Goal: Task Accomplishment & Management: Use online tool/utility

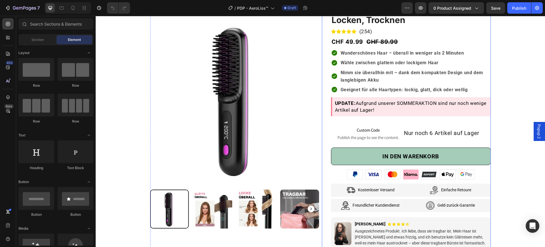
scroll to position [71, 0]
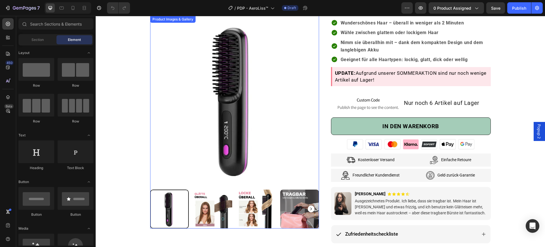
click at [203, 101] on img at bounding box center [234, 100] width 169 height 169
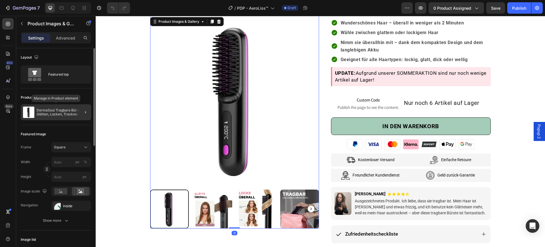
click at [58, 113] on p "DermaSoul Tragbare Bürste – Glätten, Locken, Trocknen" at bounding box center [63, 112] width 52 height 8
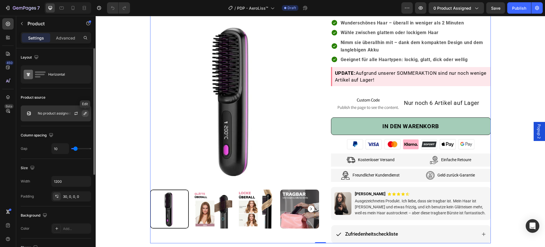
click at [83, 115] on icon "button" at bounding box center [85, 113] width 5 height 5
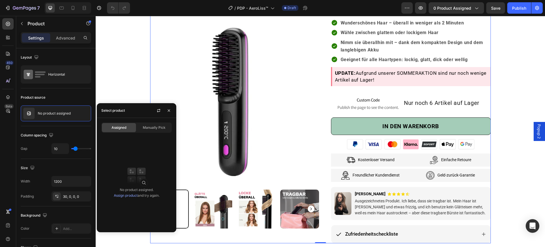
click at [128, 197] on link "Assign product" at bounding box center [126, 195] width 24 height 4
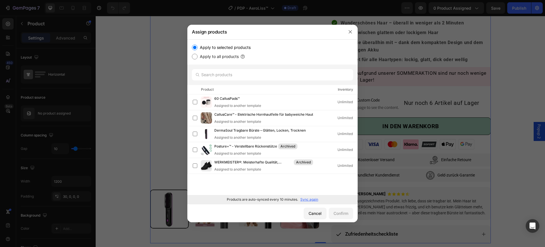
click at [310, 197] on p "Sync again" at bounding box center [309, 199] width 18 height 5
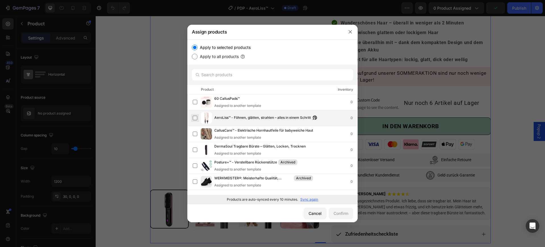
click at [193, 116] on label at bounding box center [195, 118] width 5 height 5
click at [332, 212] on button "Confirm" at bounding box center [341, 212] width 24 height 11
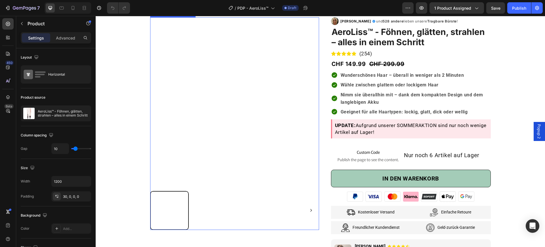
scroll to position [35, 0]
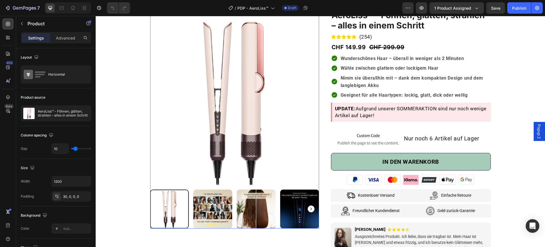
click at [310, 206] on rect "Carousel Next Arrow" at bounding box center [311, 208] width 7 height 7
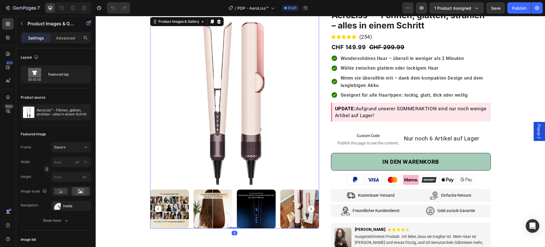
click at [310, 206] on rect "Carousel Next Arrow" at bounding box center [311, 208] width 7 height 7
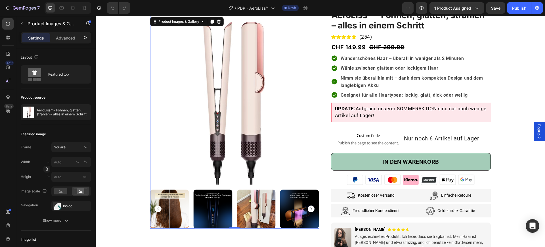
click at [157, 209] on icon "Carousel Back Arrow" at bounding box center [157, 208] width 1 height 3
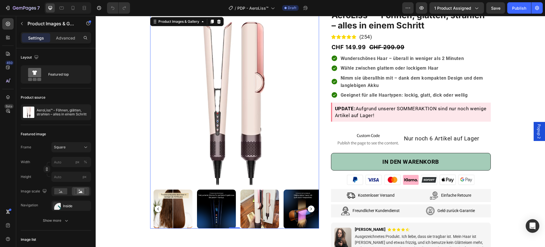
click at [157, 209] on icon "Carousel Back Arrow" at bounding box center [157, 208] width 1 height 3
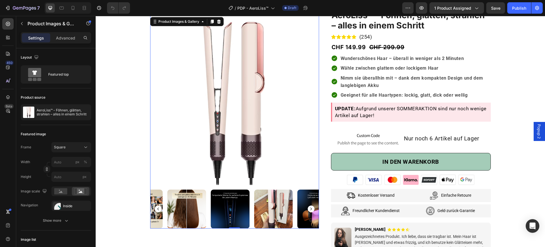
click at [157, 209] on icon "Carousel Back Arrow" at bounding box center [157, 208] width 1 height 3
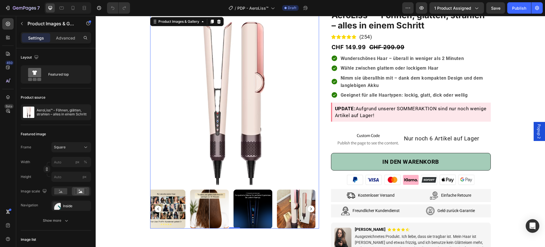
click at [157, 209] on icon "Carousel Back Arrow" at bounding box center [157, 208] width 1 height 3
click at [155, 209] on div at bounding box center [234, 208] width 169 height 39
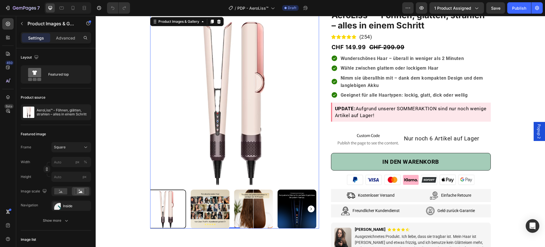
click at [155, 209] on div at bounding box center [166, 208] width 39 height 39
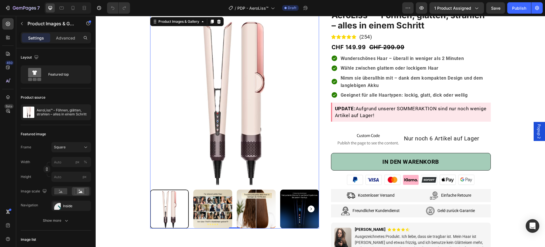
click at [206, 208] on img at bounding box center [212, 208] width 39 height 39
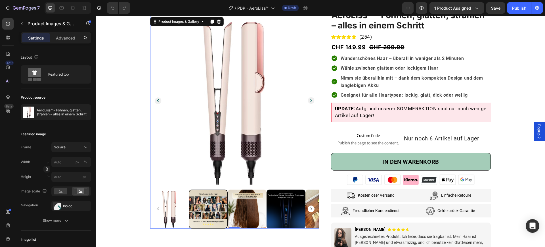
scroll to position [0, 0]
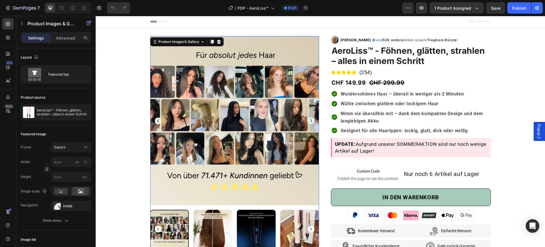
click at [222, 235] on img at bounding box center [212, 228] width 39 height 39
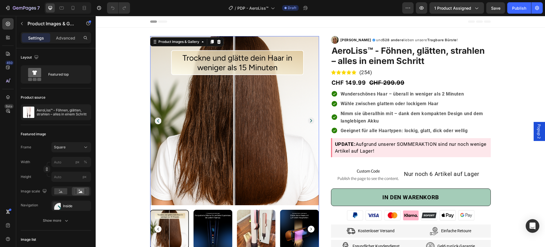
click at [223, 226] on img at bounding box center [212, 228] width 39 height 39
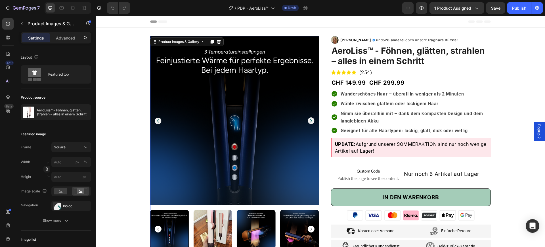
click at [215, 224] on img at bounding box center [212, 228] width 39 height 39
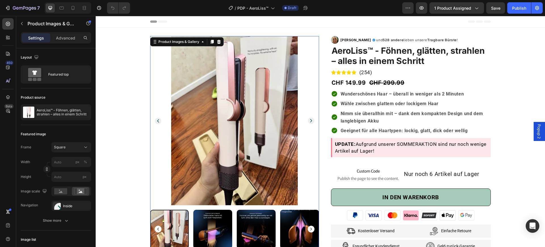
click at [218, 226] on img at bounding box center [212, 228] width 39 height 39
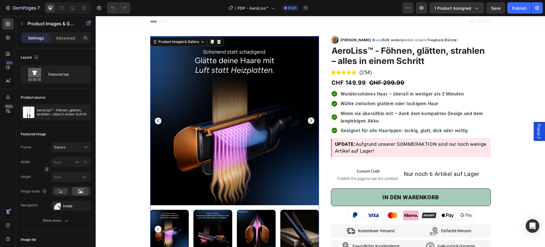
click at [215, 228] on img at bounding box center [212, 228] width 39 height 39
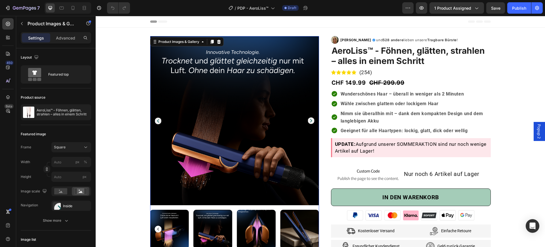
click at [249, 233] on img at bounding box center [256, 228] width 39 height 39
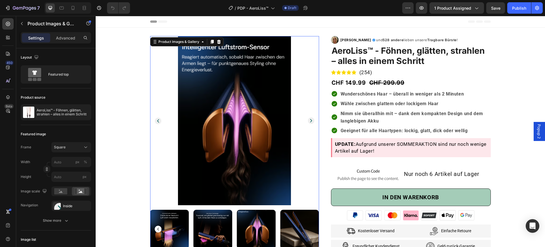
click at [290, 232] on img at bounding box center [299, 228] width 39 height 39
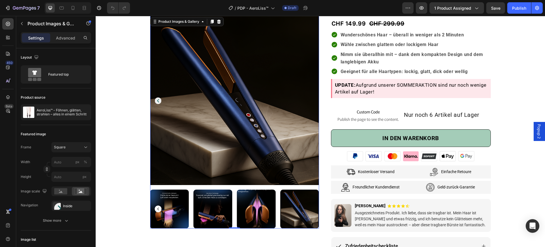
scroll to position [71, 0]
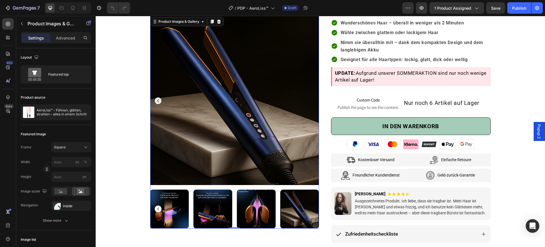
click at [298, 216] on div at bounding box center [299, 208] width 39 height 39
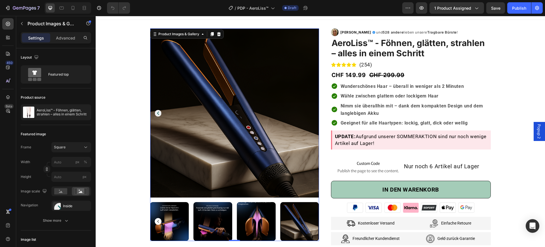
scroll to position [0, 0]
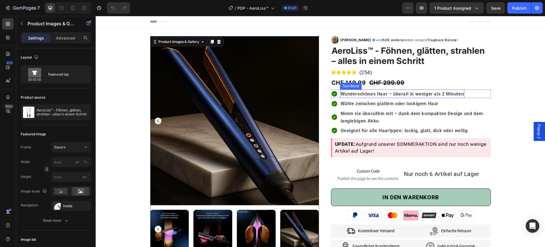
click at [376, 95] on strong "Wunderschönes Haar – überall in weniger als 2 Minuten" at bounding box center [402, 93] width 123 height 5
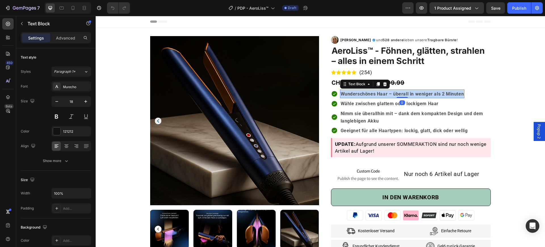
click at [376, 95] on strong "Wunderschönes Haar – überall in weniger als 2 Minuten" at bounding box center [402, 93] width 123 height 5
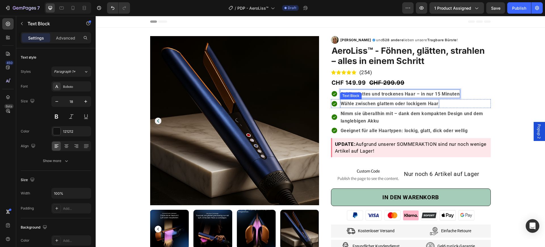
click at [419, 102] on strong "Wähle zwischen glattem oder lockigem Haar" at bounding box center [390, 103] width 98 height 5
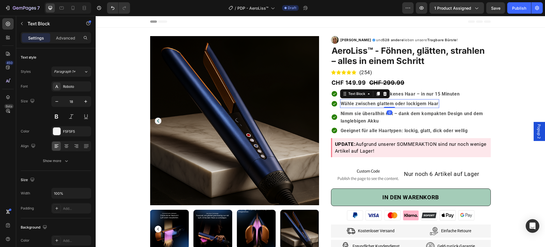
click at [419, 102] on strong "Wähle zwischen glattem oder lockigem Haar" at bounding box center [390, 103] width 98 height 5
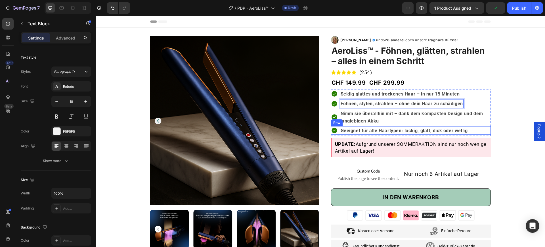
click at [335, 129] on div "Icon Geeignet für alle Haartypen: lockig, glatt, dick oder wellig Text Block Row" at bounding box center [411, 130] width 160 height 9
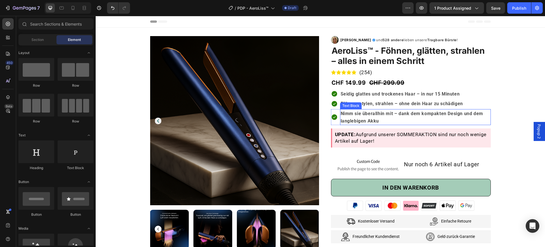
click at [358, 115] on strong "Nimm sie überallhin mit – dank dem kompakten Design und dem langlebigen Akku" at bounding box center [412, 117] width 142 height 13
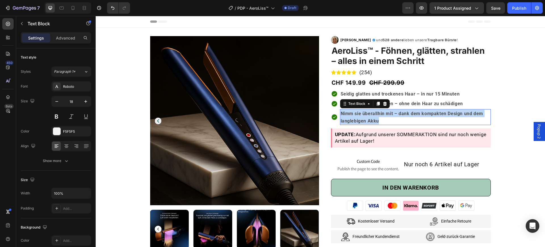
click at [358, 115] on strong "Nimm sie überallhin mit – dank dem kompakten Design und dem langlebigen Akku" at bounding box center [412, 117] width 142 height 13
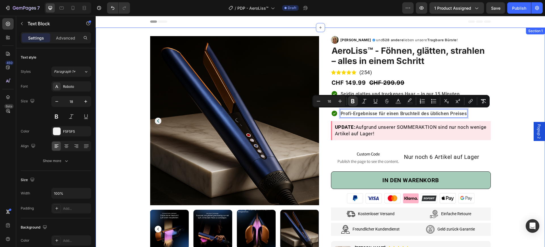
click at [511, 144] on div "Product Images & Gallery Row Row Image [PERSON_NAME] Text Block Icon Row und 52…" at bounding box center [320, 162] width 441 height 269
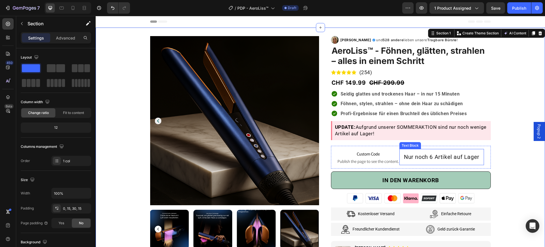
click at [429, 155] on span "Nur noch 6 Artikel auf Lager" at bounding box center [441, 156] width 75 height 7
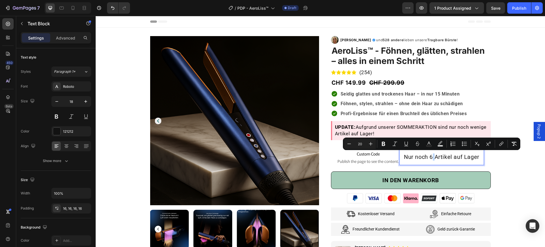
click at [429, 155] on span "Nur noch 6 Artikel auf Lager" at bounding box center [441, 156] width 75 height 7
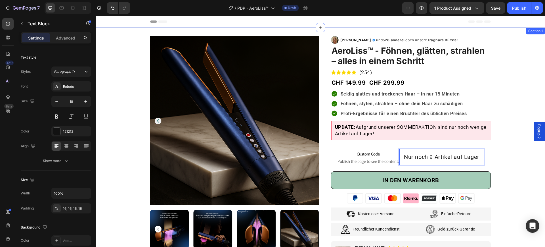
click at [503, 160] on div "Product Images & Gallery Row Row Image [PERSON_NAME] Text Block Icon Row und 52…" at bounding box center [320, 162] width 441 height 269
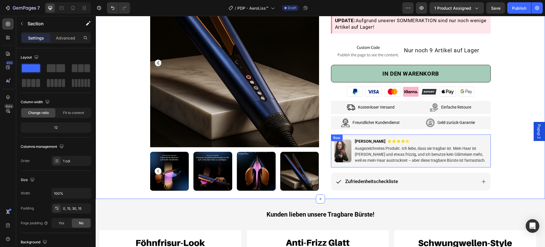
scroll to position [142, 0]
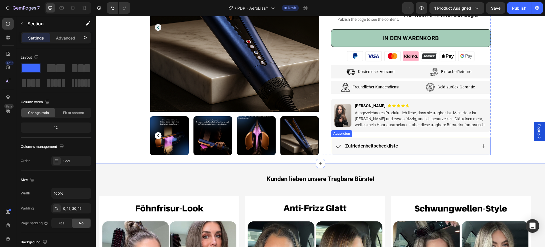
click at [422, 139] on div "Zufriedenheitscheckliste" at bounding box center [410, 146] width 159 height 18
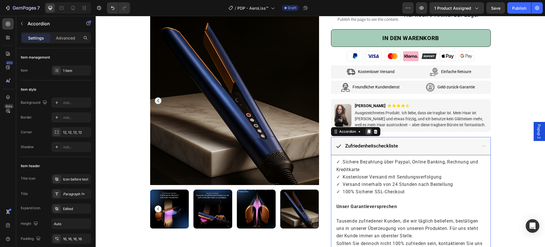
click at [367, 130] on icon at bounding box center [368, 131] width 3 height 4
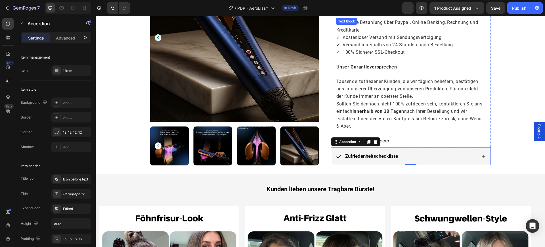
scroll to position [210, 0]
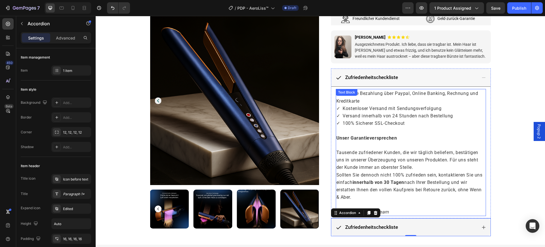
click at [383, 116] on span "✓ Versand innerhalb von 24 Stunden nach Bestellung" at bounding box center [394, 115] width 117 height 5
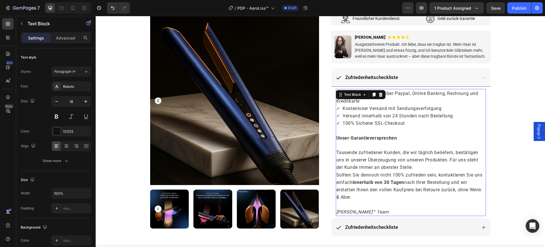
click at [383, 116] on span "✓ Versand innerhalb von 24 Stunden nach Bestellung" at bounding box center [394, 115] width 117 height 5
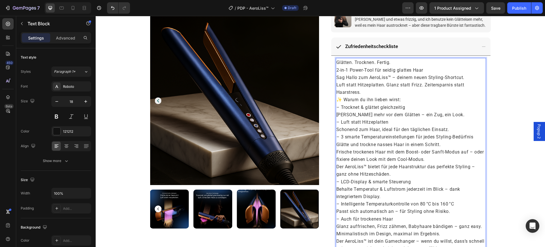
scroll to position [243, 0]
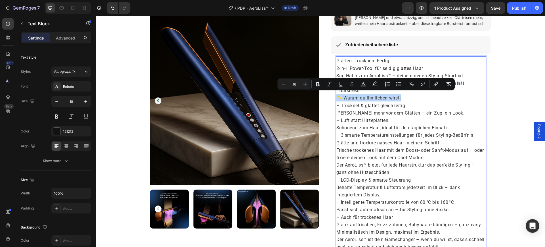
drag, startPoint x: 333, startPoint y: 95, endPoint x: 400, endPoint y: 95, distance: 67.5
click at [400, 95] on div "Glätten. Trocknen. Fertig. 2-in-1 Power-Tool für seidig glattes Haar Sag Hallo …" at bounding box center [411, 153] width 150 height 194
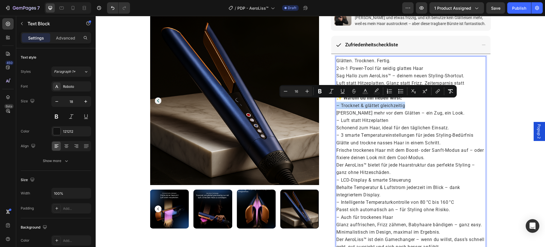
drag, startPoint x: 334, startPoint y: 103, endPoint x: 402, endPoint y: 102, distance: 68.1
click at [336, 116] on div "Glätten. Trocknen. Fertig. 2-in-1 Power-Tool für seidig glattes Haar Sag Hallo …" at bounding box center [411, 153] width 150 height 194
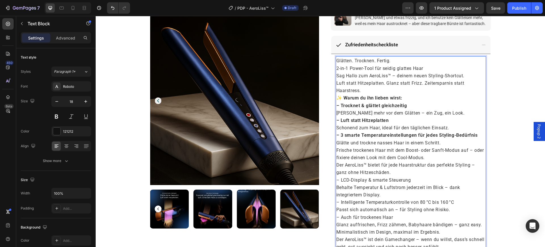
click at [336, 177] on span "– LCD-Display & smarte Steuerung" at bounding box center [373, 179] width 75 height 5
click at [336, 198] on p "– Intelligente Temperaturkontrolle von 80 °C bis 160 °C Passt sich automatisch …" at bounding box center [410, 205] width 149 height 15
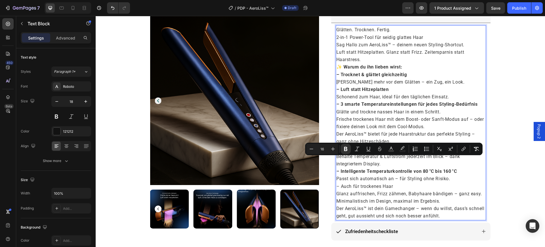
scroll to position [278, 0]
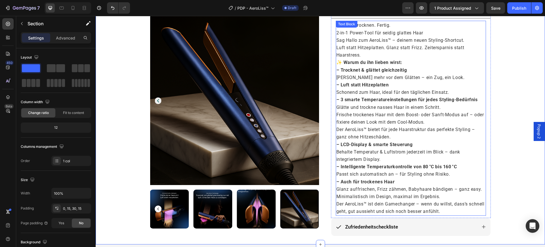
click at [336, 32] on span "2-in-1 Power-Tool für seidig glattes Haar" at bounding box center [379, 32] width 87 height 5
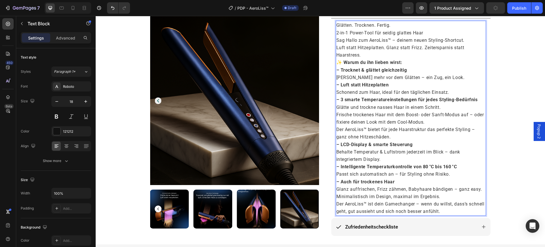
click at [424, 31] on p "Glätten. Trocknen. Fertig. 2-in-1 Power-Tool für seidig glattes Haar" at bounding box center [410, 28] width 149 height 15
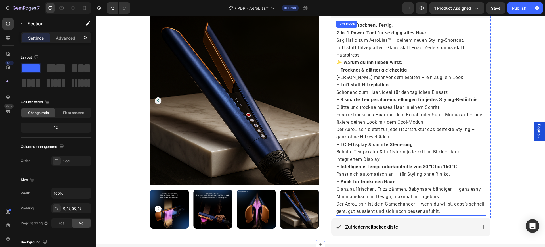
scroll to position [243, 0]
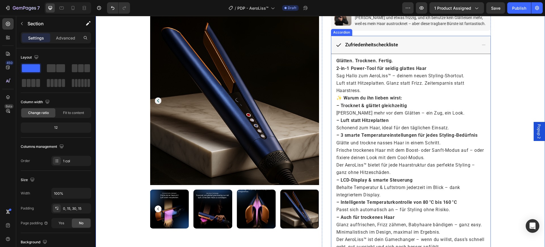
click at [371, 44] on span "Zufriedenheitscheckliste" at bounding box center [371, 45] width 53 height 6
click at [371, 44] on div "Zufriedenheitscheckliste Glätten. Trocknen. Fertig. 2-in-1 Power-Tool für seidi…" at bounding box center [411, 144] width 160 height 217
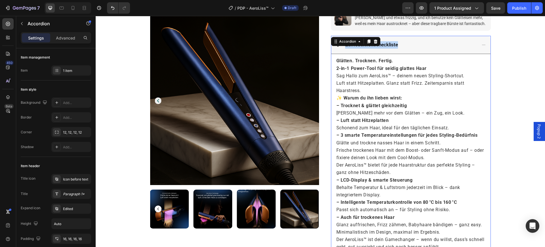
click at [372, 44] on div at bounding box center [375, 41] width 7 height 7
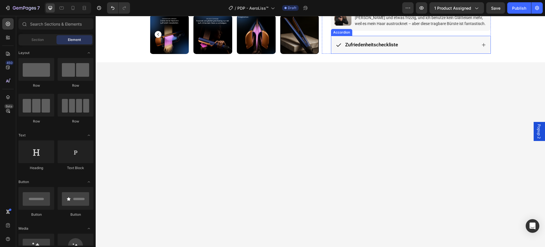
click at [371, 43] on span "Zufriedenheitscheckliste" at bounding box center [371, 45] width 53 height 6
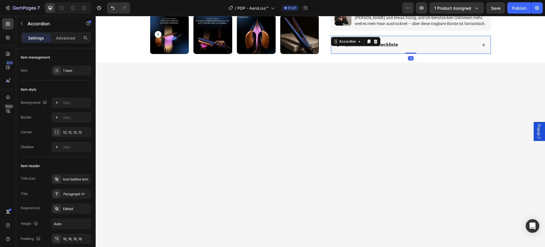
scroll to position [172, 0]
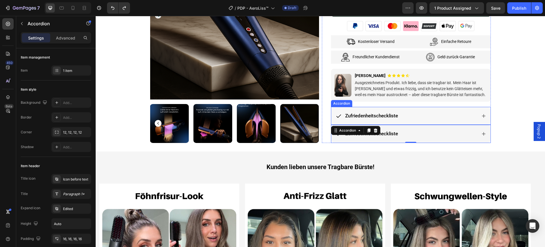
click at [406, 116] on div "Zufriedenheitscheckliste" at bounding box center [406, 115] width 141 height 9
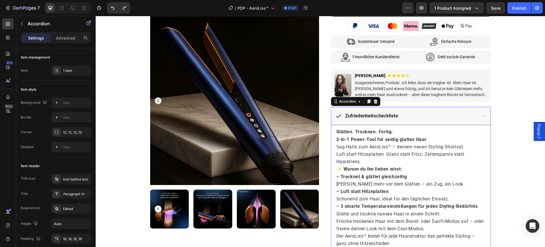
click at [382, 113] on span "Zufriedenheitscheckliste" at bounding box center [371, 116] width 53 height 6
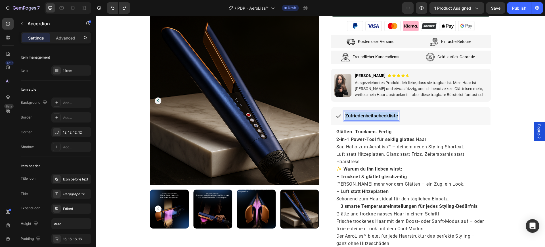
click at [382, 113] on span "Zufriedenheitscheckliste" at bounding box center [371, 116] width 53 height 6
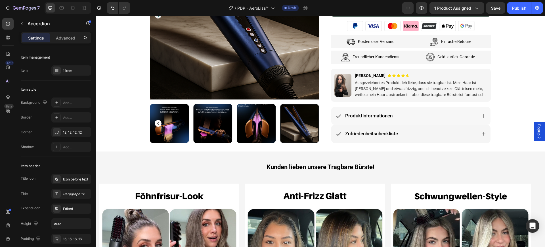
click at [399, 114] on div "Produktinformationen" at bounding box center [406, 115] width 141 height 9
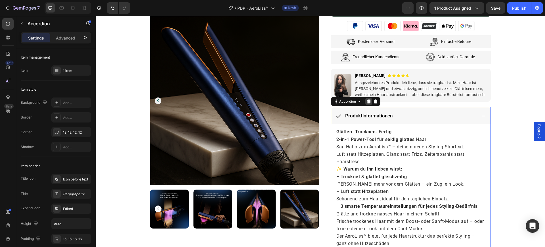
click at [367, 100] on icon at bounding box center [368, 101] width 3 height 4
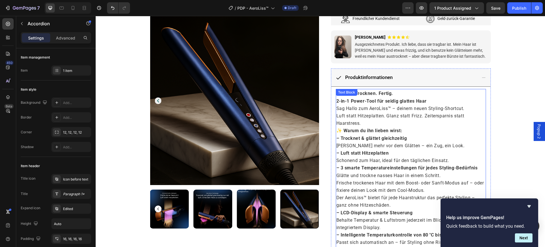
scroll to position [204, 0]
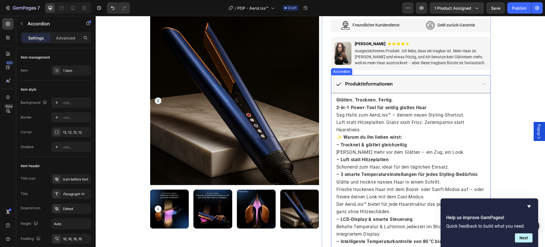
click at [364, 85] on span "Produktinformationen" at bounding box center [368, 84] width 47 height 6
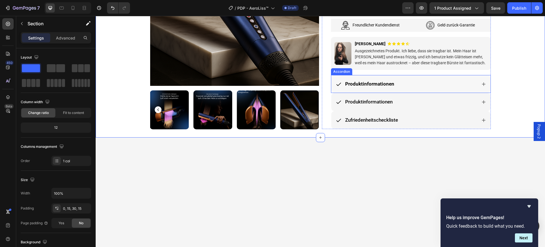
click at [375, 81] on strong "Produktinformationen" at bounding box center [369, 84] width 49 height 6
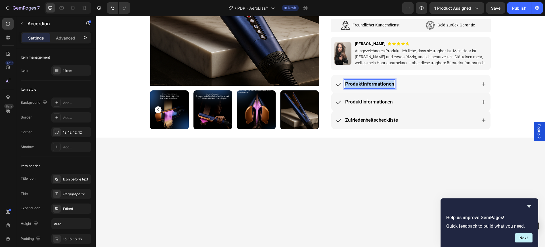
click at [375, 81] on strong "Produktinformationen" at bounding box center [369, 84] width 49 height 6
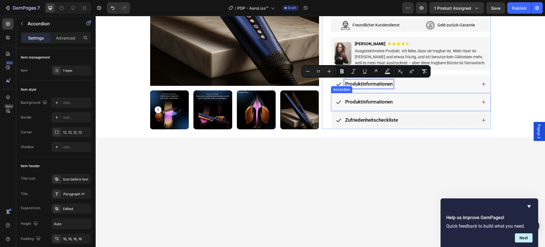
click at [366, 104] on p "Produktinformationen" at bounding box center [368, 101] width 47 height 7
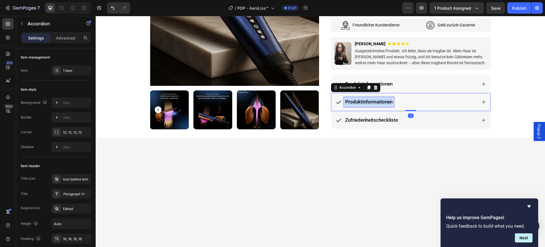
click at [365, 104] on p "Produktinformationen" at bounding box center [368, 101] width 47 height 7
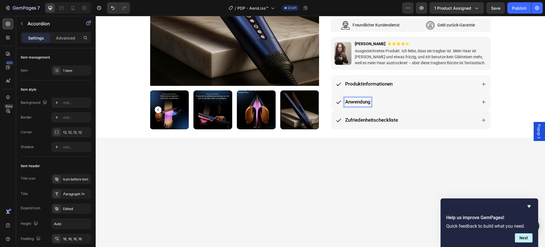
click at [389, 102] on div "Anwendung" at bounding box center [406, 101] width 141 height 9
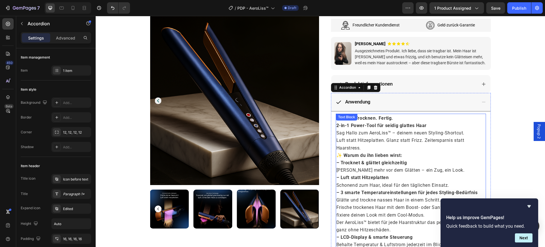
click at [382, 129] on p "Sag Hallo zum AeroLiss™ – deinem neuen Styling-Shortcut. Luft statt Hitzeplatte…" at bounding box center [410, 140] width 149 height 22
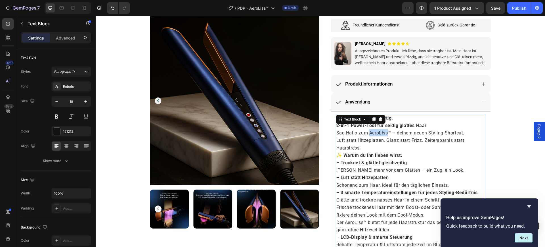
click at [382, 129] on p "Sag Hallo zum AeroLiss™ – deinem neuen Styling-Shortcut. Luft statt Hitzeplatte…" at bounding box center [410, 140] width 149 height 22
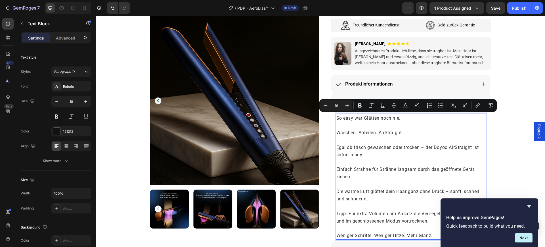
click at [501, 141] on div "Product Images & Gallery Row Row Image [PERSON_NAME] Text Block Icon Row und 52…" at bounding box center [320, 42] width 441 height 436
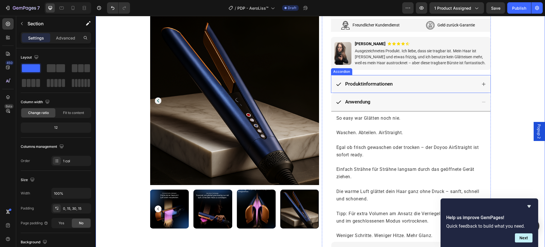
click at [408, 82] on div "Produktinformationen" at bounding box center [406, 83] width 141 height 9
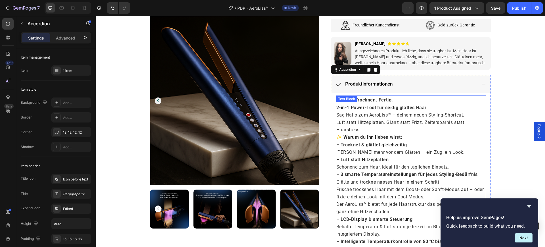
click at [336, 135] on strong "✨ Warum du ihn lieben wirst:" at bounding box center [369, 136] width 66 height 5
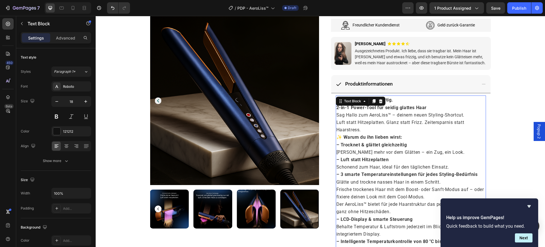
click at [336, 135] on strong "✨ Warum du ihn lieben wirst:" at bounding box center [369, 136] width 66 height 5
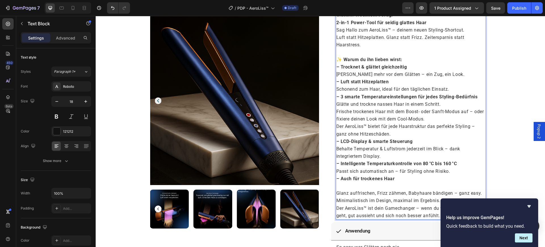
scroll to position [351, 0]
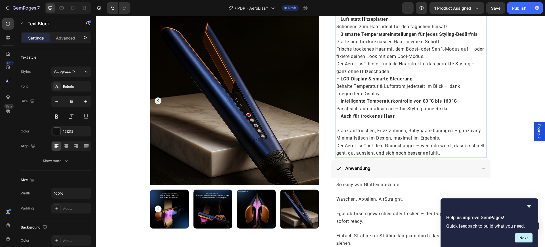
click at [516, 137] on div "Product Images & Gallery Row Row Image [PERSON_NAME] Text Block Icon Row und 52…" at bounding box center [320, 1] width 441 height 650
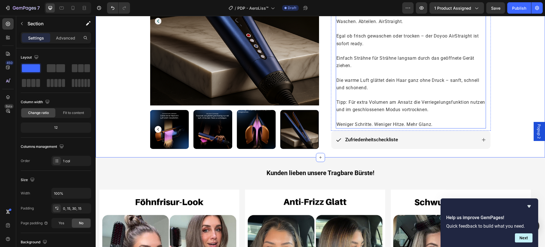
scroll to position [422, 0]
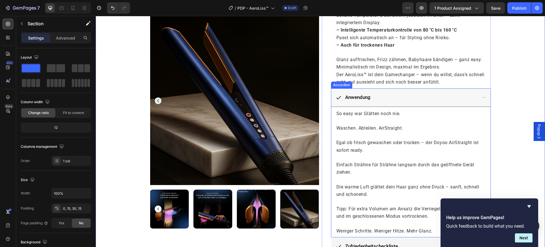
click at [392, 93] on div "Anwendung" at bounding box center [406, 97] width 141 height 9
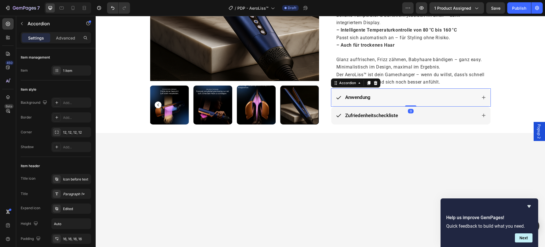
click at [367, 81] on icon at bounding box center [368, 83] width 3 height 4
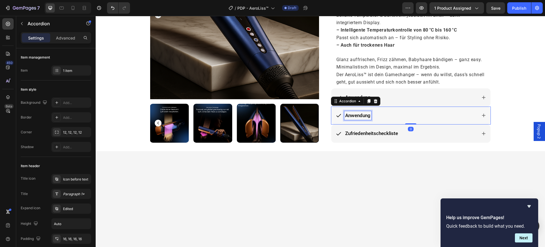
click at [355, 112] on span "Anwendung" at bounding box center [357, 115] width 25 height 6
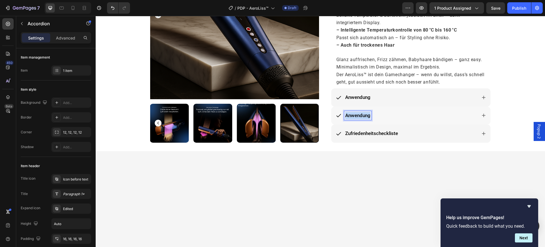
click at [355, 112] on span "Anwendung" at bounding box center [357, 115] width 25 height 6
click at [396, 111] on div "Technische Details" at bounding box center [406, 115] width 141 height 9
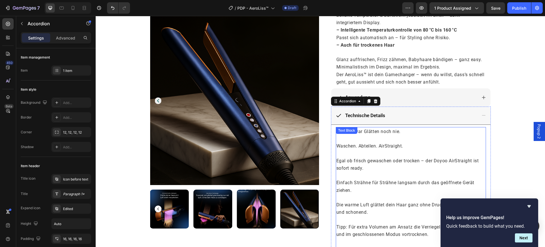
click at [369, 135] on p "Waschen. Abteilen. AirStraight." at bounding box center [410, 142] width 149 height 14
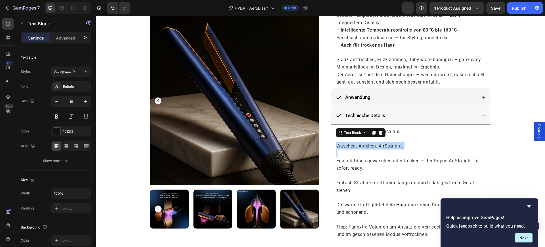
click at [369, 135] on p "Waschen. Abteilen. AirStraight." at bounding box center [410, 142] width 149 height 14
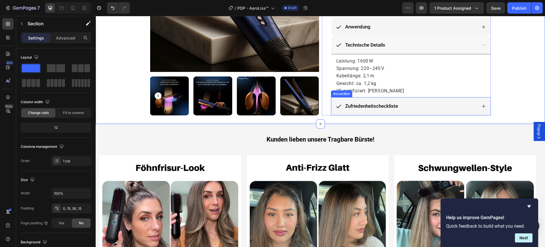
scroll to position [493, 0]
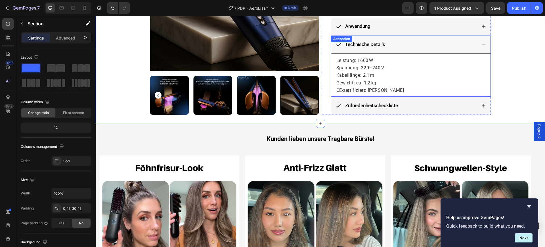
click at [423, 40] on div "Technische Details" at bounding box center [406, 44] width 141 height 9
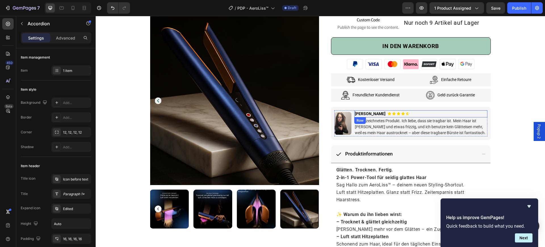
scroll to position [103, 0]
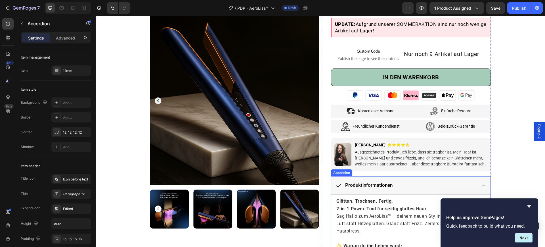
click at [406, 187] on div "Produktinformationen" at bounding box center [406, 185] width 141 height 9
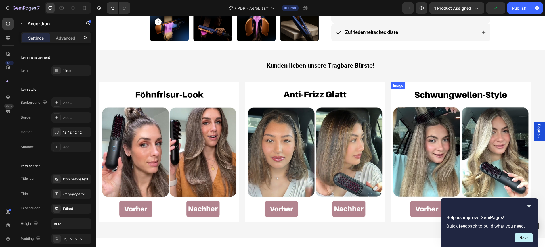
scroll to position [316, 0]
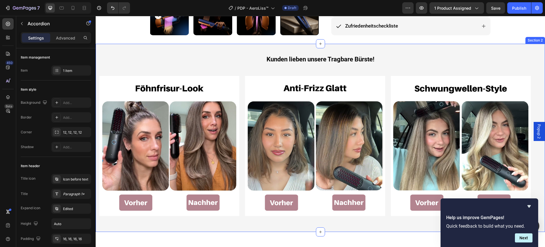
click at [220, 49] on div "Kunden lieben unsere Tragbare Bürste! Heading Row Image Row Image Image Row Ima…" at bounding box center [320, 138] width 449 height 188
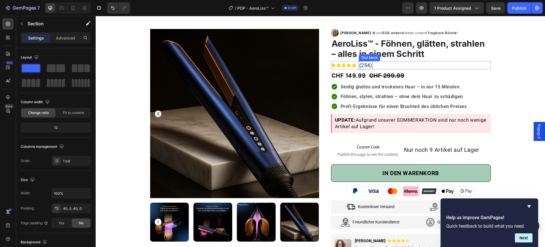
scroll to position [0, 0]
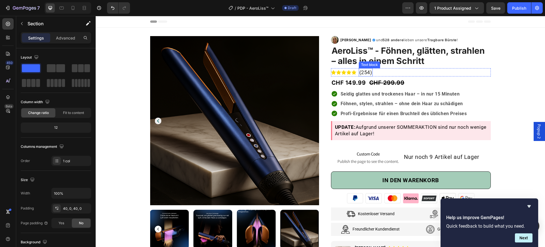
click at [361, 70] on p "(254)" at bounding box center [365, 72] width 13 height 7
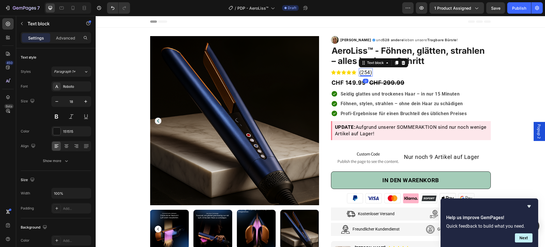
click at [361, 70] on p "(254)" at bounding box center [365, 72] width 13 height 7
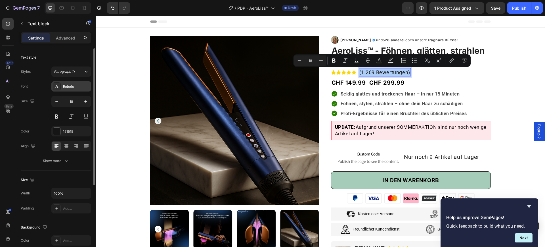
click at [70, 84] on div "Roboto" at bounding box center [76, 86] width 27 height 5
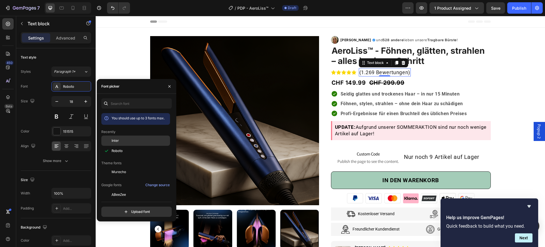
click at [130, 138] on div "Inter" at bounding box center [140, 140] width 57 height 5
click at [129, 147] on div "Roboto" at bounding box center [135, 151] width 69 height 10
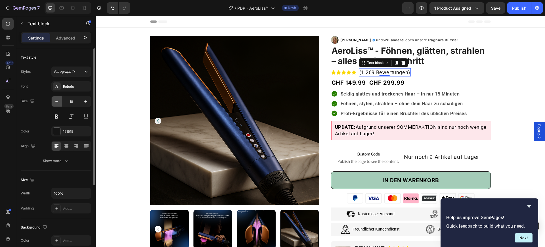
click at [61, 102] on button "button" at bounding box center [57, 101] width 10 height 10
type input "16"
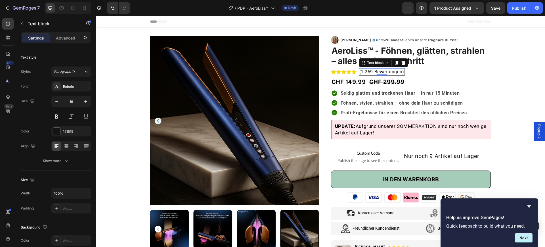
click at [376, 69] on p "(1.269 Bewertungen)" at bounding box center [381, 72] width 45 height 6
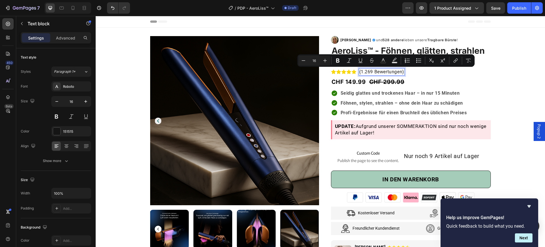
click at [364, 71] on p "(1.269 Bewertungen)" at bounding box center [381, 72] width 45 height 6
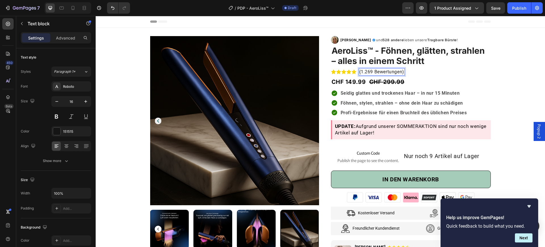
click at [363, 71] on p "(1.269 Bewertungen)" at bounding box center [381, 72] width 45 height 6
click at [359, 72] on p "421 Bewertungen)" at bounding box center [378, 72] width 39 height 6
click at [494, 94] on div "Product Images & Gallery Row Row Image [PERSON_NAME] Text Block Icon Row und 52…" at bounding box center [320, 189] width 441 height 322
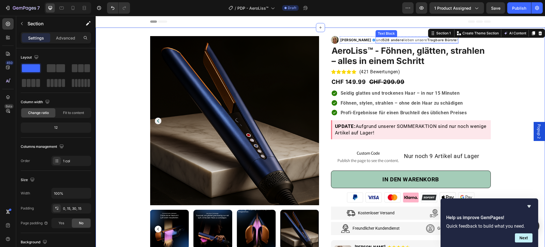
click at [427, 41] on strong "Tragbare Bürste" at bounding box center [442, 40] width 30 height 4
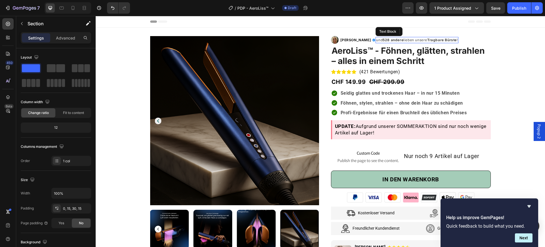
click at [427, 41] on strong "Tragbare Bürste" at bounding box center [442, 40] width 30 height 4
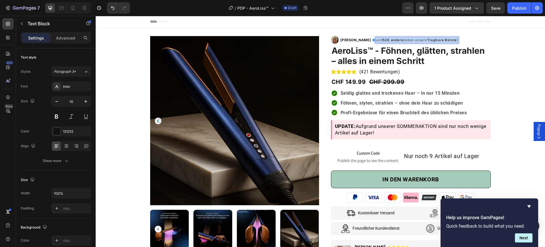
click at [427, 41] on strong "Tragbare Bürste" at bounding box center [442, 40] width 30 height 4
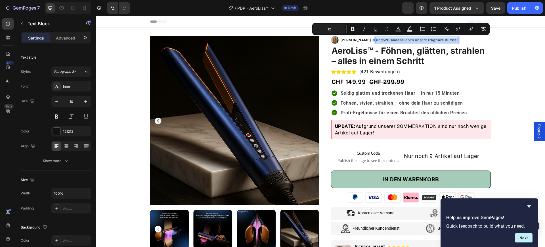
click at [427, 41] on strong "Tragbare Bürste" at bounding box center [442, 40] width 30 height 4
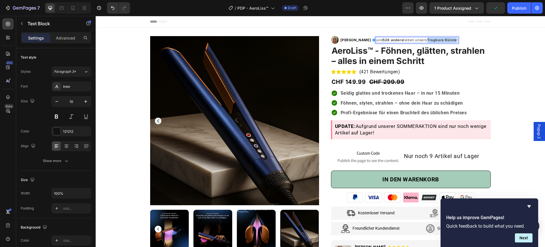
drag, startPoint x: 414, startPoint y: 40, endPoint x: 443, endPoint y: 41, distance: 29.2
click at [443, 41] on span "und 528 andere lieben unsere Tragbare Bürste !" at bounding box center [416, 40] width 81 height 4
click at [383, 39] on strong "528 andere" at bounding box center [393, 40] width 21 height 4
click at [332, 38] on img at bounding box center [335, 40] width 8 height 8
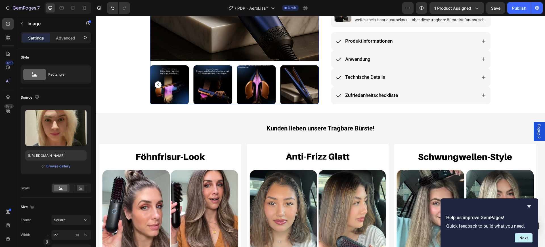
scroll to position [248, 0]
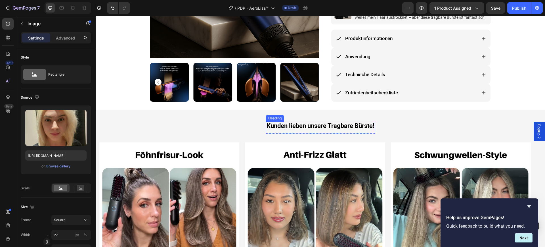
click at [296, 124] on span "Kunden lieben unsere Tragbare Bürste!" at bounding box center [321, 125] width 108 height 7
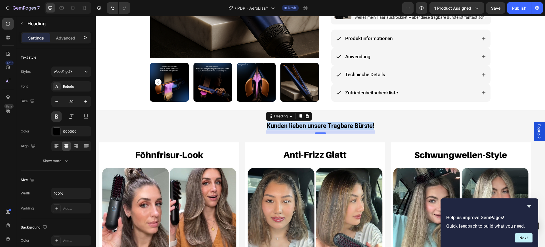
click at [296, 124] on span "Kunden lieben unsere Tragbare Bürste!" at bounding box center [321, 125] width 108 height 7
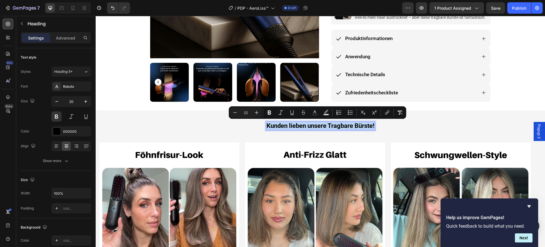
click at [274, 125] on span "Kunden lieben unsere Tragbare Bürste!" at bounding box center [321, 125] width 108 height 7
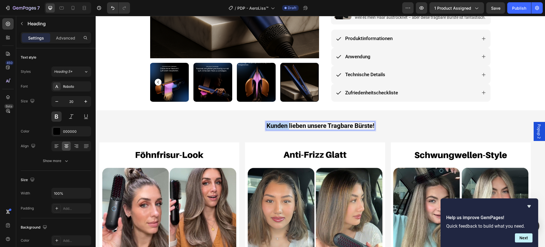
click at [274, 125] on span "Kunden lieben unsere Tragbare Bürste!" at bounding box center [321, 125] width 108 height 7
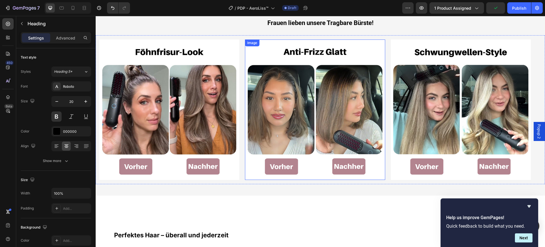
scroll to position [319, 0]
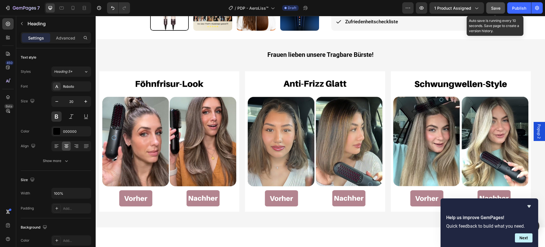
click at [491, 11] on button "Save" at bounding box center [495, 7] width 19 height 11
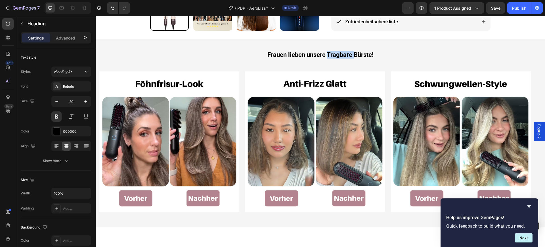
click at [337, 55] on span "Frauen lieben unsere Tragbare Bürste!" at bounding box center [320, 54] width 106 height 7
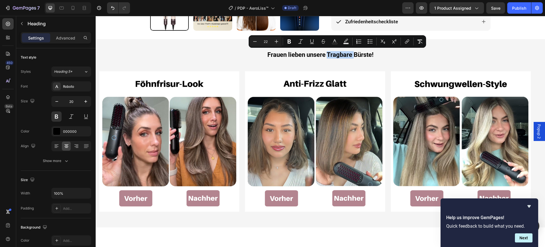
click at [337, 55] on span "Frauen lieben unsere Tragbare Bürste!" at bounding box center [320, 54] width 106 height 7
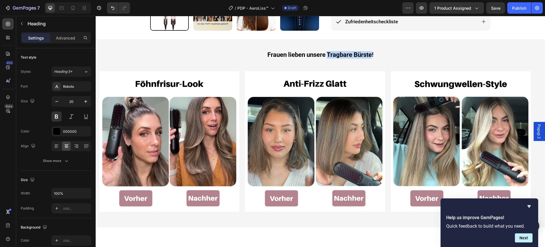
drag, startPoint x: 369, startPoint y: 53, endPoint x: 326, endPoint y: 51, distance: 43.8
click at [326, 51] on span "Frauen lieben unsere Tragbare Bürste!" at bounding box center [320, 54] width 106 height 7
click at [304, 53] on span "Frauen lieben unsere AeroLiss™!" at bounding box center [320, 54] width 90 height 7
drag, startPoint x: 313, startPoint y: 54, endPoint x: 310, endPoint y: 52, distance: 3.6
click at [312, 54] on span "Frauen lieben unsere AeroLiss™!" at bounding box center [320, 54] width 90 height 7
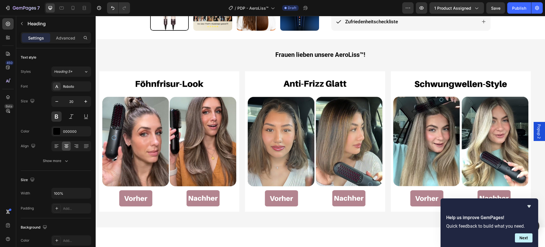
click at [309, 52] on span "Frauen lieben unsere AeroLiss™!" at bounding box center [320, 54] width 90 height 7
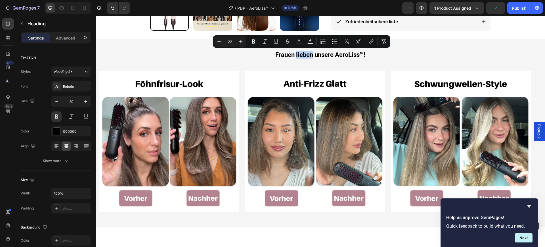
drag, startPoint x: 309, startPoint y: 52, endPoint x: 439, endPoint y: 53, distance: 130.6
click at [439, 53] on div "Frauen lieben unsere AeroLiss™! Heading Row Image Row Image Image Row Image Row…" at bounding box center [320, 133] width 449 height 165
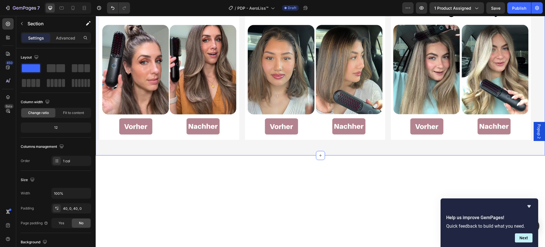
scroll to position [284, 0]
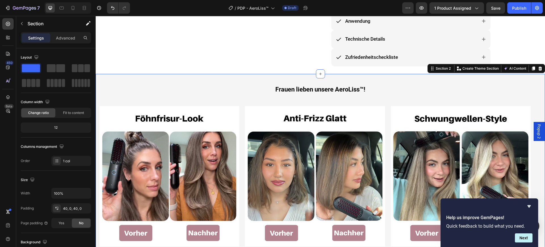
click at [326, 85] on div "Frauen lieben unsere AeroLiss™! Heading Row Image Row Image Image Row Image Row…" at bounding box center [320, 168] width 449 height 188
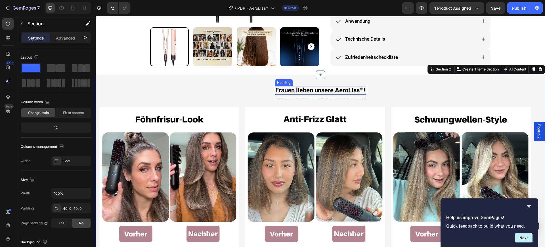
click at [326, 87] on span "Frauen lieben unsere AeroLiss™!" at bounding box center [320, 90] width 90 height 7
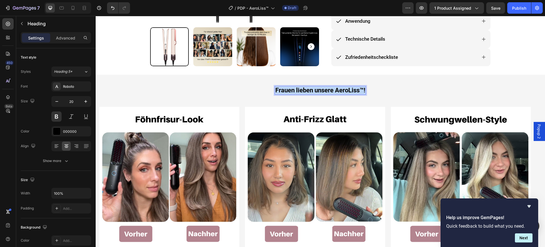
click at [326, 87] on span "Frauen lieben unsere AeroLiss™!" at bounding box center [320, 90] width 90 height 7
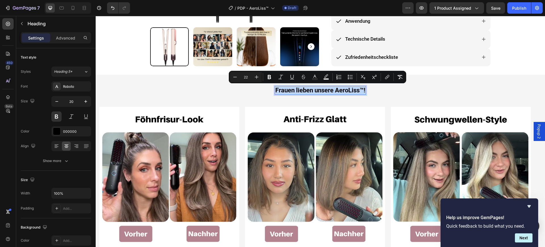
copy span "Frauen lieben unsere AeroLiss™!"
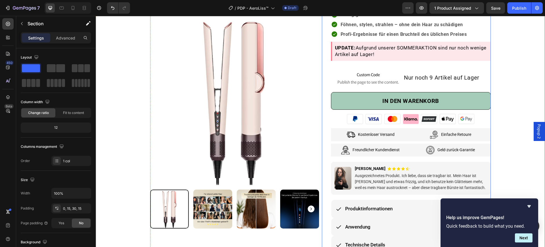
scroll to position [71, 0]
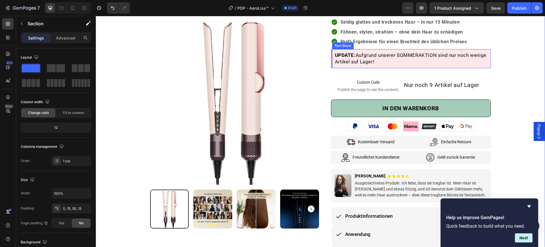
click at [398, 60] on p "UPDATE: Aufgrund unserer SOMMERAKTION sind nur noch wenige Artikel auf Lager!" at bounding box center [411, 58] width 153 height 13
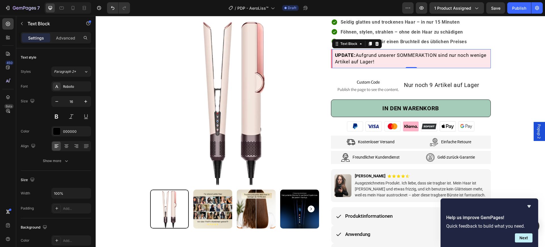
click at [395, 62] on p "UPDATE: Aufgrund unserer SOMMERAKTION sind nur noch wenige Artikel auf Lager!" at bounding box center [411, 58] width 153 height 13
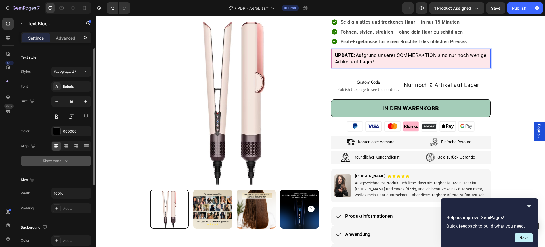
click at [50, 161] on div "Show more" at bounding box center [56, 161] width 26 height 6
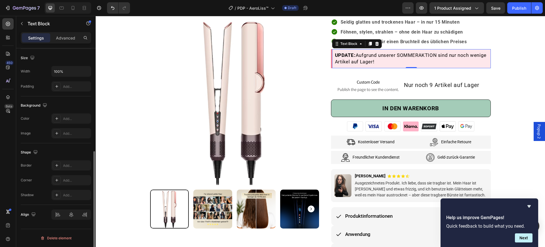
scroll to position [19, 0]
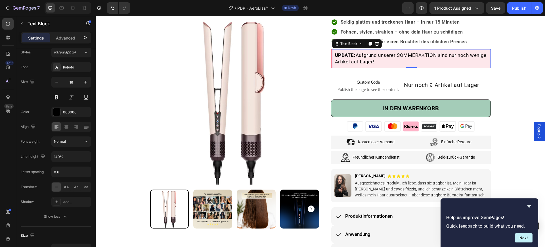
click at [350, 56] on strong "UPDATE:" at bounding box center [345, 55] width 21 height 6
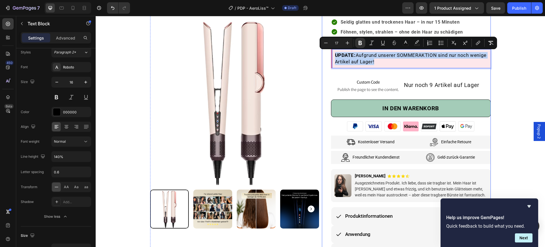
click at [328, 73] on div "Image [PERSON_NAME] Text Block Icon Row und 705 andere lieben unsere AeroLiss™ …" at bounding box center [406, 122] width 169 height 314
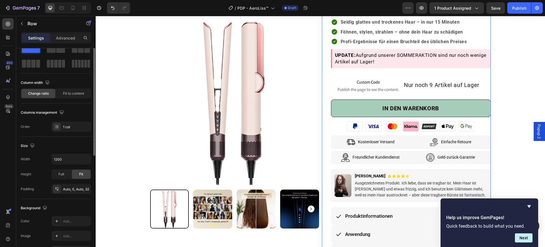
scroll to position [0, 0]
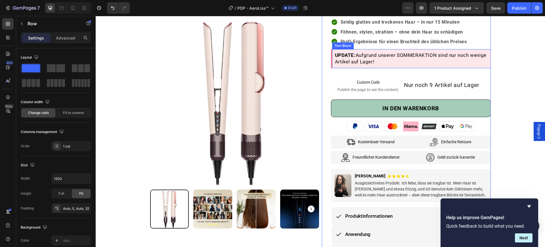
click at [335, 62] on span "UPDATE: Aufgrund unserer SOMMERAKTION sind nur noch wenige Artikel auf Lager!" at bounding box center [411, 58] width 152 height 12
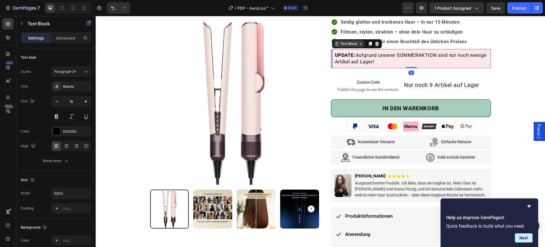
click at [342, 43] on div "Text Block" at bounding box center [348, 43] width 19 height 5
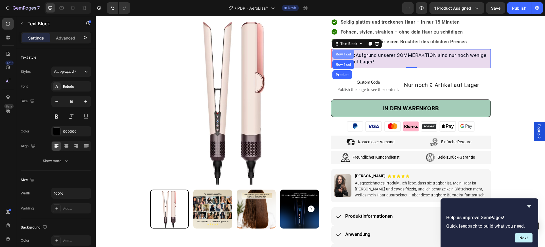
click at [341, 51] on div "Row 1 col" at bounding box center [343, 54] width 22 height 9
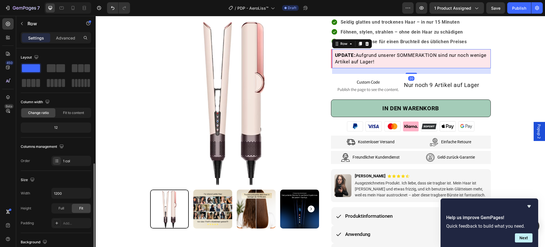
scroll to position [132, 0]
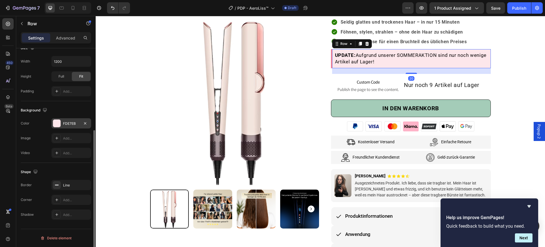
click at [70, 121] on div "FDE7EB" at bounding box center [71, 123] width 16 height 5
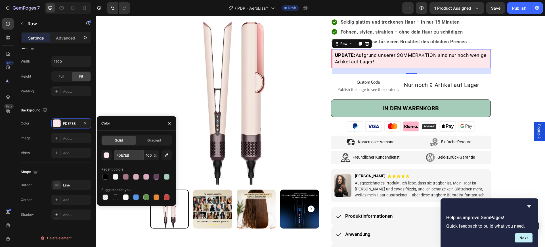
click at [123, 158] on input "FDE7EB" at bounding box center [129, 155] width 30 height 10
click at [108, 233] on div "Product Images & Gallery Row Row Image [PERSON_NAME] Text Block Icon Row und 70…" at bounding box center [320, 118] width 441 height 322
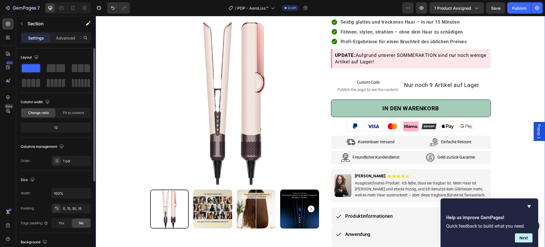
scroll to position [248, 0]
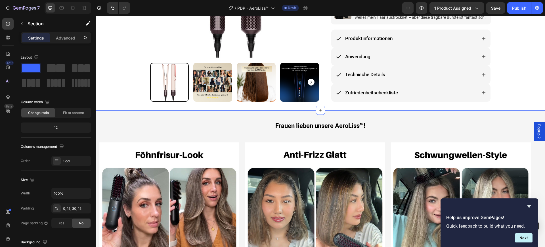
click at [159, 123] on div "Frauen lieben unsere AeroLiss™! Heading Row Image Row Image Image Row Image Row…" at bounding box center [320, 203] width 449 height 165
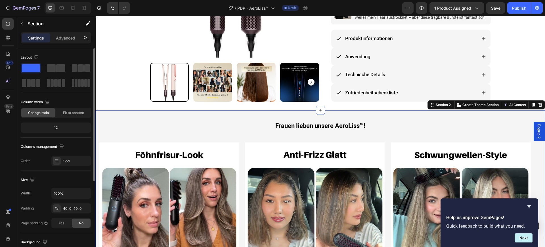
scroll to position [132, 0]
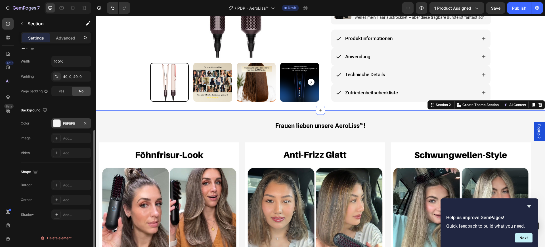
click at [78, 121] on div "F5F5F5" at bounding box center [71, 123] width 16 height 5
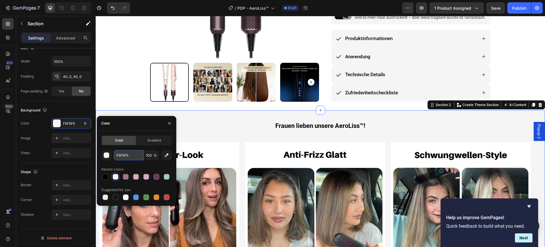
click at [122, 156] on input "F5F5F5" at bounding box center [129, 155] width 30 height 10
paste input "DE7EB"
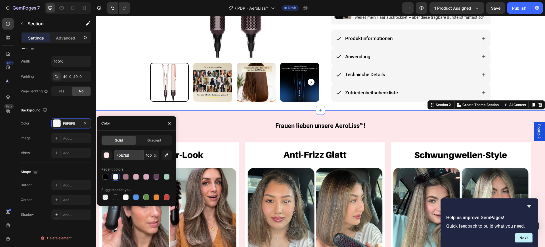
type input "FDE7EB"
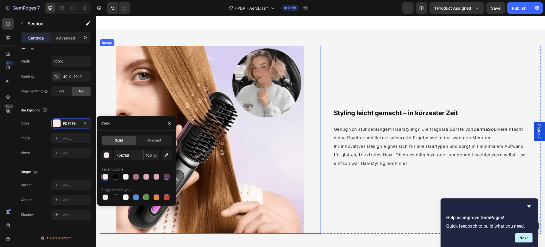
scroll to position [674, 0]
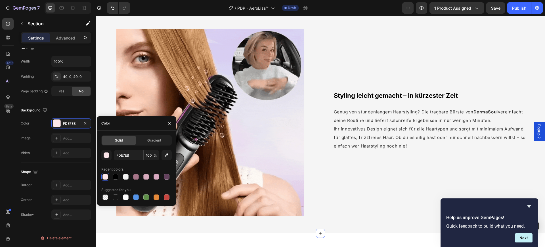
click at [251, 100] on div "Image Styling leicht gemacht – in kürzester Zeit Heading Genug von stundenlange…" at bounding box center [320, 122] width 449 height 221
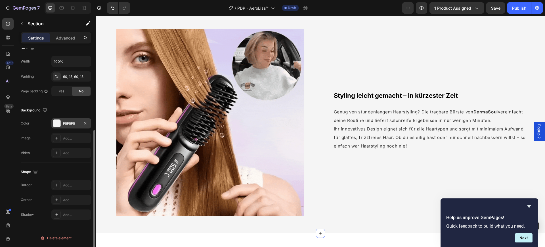
click at [66, 121] on div "F5F5F5" at bounding box center [71, 123] width 16 height 5
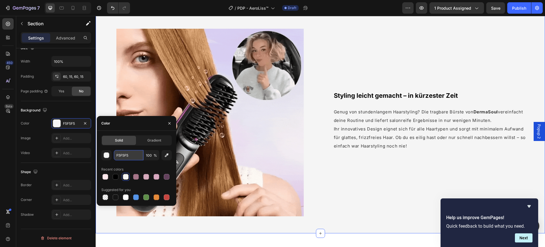
click at [120, 156] on input "F5F5F5" at bounding box center [129, 155] width 30 height 10
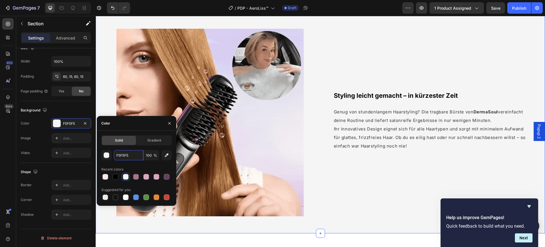
paste input "DE7EB"
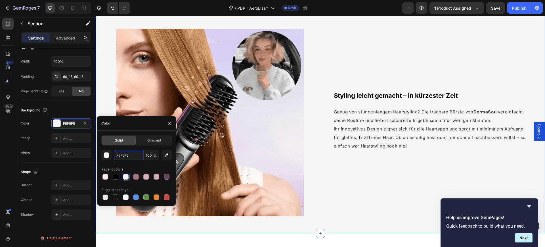
type input "FDE7EB"
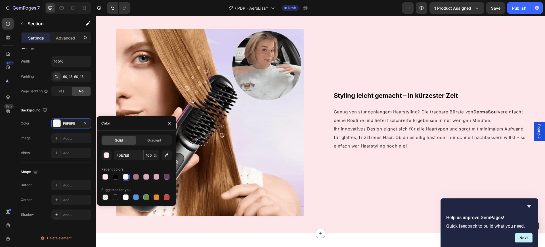
click at [167, 93] on div "Image Styling leicht gemacht – in kürzester Zeit Heading Genug von stundenlange…" at bounding box center [320, 122] width 449 height 221
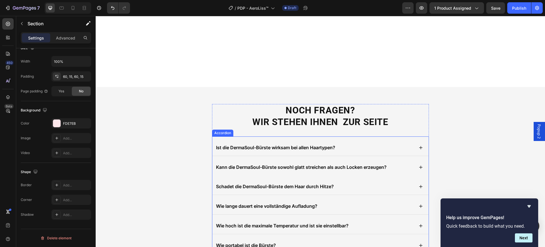
scroll to position [1171, 0]
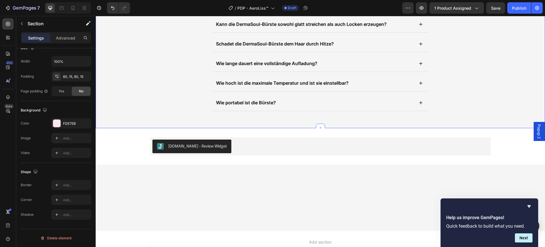
click at [150, 75] on div "NOCH FRAGEN? WIR STEHEN IHNEN ZUR SEITE Heading Ist die DermaSoul-Bürste wirksa…" at bounding box center [320, 36] width 449 height 150
click at [69, 125] on div "F5F5F5" at bounding box center [71, 123] width 16 height 5
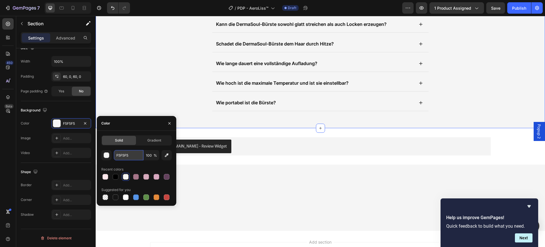
click at [127, 155] on input "F5F5F5" at bounding box center [129, 155] width 30 height 10
paste input "DE7EB"
type input "FDE7EB"
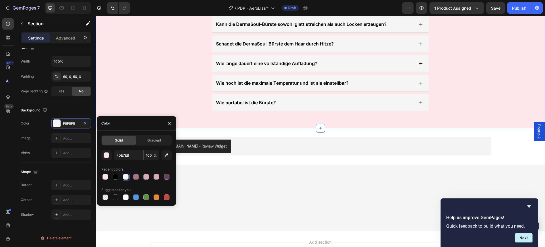
click at [185, 62] on div "NOCH FRAGEN? WIR STEHEN IHNEN ZUR SEITE Heading Ist die DermaSoul-Bürste wirksa…" at bounding box center [320, 36] width 449 height 150
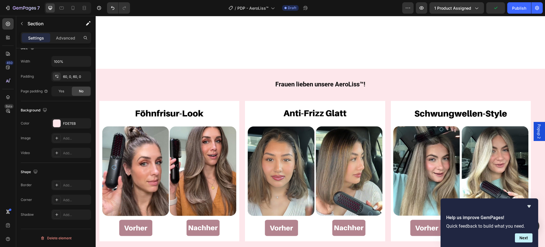
scroll to position [395, 0]
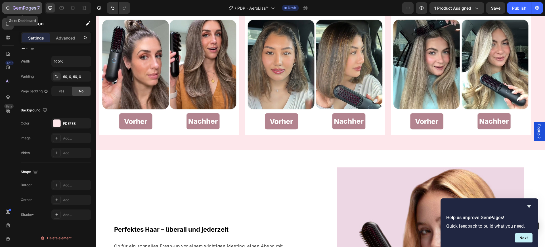
click at [11, 5] on div "7" at bounding box center [22, 8] width 35 height 7
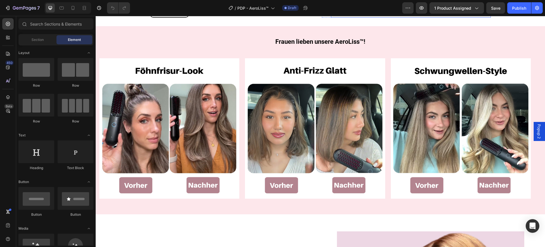
scroll to position [355, 0]
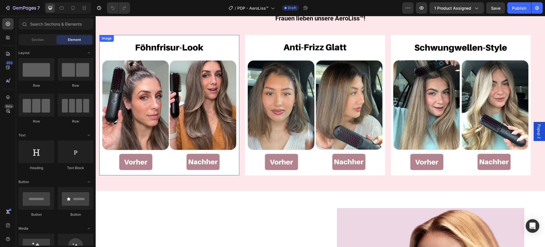
click at [187, 108] on img at bounding box center [169, 105] width 140 height 140
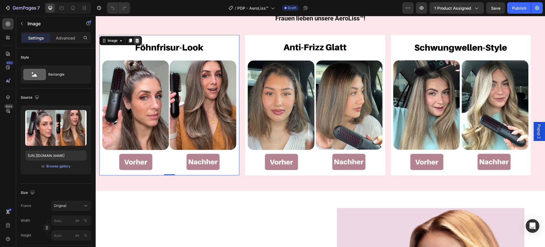
click at [137, 39] on icon at bounding box center [137, 41] width 4 height 4
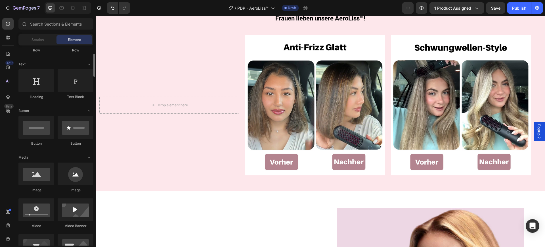
scroll to position [106, 0]
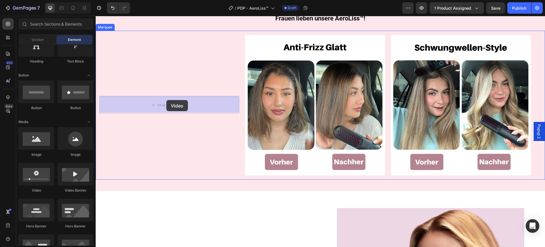
drag, startPoint x: 133, startPoint y: 194, endPoint x: 166, endPoint y: 100, distance: 99.9
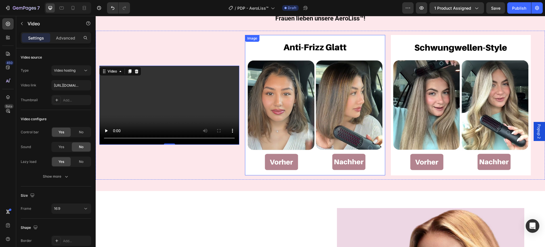
click at [314, 84] on img at bounding box center [315, 105] width 140 height 140
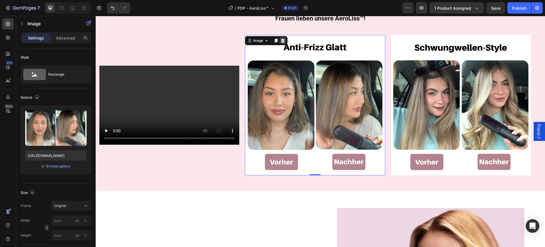
click at [283, 37] on div at bounding box center [282, 40] width 7 height 7
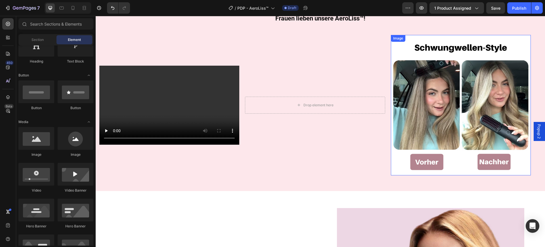
click at [433, 87] on img at bounding box center [461, 105] width 140 height 140
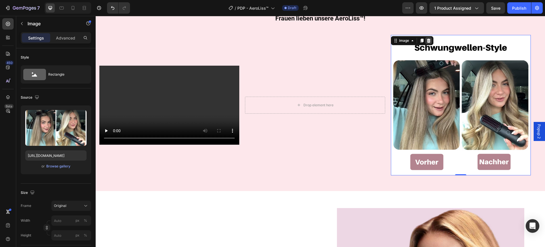
click at [427, 38] on icon at bounding box center [428, 40] width 5 height 5
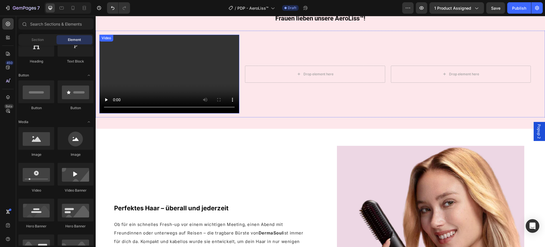
click at [227, 73] on video at bounding box center [169, 74] width 140 height 79
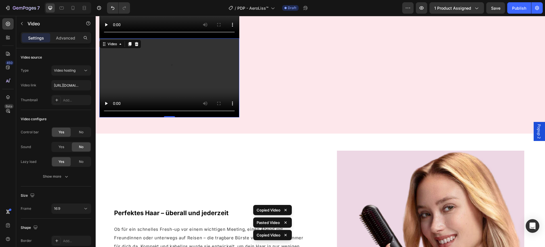
scroll to position [511, 0]
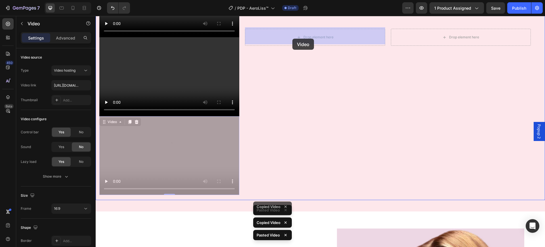
drag, startPoint x: 200, startPoint y: 139, endPoint x: 292, endPoint y: 39, distance: 136.2
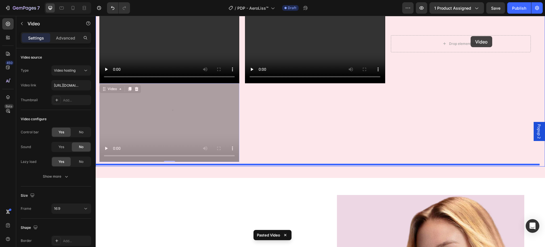
scroll to position [453, 0]
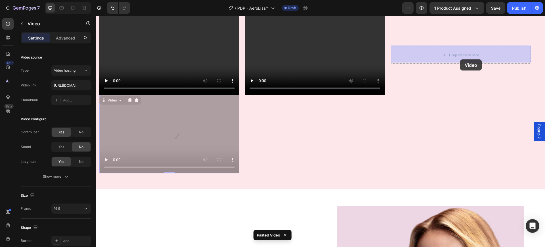
drag, startPoint x: 183, startPoint y: 89, endPoint x: 460, endPoint y: 59, distance: 278.9
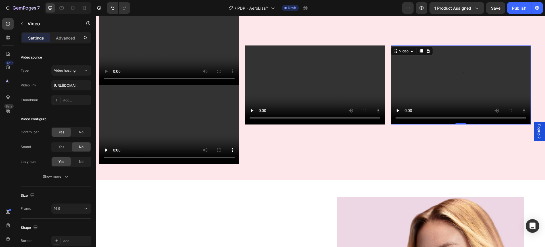
scroll to position [347, 0]
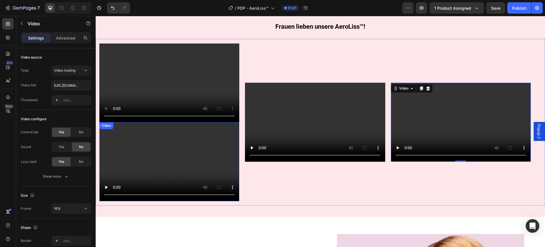
click at [201, 144] on video at bounding box center [169, 161] width 140 height 79
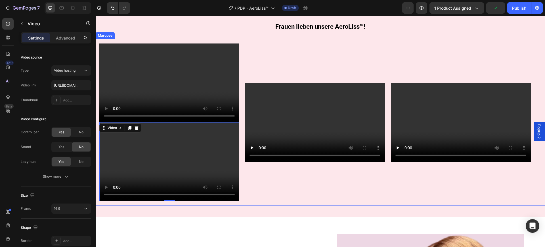
click at [245, 63] on div "Video Video 0" at bounding box center [172, 122] width 146 height 158
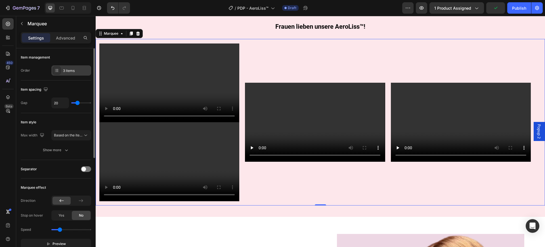
click at [66, 67] on div "3 items" at bounding box center [71, 70] width 40 height 10
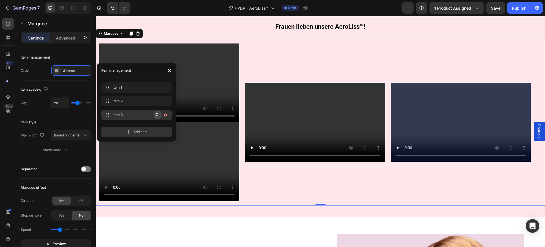
click at [156, 115] on icon "button" at bounding box center [157, 114] width 5 height 5
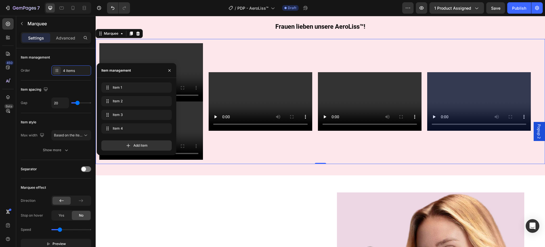
click at [238, 136] on div "Video Video Video Video Video" at bounding box center [317, 101] width 437 height 117
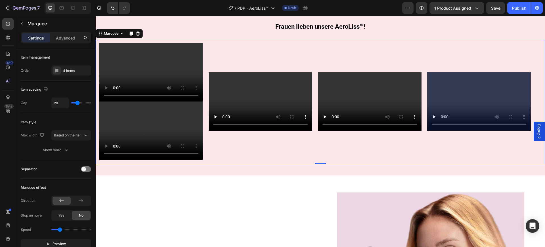
click at [188, 129] on video at bounding box center [151, 130] width 104 height 58
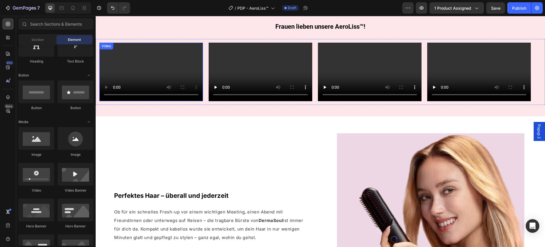
click at [158, 71] on video at bounding box center [151, 72] width 104 height 58
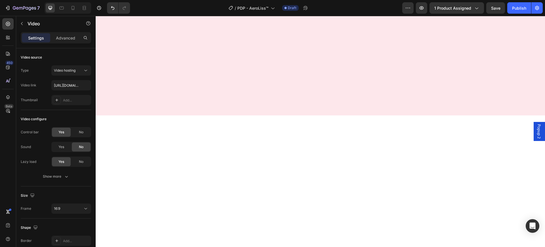
scroll to position [0, 0]
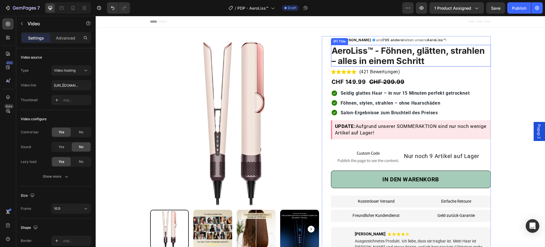
click at [332, 39] on div "(P) Title" at bounding box center [339, 41] width 15 height 5
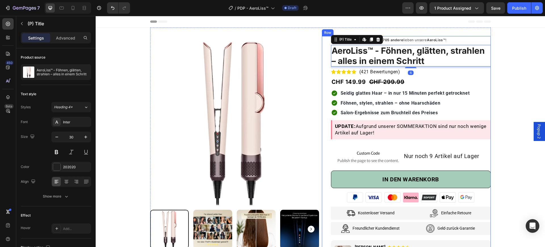
click at [322, 62] on div "Image Ottilie C. Text Block Icon Row und 705 andere lieben unsere AeroLiss™ ! T…" at bounding box center [406, 193] width 169 height 314
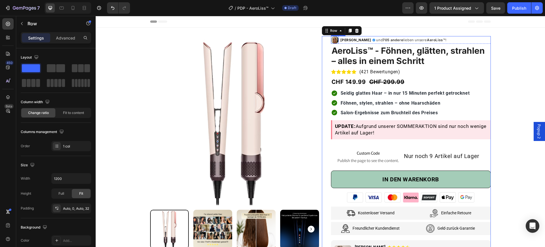
click at [333, 40] on img at bounding box center [335, 40] width 8 height 8
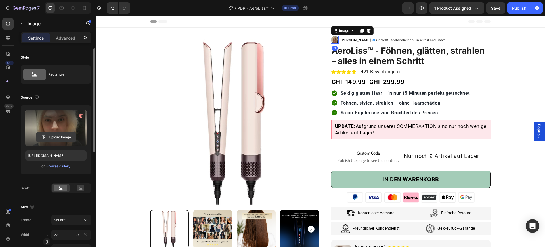
click at [64, 133] on input "file" at bounding box center [55, 137] width 39 height 10
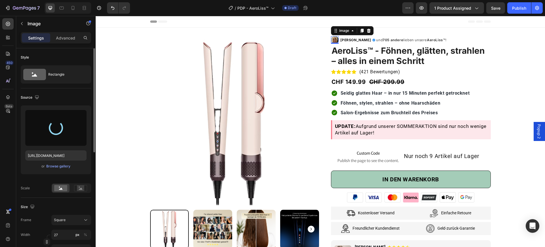
type input "https://cdn.shopify.com/s/files/1/0669/3978/1307/files/gempages_577602303473746…"
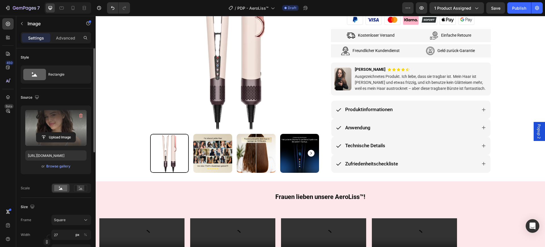
scroll to position [319, 0]
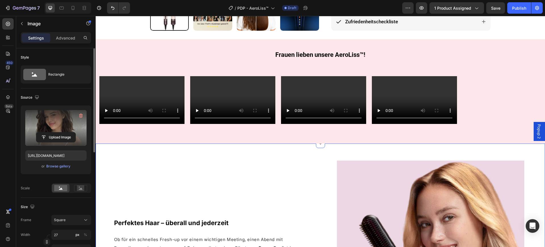
click at [177, 97] on video at bounding box center [141, 100] width 85 height 48
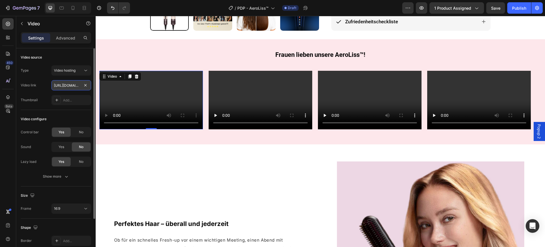
click at [73, 84] on input "https://cdn.shopify.com/videos/c/o/v/2cd3deb506b54b009063f7270ab5cf2e.mp4" at bounding box center [71, 85] width 40 height 10
paste input "e248b36d6cbc4f458fa1b84b7e77caeb"
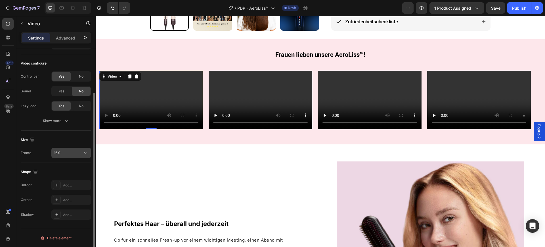
type input "https://cdn.shopify.com/videos/c/o/v/e248b36d6cbc4f458fa1b84b7e77caeb.mp4"
click at [73, 150] on div "16:9" at bounding box center [71, 153] width 35 height 6
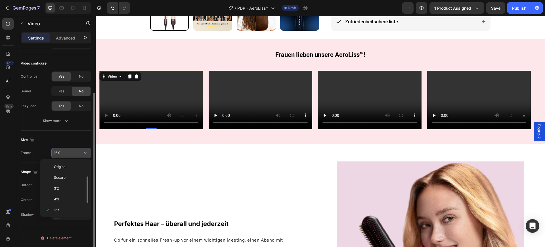
scroll to position [10, 0]
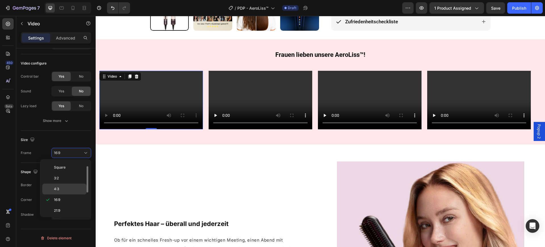
click at [69, 193] on div "4:3" at bounding box center [64, 188] width 44 height 11
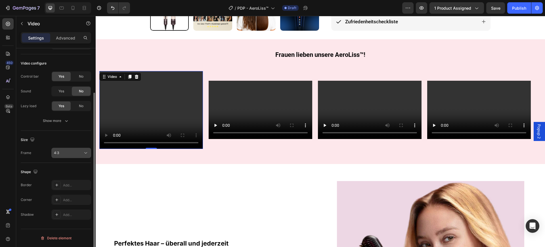
click at [66, 154] on div "4:3" at bounding box center [68, 152] width 29 height 5
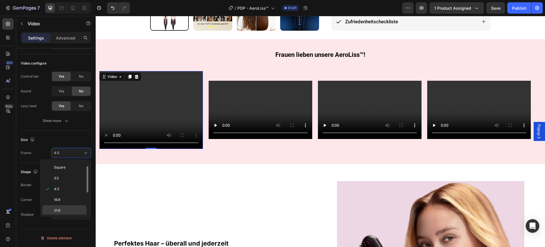
click at [64, 212] on p "21:9" at bounding box center [69, 210] width 30 height 5
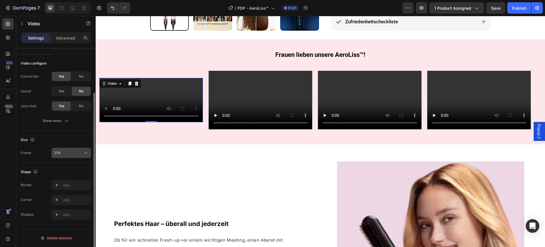
click at [76, 149] on button "21:9" at bounding box center [71, 153] width 40 height 10
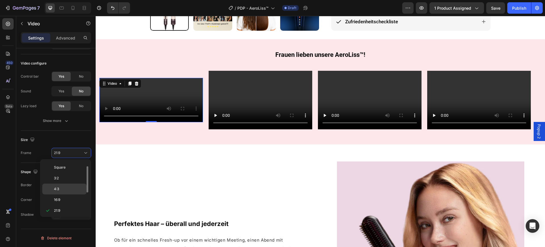
click at [64, 186] on div "4:3" at bounding box center [64, 188] width 44 height 11
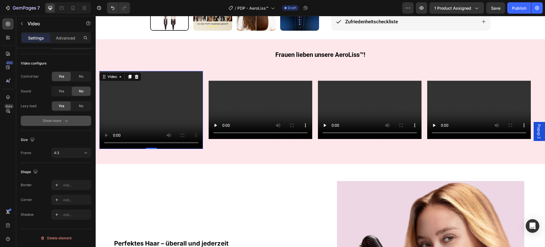
click at [62, 120] on div "Show more" at bounding box center [56, 121] width 26 height 6
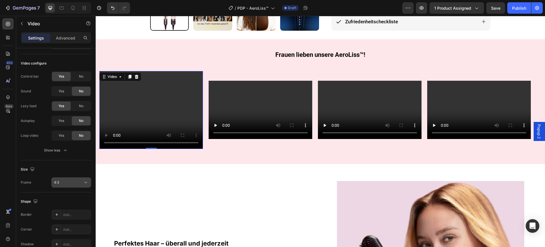
click at [69, 182] on div "4:3" at bounding box center [68, 182] width 29 height 5
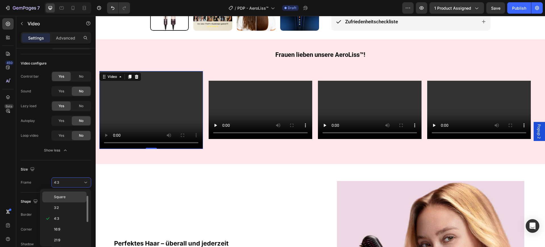
click at [61, 194] on span "Square" at bounding box center [60, 196] width 12 height 5
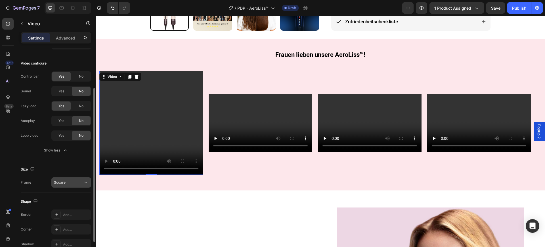
click at [64, 182] on span "Square" at bounding box center [60, 182] width 12 height 4
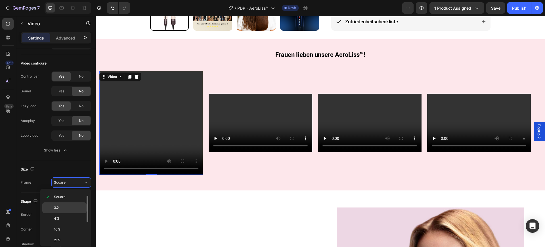
click at [64, 207] on p "3:2" at bounding box center [69, 207] width 30 height 5
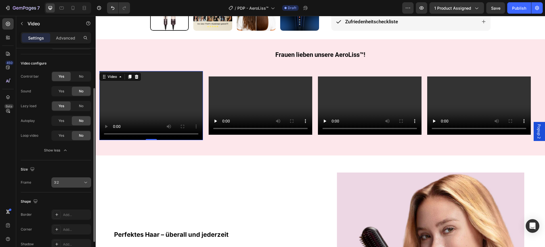
click at [71, 182] on div "3:2" at bounding box center [68, 182] width 29 height 5
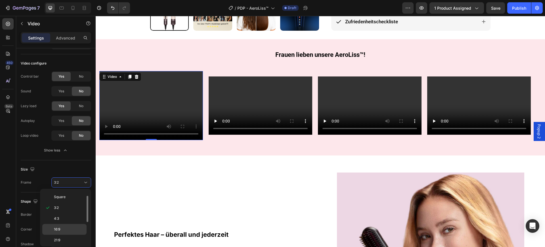
click at [64, 225] on div "16:9" at bounding box center [64, 229] width 44 height 11
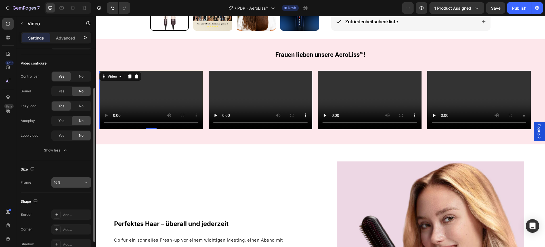
click at [72, 183] on div "16:9" at bounding box center [68, 182] width 29 height 5
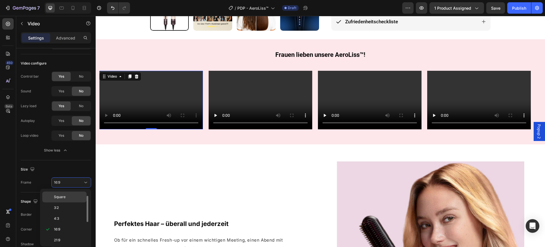
scroll to position [55, 0]
click at [71, 238] on p "Custom" at bounding box center [69, 238] width 30 height 5
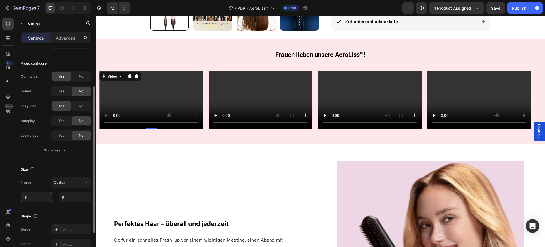
click at [43, 194] on input "16" at bounding box center [36, 197] width 31 height 10
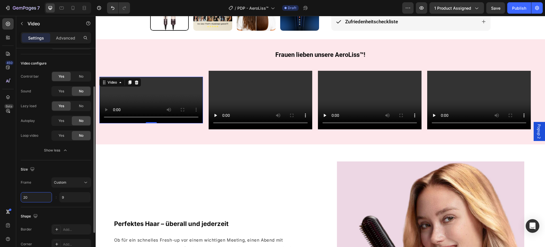
type input "2"
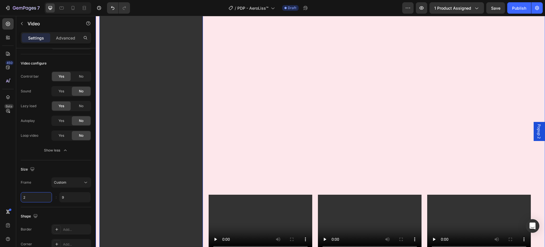
scroll to position [497, 0]
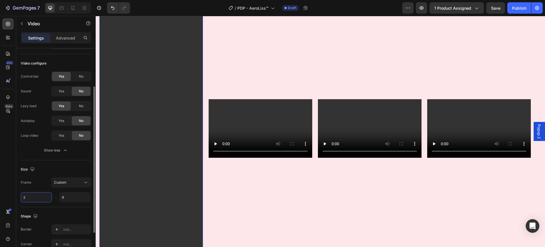
click at [27, 195] on input "2" at bounding box center [36, 197] width 31 height 10
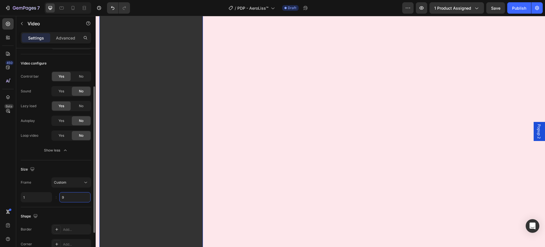
type input "1"
click at [87, 200] on input "9" at bounding box center [74, 197] width 31 height 10
click at [43, 182] on div "Frame Custom" at bounding box center [56, 182] width 70 height 10
type input "1"
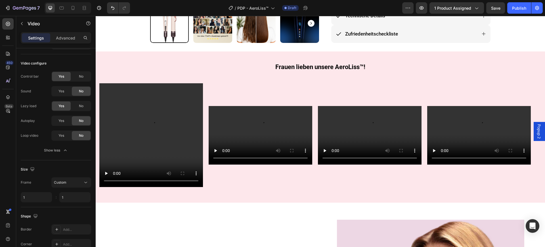
scroll to position [319, 0]
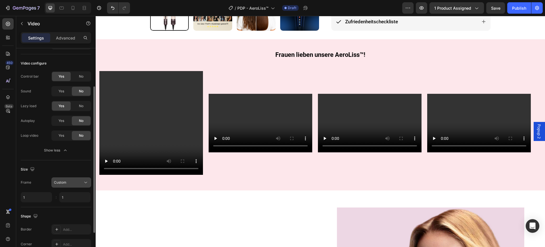
click at [78, 180] on div "Custom" at bounding box center [68, 182] width 29 height 5
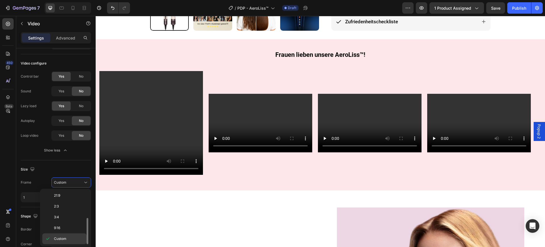
click at [66, 238] on span "Custom" at bounding box center [60, 238] width 12 height 5
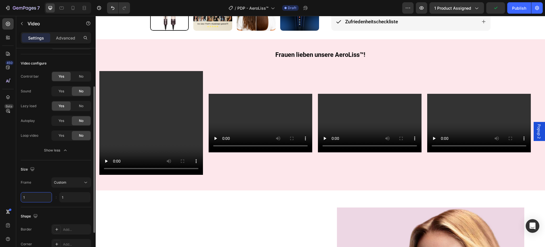
click at [41, 194] on input "1" at bounding box center [36, 197] width 31 height 10
click at [71, 182] on div "Custom" at bounding box center [68, 182] width 29 height 5
type input "1"
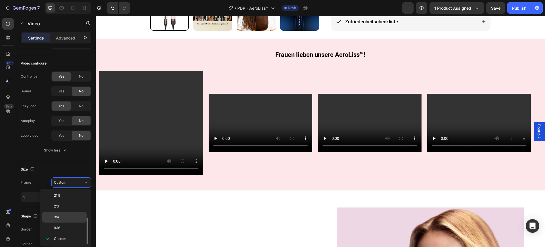
click at [62, 217] on p "3:4" at bounding box center [69, 216] width 30 height 5
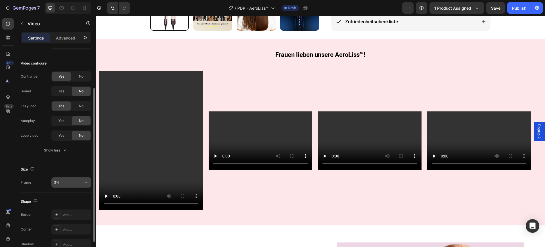
click at [67, 182] on div "3:4" at bounding box center [68, 182] width 29 height 5
click at [67, 181] on div "3:4" at bounding box center [68, 182] width 29 height 5
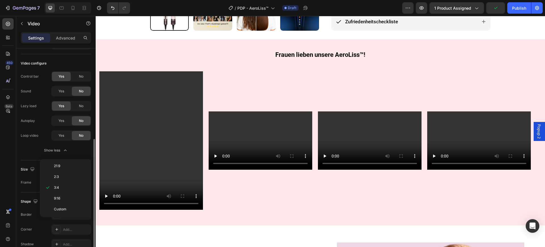
scroll to position [85, 0]
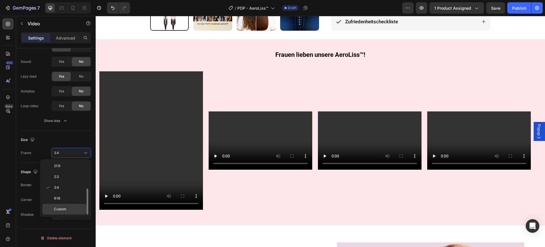
click at [80, 209] on p "Custom" at bounding box center [69, 208] width 30 height 5
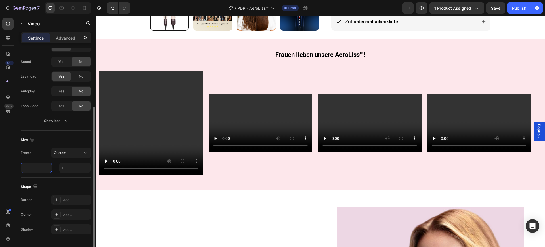
click at [33, 167] on input "1" at bounding box center [36, 167] width 31 height 10
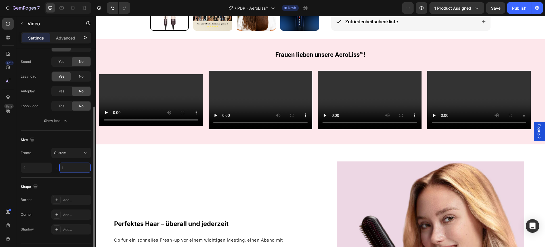
click at [67, 166] on input "1" at bounding box center [74, 167] width 31 height 10
type input "2"
type input "3"
click at [69, 182] on div "Shape" at bounding box center [56, 186] width 70 height 9
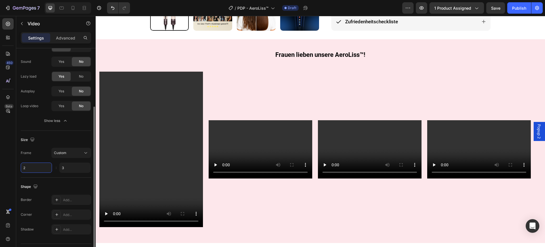
click at [28, 166] on input "2" at bounding box center [36, 167] width 31 height 10
type input "2"
click at [34, 167] on input "2" at bounding box center [36, 167] width 31 height 10
click at [269, 137] on video at bounding box center [261, 149] width 104 height 58
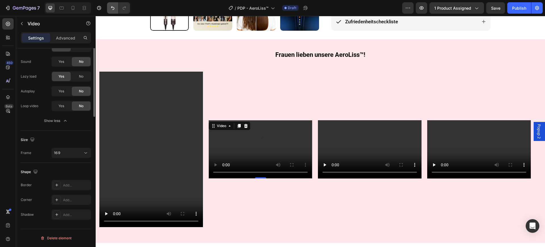
scroll to position [0, 0]
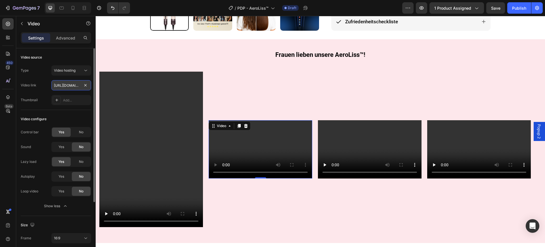
click at [64, 83] on input "https://cdn.shopify.com/videos/c/o/v/2cd3deb506b54b009063f7270ab5cf2e.mp4" at bounding box center [71, 85] width 40 height 10
type input "https://cdn.shopify.com/videos/c/o/v/a009dfdd5915430d9c31ac1d906b1148.mp4"
click at [69, 72] on span "Video hosting" at bounding box center [65, 70] width 22 height 4
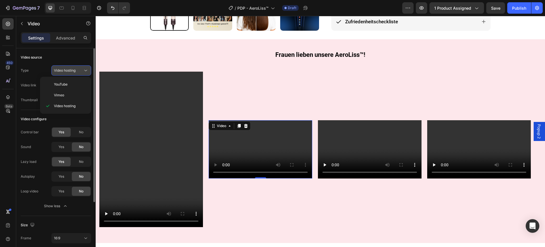
click at [70, 71] on span "Video hosting" at bounding box center [65, 70] width 22 height 4
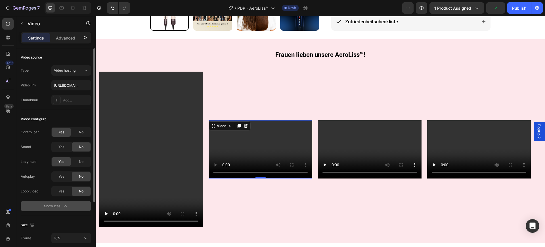
click at [55, 206] on div "Show less" at bounding box center [56, 206] width 24 height 6
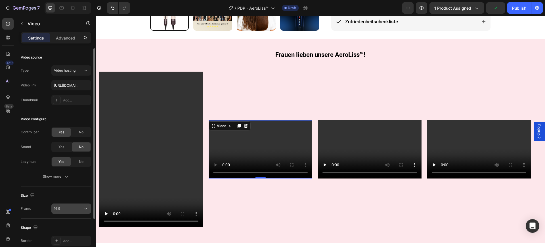
click at [69, 213] on button "16:9" at bounding box center [71, 208] width 40 height 10
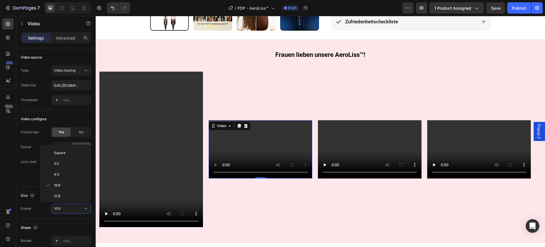
scroll to position [55, 0]
click at [69, 195] on p "Custom" at bounding box center [69, 194] width 30 height 5
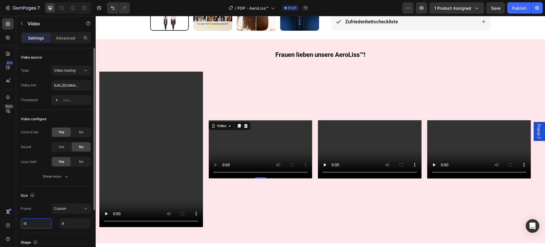
click at [35, 220] on input "16" at bounding box center [36, 223] width 31 height 10
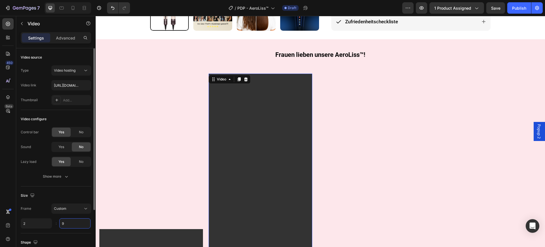
click at [72, 220] on input "9" at bounding box center [74, 223] width 31 height 10
type input "2"
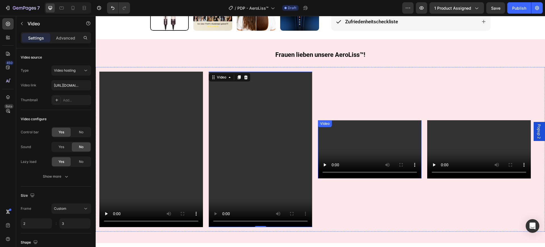
type input "3"
click at [335, 124] on div "Video" at bounding box center [370, 149] width 104 height 58
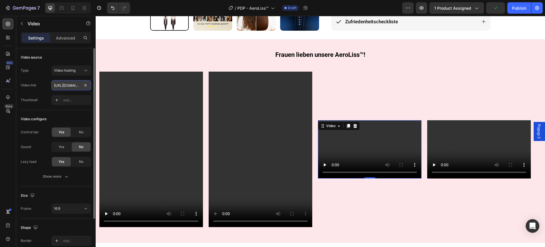
click at [70, 83] on input "https://cdn.shopify.com/videos/c/o/v/2cd3deb506b54b009063f7270ab5cf2e.mp4" at bounding box center [71, 85] width 40 height 10
paste input "6c242067cb4685a0f7c6aa77bafca"
type input "https://cdn.shopify.com/videos/c/o/v/2c6c242067cb4685a0f7c6aa77bafcae.mp4"
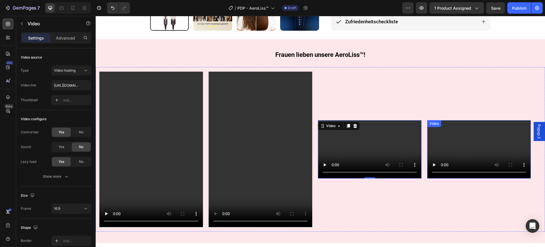
click at [462, 139] on video at bounding box center [479, 149] width 104 height 58
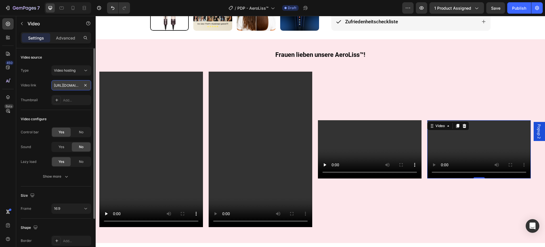
click at [60, 89] on input "https://cdn.shopify.com/videos/c/o/v/2cd3deb506b54b009063f7270ab5cf2e.mp4" at bounding box center [71, 85] width 40 height 10
type input "https://cdn.shopify.com/videos/c/o/v/38181662a7dd49b6a7ea08effa7a49f6.mp4"
click at [58, 209] on span "16:9" at bounding box center [57, 208] width 6 height 4
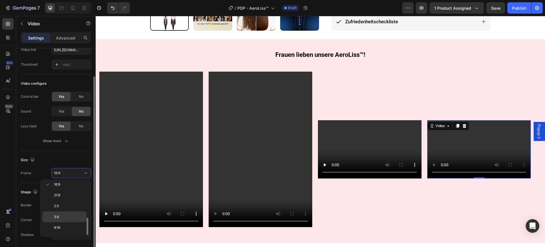
scroll to position [55, 0]
click at [60, 224] on div "Custom" at bounding box center [64, 229] width 44 height 11
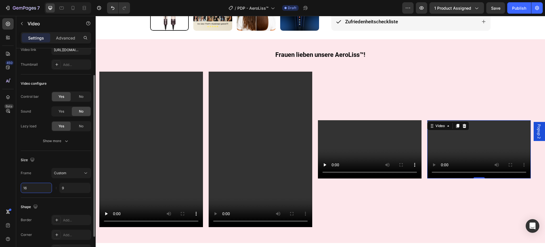
click at [44, 185] on input "16" at bounding box center [36, 187] width 31 height 10
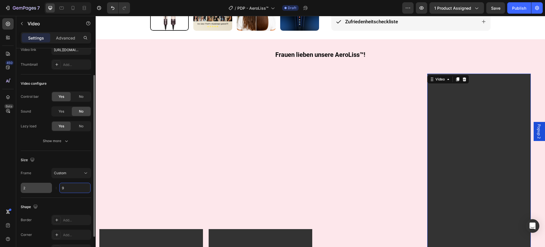
type input "2"
type input "3"
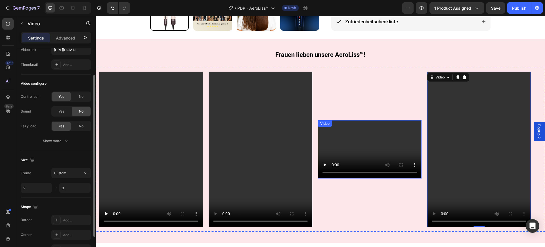
click at [331, 135] on video at bounding box center [370, 149] width 104 height 58
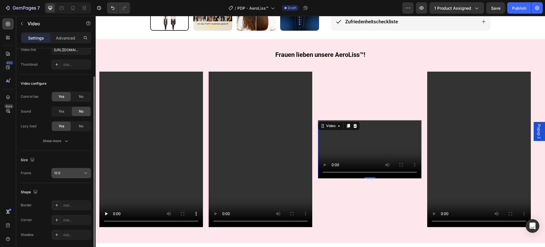
click at [71, 174] on div "16:9" at bounding box center [68, 172] width 29 height 5
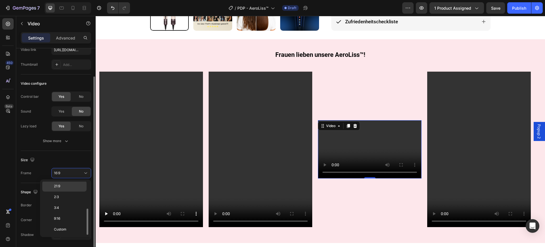
click at [74, 227] on p "Custom" at bounding box center [69, 228] width 30 height 5
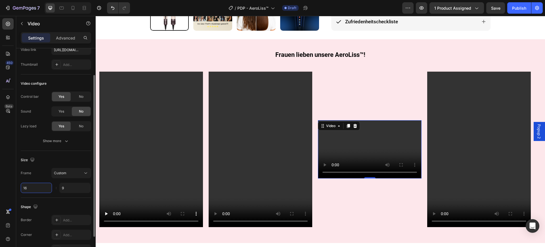
click at [34, 186] on input "16" at bounding box center [36, 187] width 31 height 10
type input "2"
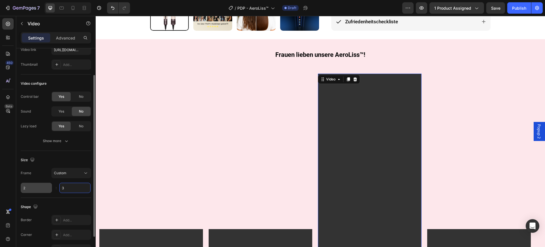
type input "3"
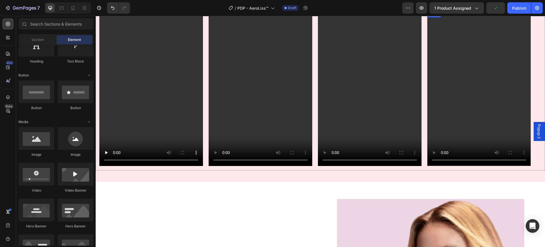
scroll to position [379, 0]
click at [465, 100] on video at bounding box center [479, 89] width 104 height 156
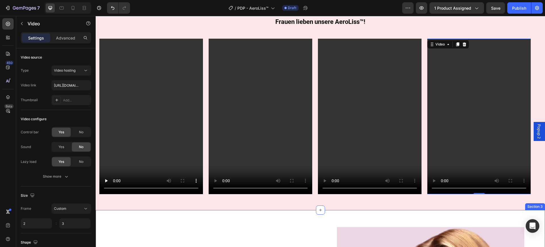
scroll to position [344, 0]
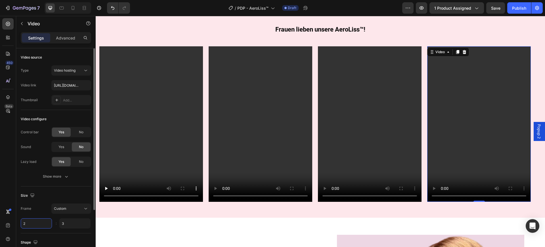
click at [39, 223] on input "2" at bounding box center [36, 223] width 31 height 10
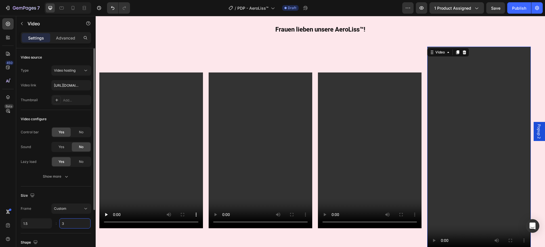
type input "1.5"
click at [81, 226] on input "3" at bounding box center [74, 223] width 31 height 10
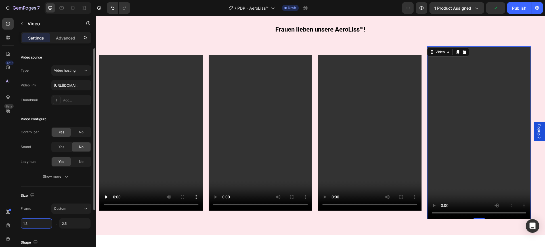
type input "2.5"
click at [33, 224] on input "1.5" at bounding box center [36, 223] width 31 height 10
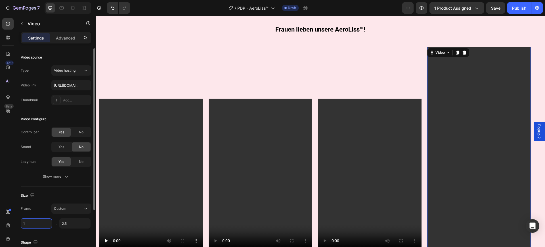
type input "1"
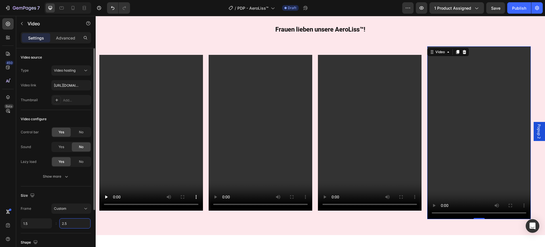
type input "1.5"
click at [68, 225] on input "2.5" at bounding box center [74, 223] width 31 height 10
type input "2"
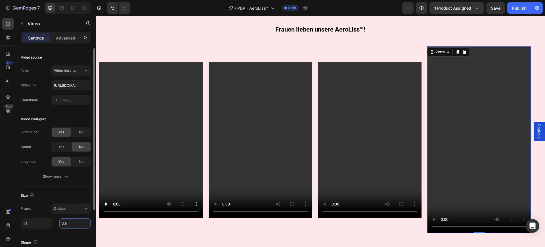
type input "2.6"
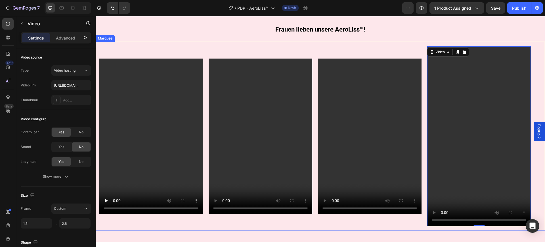
click at [379, 216] on div "Video Video Video Video 0" at bounding box center [317, 136] width 437 height 180
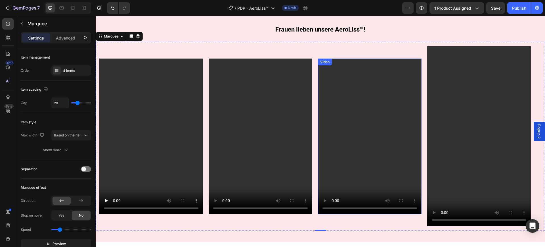
click at [346, 128] on video at bounding box center [370, 136] width 104 height 156
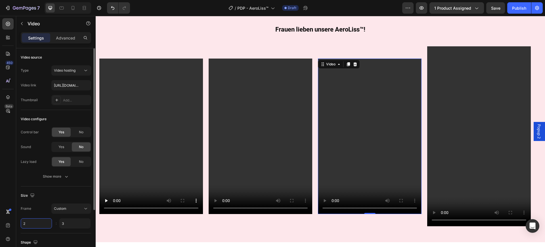
click at [37, 223] on input "2" at bounding box center [36, 223] width 31 height 10
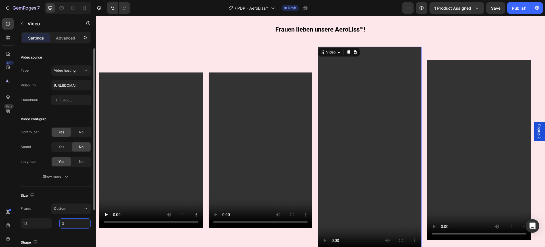
type input "1.5"
click at [71, 222] on input "3" at bounding box center [74, 223] width 31 height 10
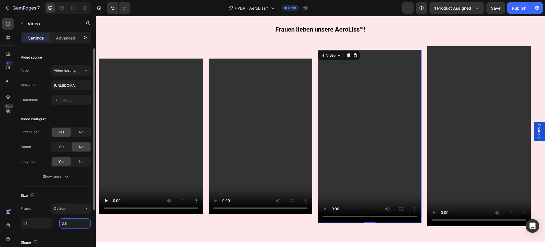
type input "2.6"
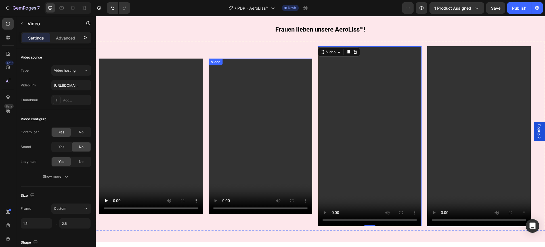
click at [252, 116] on video at bounding box center [261, 136] width 104 height 156
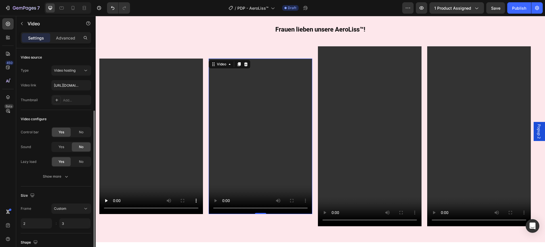
scroll to position [35, 0]
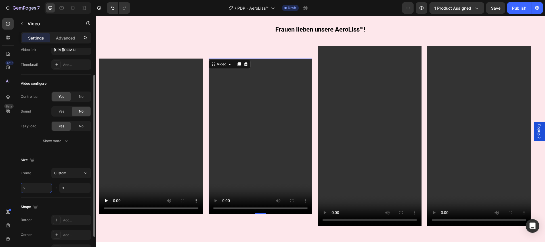
click at [32, 189] on input "2" at bounding box center [36, 187] width 31 height 10
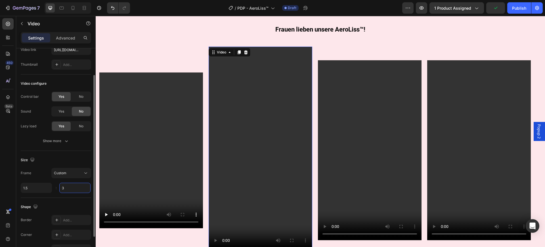
type input "1.5"
click at [63, 188] on input "3" at bounding box center [74, 187] width 31 height 10
type input "2.6"
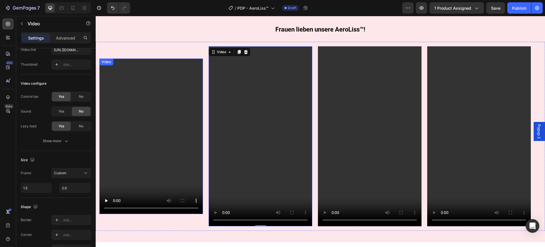
click at [119, 146] on video at bounding box center [151, 136] width 104 height 156
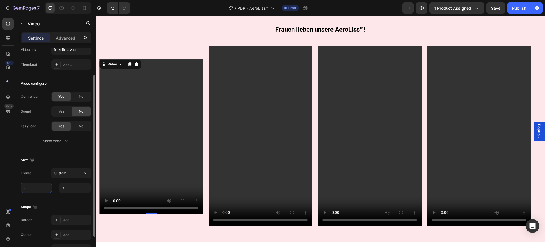
click at [37, 186] on input "2" at bounding box center [36, 187] width 31 height 10
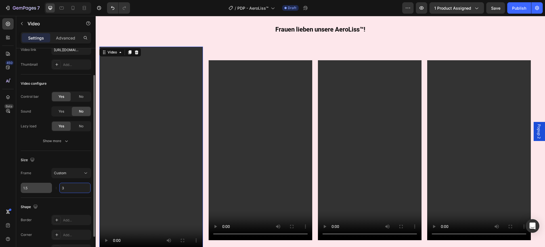
type input "1.5"
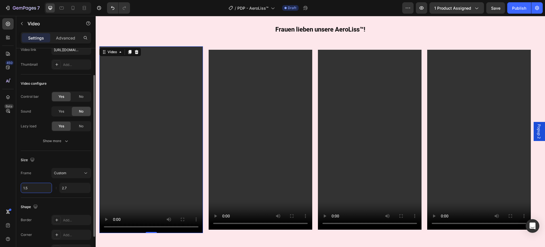
type input "2.7"
click at [37, 189] on input "1.5" at bounding box center [36, 187] width 31 height 10
type input "1.5"
click at [218, 234] on div "Video 0 Video Video Video Video 0 Video Video Video Marquee" at bounding box center [320, 140] width 449 height 196
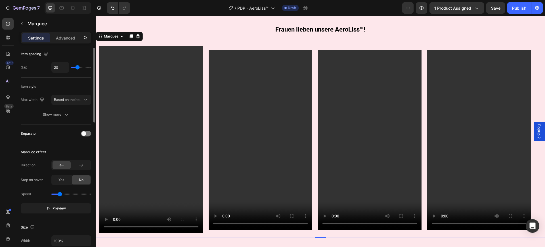
scroll to position [0, 0]
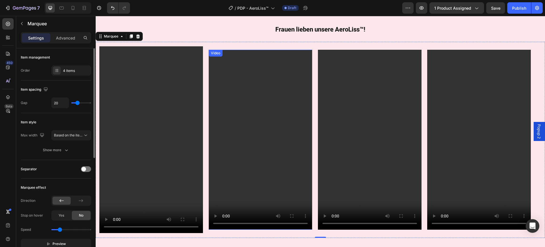
click at [256, 168] on video at bounding box center [261, 140] width 104 height 180
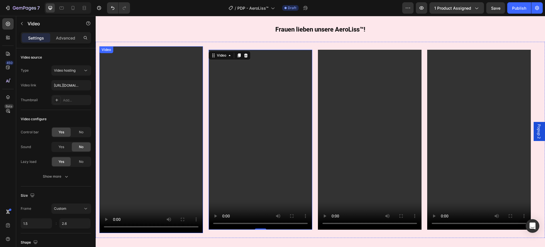
click at [152, 164] on video at bounding box center [151, 139] width 104 height 186
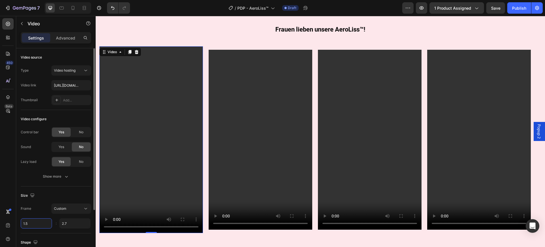
click at [37, 221] on input "1.5" at bounding box center [36, 223] width 31 height 10
type input "1.5"
click at [77, 224] on input "2.7" at bounding box center [74, 223] width 31 height 10
click at [78, 224] on input "2.7" at bounding box center [74, 223] width 31 height 10
type input "2.6"
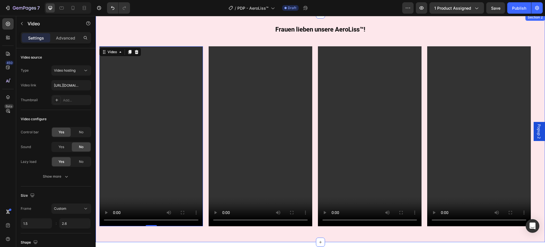
click at [217, 234] on div "Frauen lieben unsere AeroLiss™! Heading Row Video 0 Video Video Video Video 0 V…" at bounding box center [320, 128] width 449 height 228
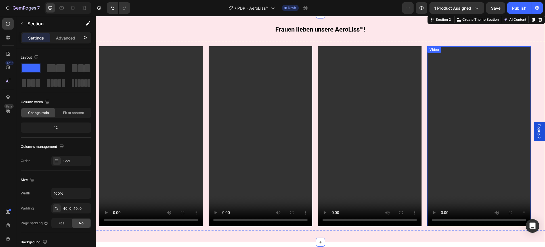
click at [431, 221] on video at bounding box center [479, 136] width 104 height 180
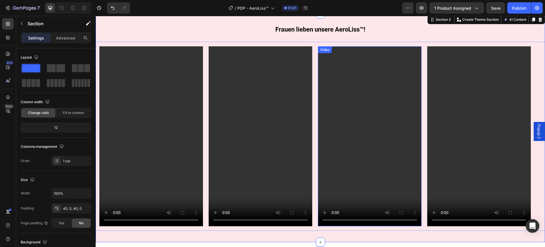
click at [414, 219] on div "Video Video Video Video" at bounding box center [317, 136] width 437 height 180
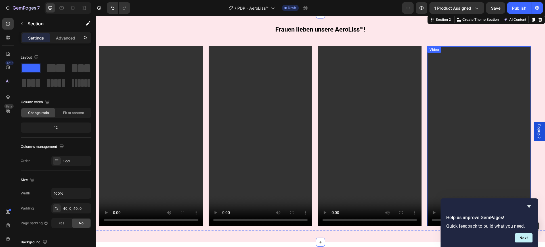
click at [482, 112] on video at bounding box center [479, 136] width 104 height 180
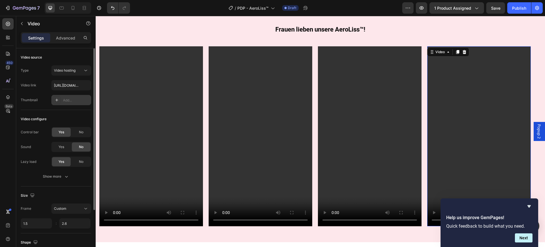
click at [66, 102] on div "Add..." at bounding box center [76, 100] width 27 height 5
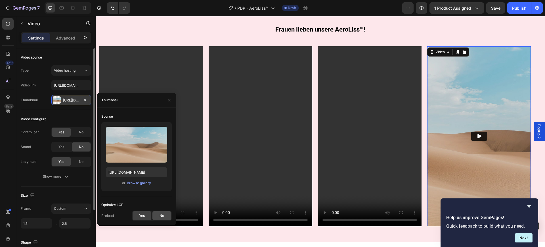
click at [159, 214] on div "No" at bounding box center [161, 215] width 19 height 9
click at [143, 216] on span "Yes" at bounding box center [142, 215] width 6 height 5
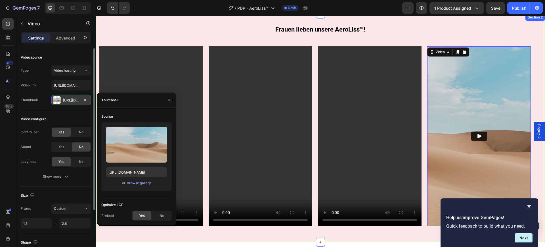
click at [369, 231] on div "Frauen lieben unsere AeroLiss™! Heading Row Video Video Video Video 0 Video Vid…" at bounding box center [320, 128] width 449 height 228
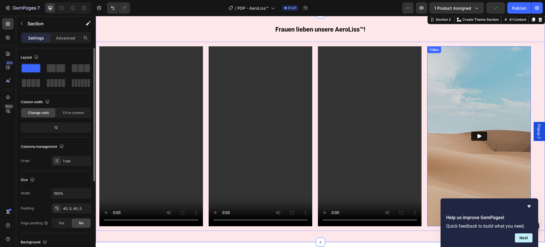
click at [446, 119] on img at bounding box center [479, 136] width 104 height 180
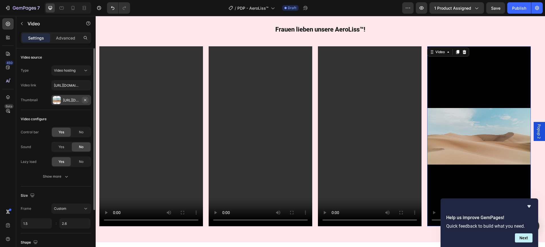
click at [84, 98] on icon "button" at bounding box center [85, 100] width 5 height 5
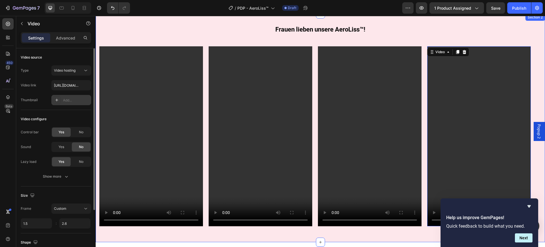
click at [243, 234] on div "Frauen lieben unsere AeroLiss™! Heading Row Video Video Video Video 0 Video Vid…" at bounding box center [320, 128] width 449 height 228
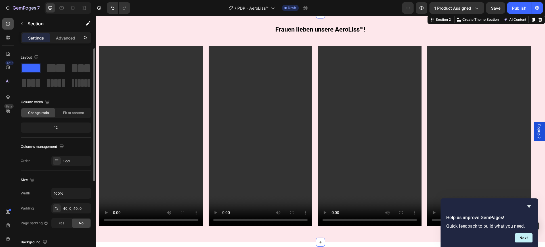
click at [11, 19] on div at bounding box center [7, 23] width 11 height 11
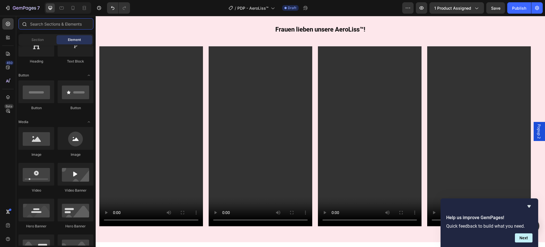
click at [62, 22] on input "text" at bounding box center [55, 23] width 75 height 11
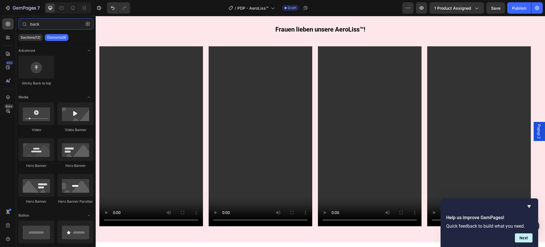
type input "back"
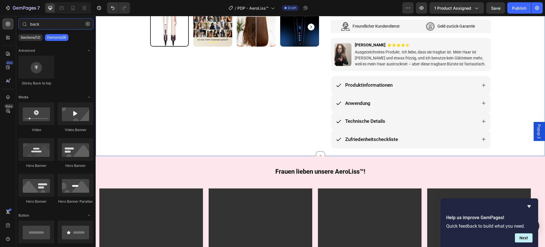
scroll to position [273, 0]
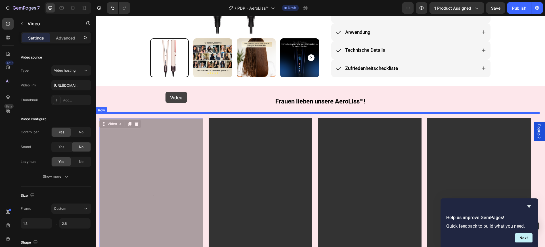
drag, startPoint x: 147, startPoint y: 155, endPoint x: 165, endPoint y: 92, distance: 66.3
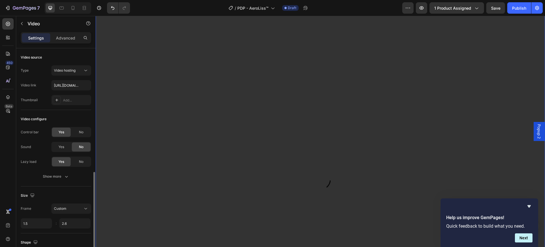
scroll to position [70, 0]
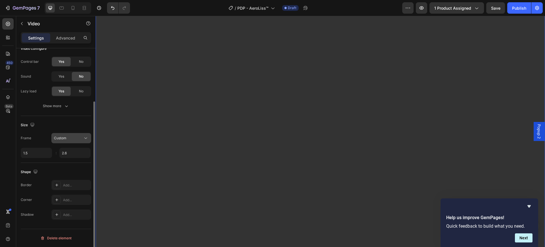
click at [75, 134] on button "Custom" at bounding box center [71, 138] width 40 height 10
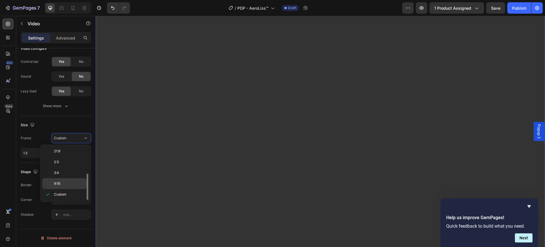
click at [69, 179] on div "9:16" at bounding box center [64, 183] width 44 height 11
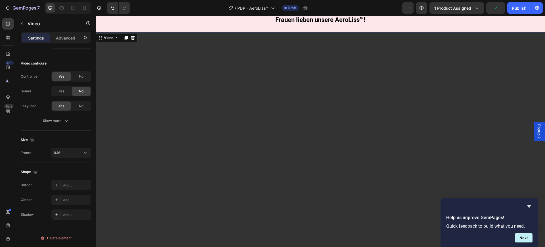
scroll to position [308, 0]
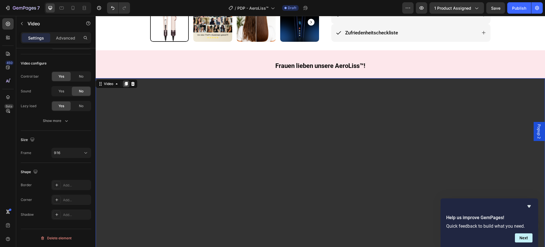
click at [128, 82] on icon at bounding box center [126, 84] width 3 height 4
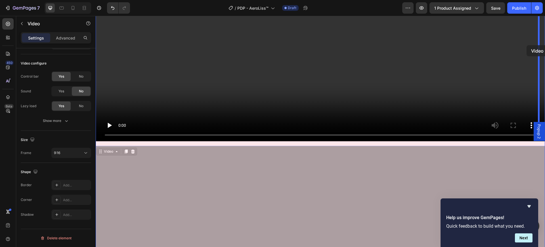
scroll to position [1036, 0]
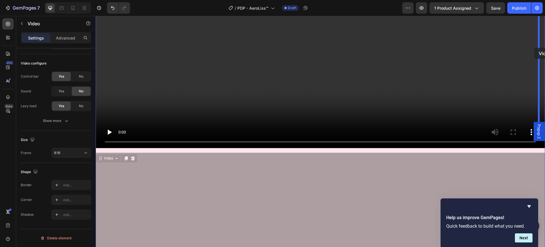
drag, startPoint x: 244, startPoint y: 104, endPoint x: 534, endPoint y: 48, distance: 295.2
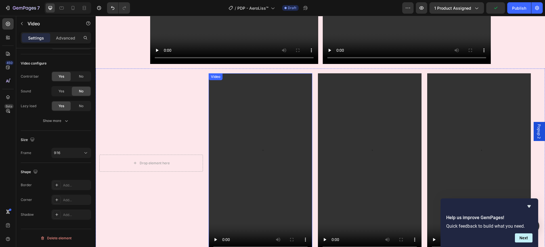
scroll to position [660, 0]
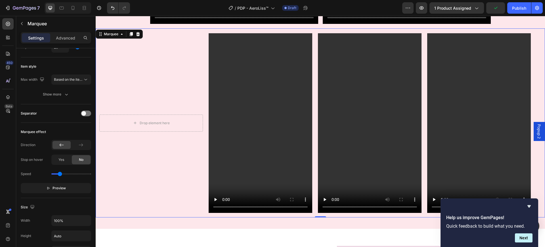
click at [161, 76] on div "Drop element here Video Video Video" at bounding box center [317, 123] width 437 height 180
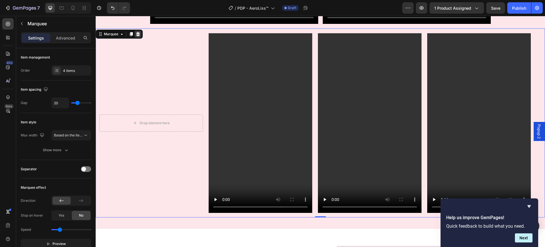
click at [139, 34] on icon at bounding box center [138, 34] width 5 height 5
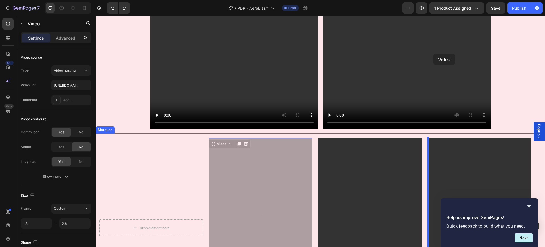
scroll to position [554, 0]
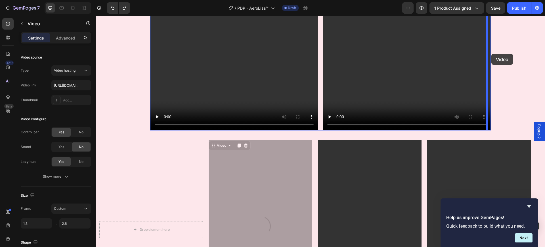
drag, startPoint x: 267, startPoint y: 88, endPoint x: 491, endPoint y: 54, distance: 227.4
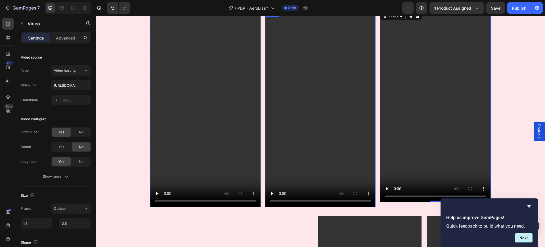
scroll to position [412, 0]
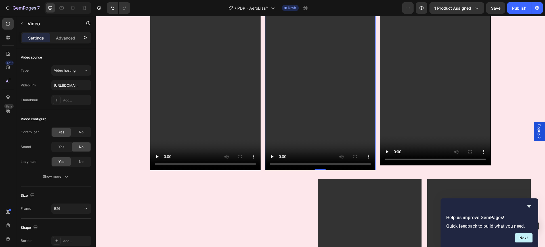
click at [321, 82] on video at bounding box center [320, 72] width 110 height 196
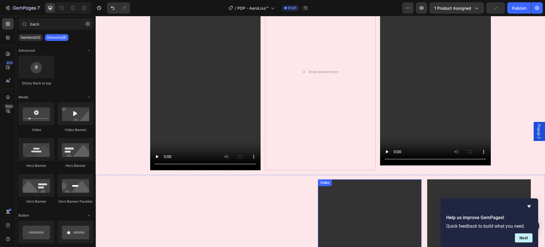
scroll to position [518, 0]
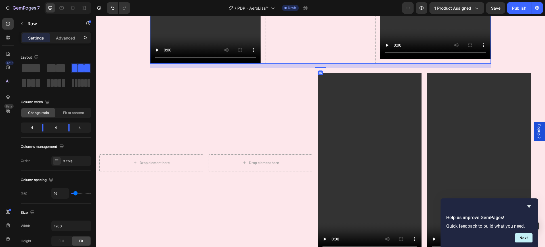
scroll to position [447, 0]
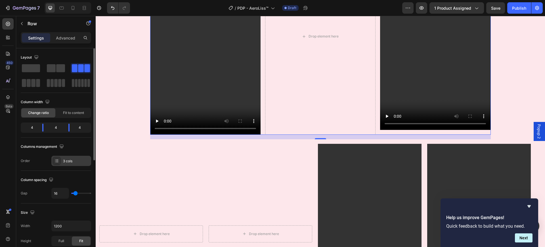
click at [62, 161] on div "3 cols" at bounding box center [71, 161] width 40 height 10
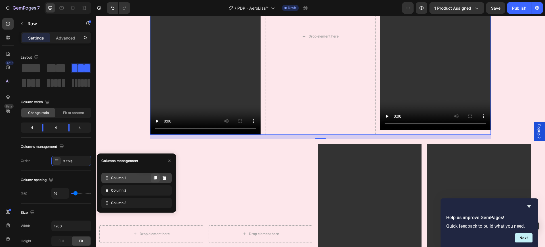
click at [157, 178] on icon at bounding box center [155, 178] width 3 height 4
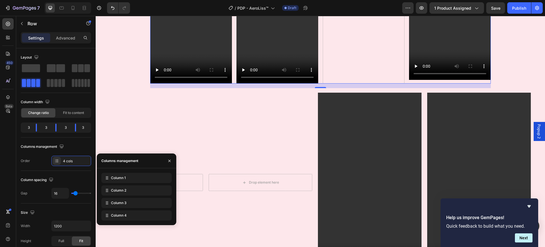
scroll to position [305, 0]
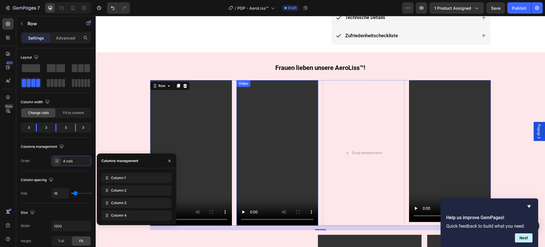
click at [263, 140] on video at bounding box center [277, 152] width 82 height 145
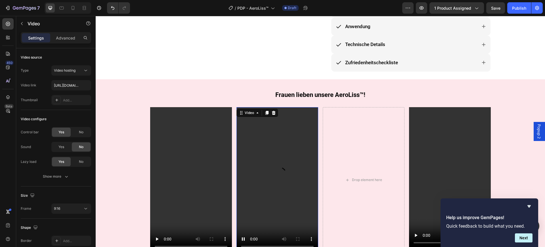
scroll to position [234, 0]
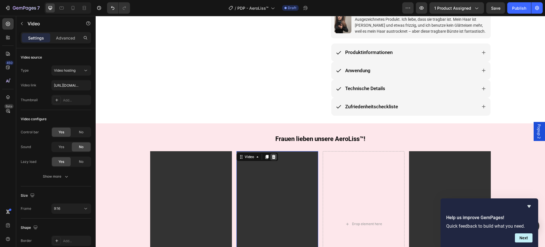
click at [271, 155] on icon at bounding box center [273, 156] width 5 height 5
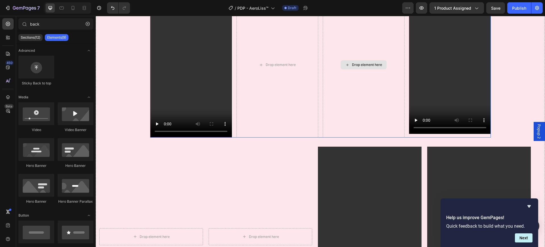
scroll to position [447, 0]
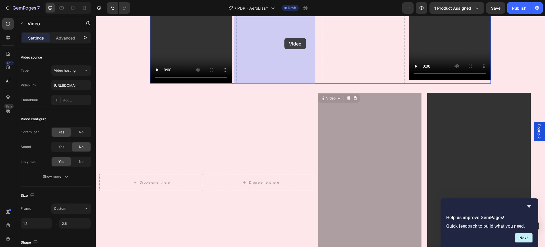
drag, startPoint x: 365, startPoint y: 155, endPoint x: 284, endPoint y: 38, distance: 142.3
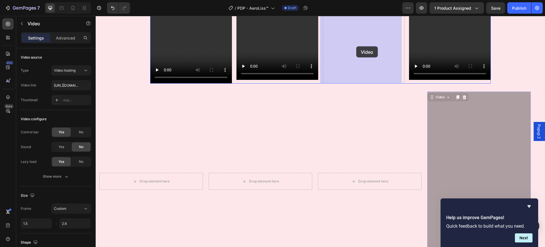
drag, startPoint x: 474, startPoint y: 161, endPoint x: 356, endPoint y: 46, distance: 164.6
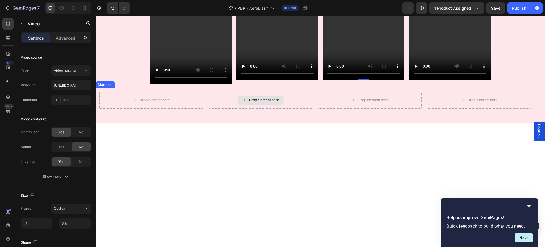
click at [276, 99] on div "Drop element here" at bounding box center [264, 100] width 30 height 5
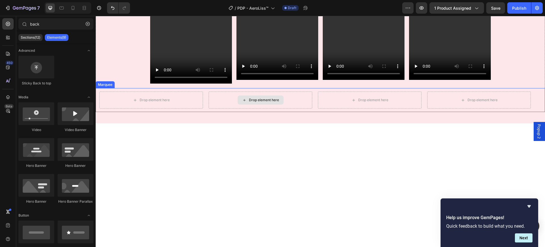
click at [313, 92] on div "Drop element here" at bounding box center [263, 99] width 109 height 17
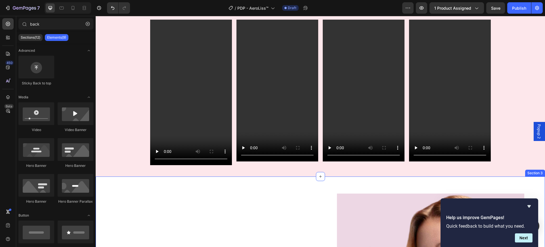
scroll to position [341, 0]
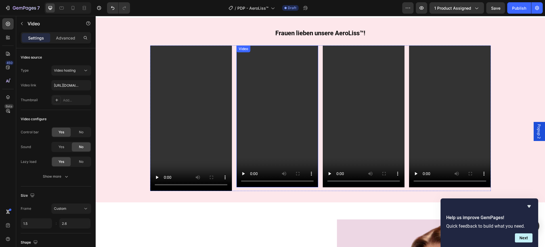
click at [262, 99] on video at bounding box center [277, 116] width 82 height 142
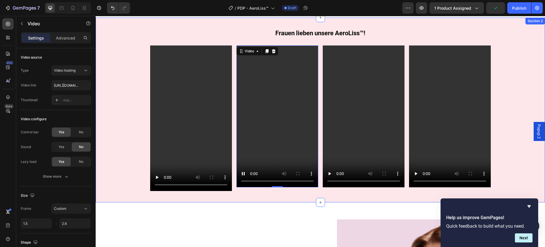
click at [224, 36] on div "Frauen lieben unsere AeroLiss™! Heading Row Video Video 0 Video Video Row Row" at bounding box center [320, 110] width 449 height 162
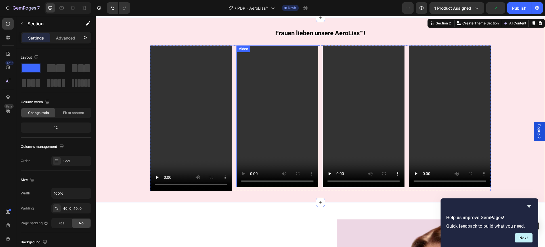
click at [255, 103] on video at bounding box center [277, 116] width 82 height 142
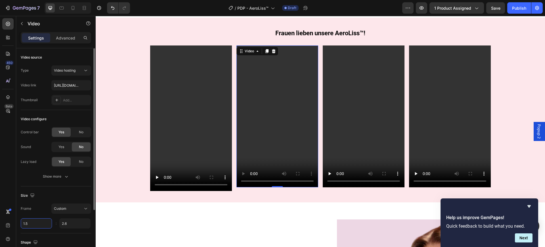
click at [37, 222] on input "1.5" at bounding box center [36, 223] width 31 height 10
type input "1.5"
click at [66, 211] on button "Custom" at bounding box center [71, 208] width 40 height 10
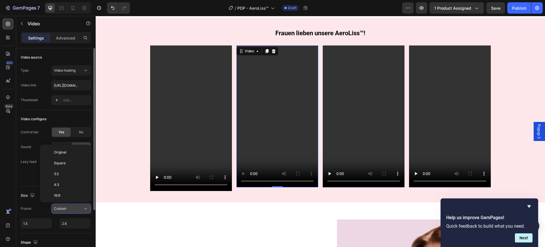
scroll to position [55, 0]
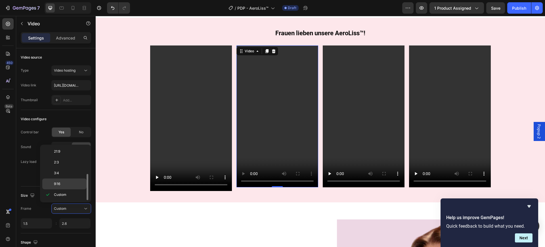
click at [61, 184] on p "9:16" at bounding box center [69, 183] width 30 height 5
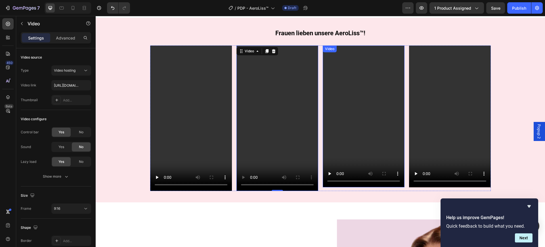
click at [362, 121] on video at bounding box center [364, 116] width 82 height 142
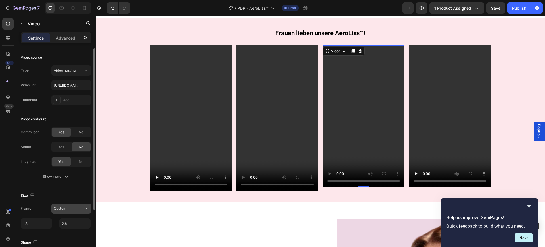
click at [63, 210] on span "Custom" at bounding box center [60, 208] width 12 height 4
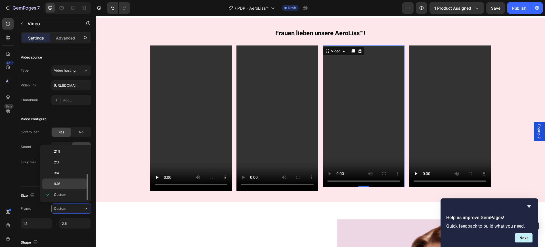
click at [70, 182] on p "9:16" at bounding box center [69, 183] width 30 height 5
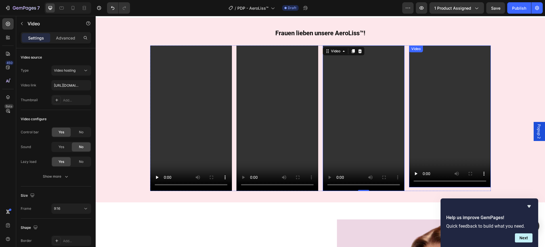
click at [457, 100] on video at bounding box center [450, 116] width 82 height 142
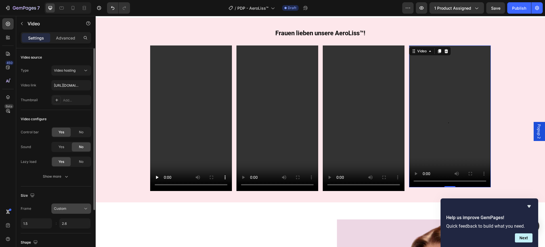
click at [70, 207] on div "Custom" at bounding box center [68, 208] width 29 height 5
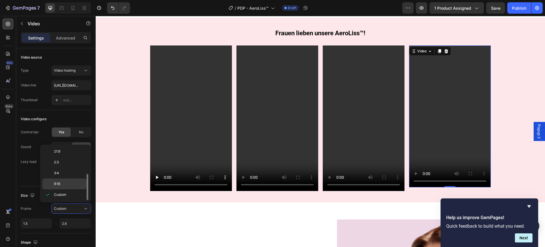
click at [65, 182] on p "9:16" at bounding box center [69, 183] width 30 height 5
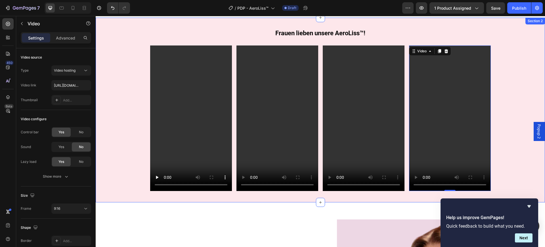
click at [106, 112] on div "Frauen lieben unsere AeroLiss™! Heading Row Video Video Video Video 0 Row Row" at bounding box center [320, 110] width 449 height 162
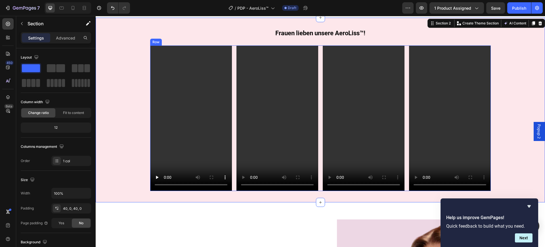
click at [403, 63] on div "Video Video Video Video Row" at bounding box center [320, 117] width 341 height 145
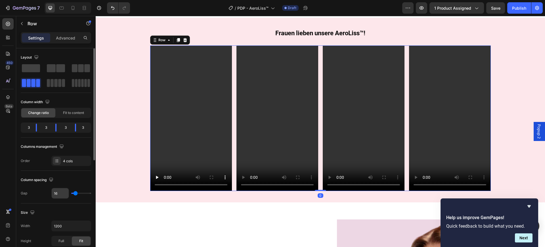
scroll to position [71, 0]
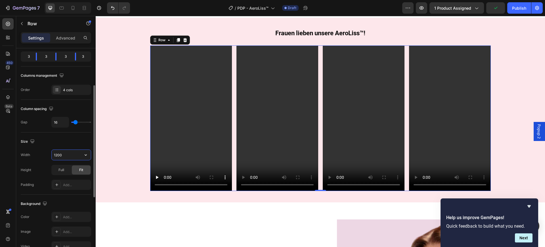
click at [70, 151] on input "1200" at bounding box center [71, 155] width 39 height 10
click at [77, 155] on input "1200" at bounding box center [71, 155] width 39 height 10
click at [89, 152] on button "button" at bounding box center [86, 155] width 10 height 10
click at [64, 177] on p "Full 100%" at bounding box center [70, 179] width 32 height 5
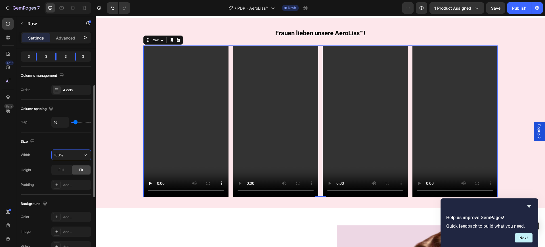
click at [77, 154] on input "100%" at bounding box center [71, 155] width 39 height 10
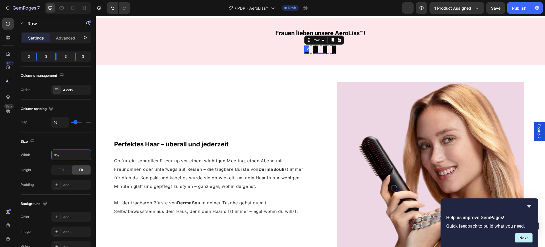
type input "90%"
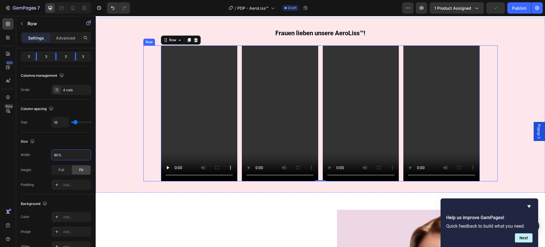
click at [143, 140] on div "Video Video Video Video Row 0" at bounding box center [320, 113] width 354 height 136
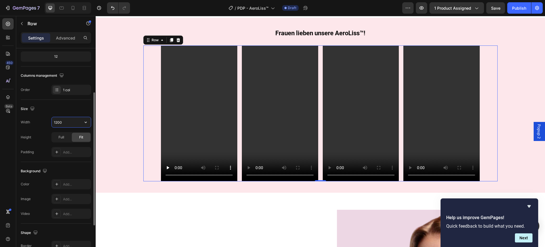
click at [63, 121] on input "1200" at bounding box center [71, 122] width 39 height 10
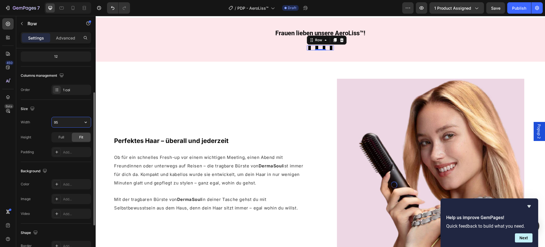
click at [77, 121] on input "95" at bounding box center [71, 122] width 39 height 10
click at [84, 121] on icon "button" at bounding box center [86, 122] width 6 height 6
click at [76, 149] on p "Full 100%" at bounding box center [70, 147] width 32 height 5
type input "100%"
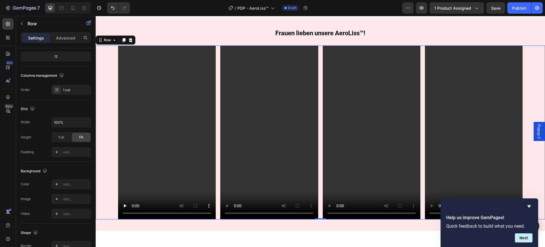
click at [116, 103] on div "Video Video Video Video Row" at bounding box center [320, 132] width 449 height 174
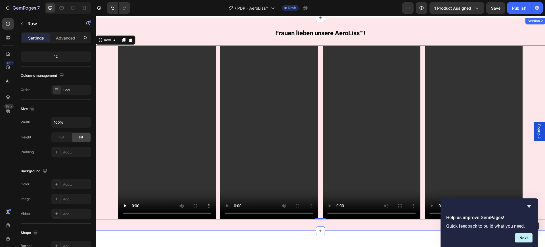
click at [210, 31] on div "Frauen lieben unsere AeroLiss™! Heading Row Video Video Video Video Row Row 0" at bounding box center [320, 124] width 449 height 190
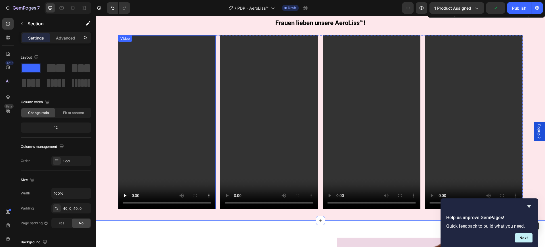
scroll to position [376, 0]
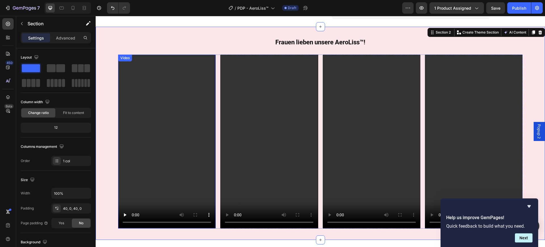
click at [199, 137] on video at bounding box center [167, 141] width 98 height 174
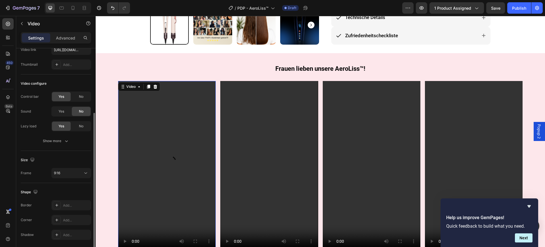
scroll to position [56, 0]
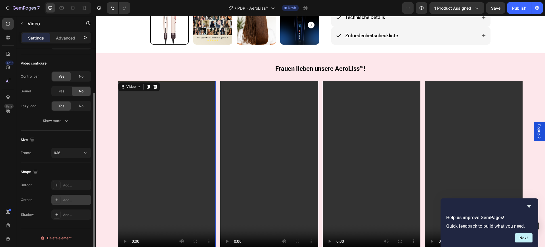
click at [67, 198] on div "Add..." at bounding box center [76, 199] width 27 height 5
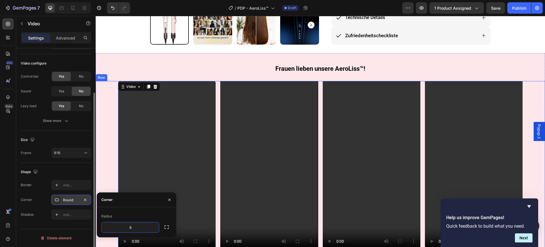
click at [106, 137] on div "Video 0 Video Video Video Row" at bounding box center [320, 168] width 449 height 174
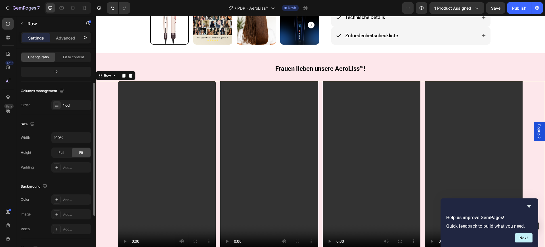
scroll to position [0, 0]
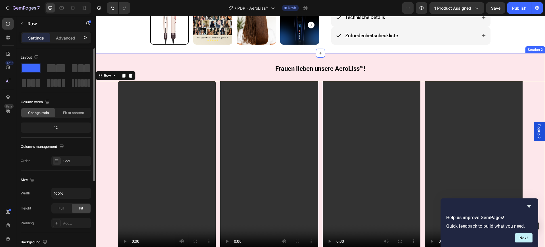
click at [230, 64] on div "Frauen lieben unsere AeroLiss™! Heading Row Video Video Video Video Row Row 0" at bounding box center [320, 159] width 449 height 190
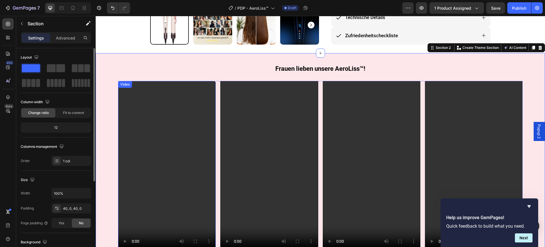
click at [197, 119] on video at bounding box center [167, 168] width 98 height 174
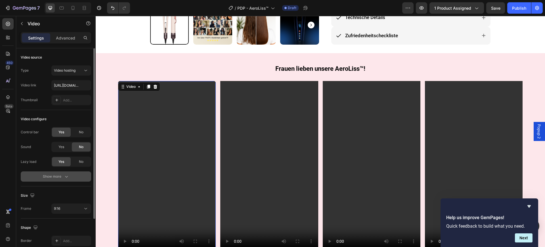
click at [64, 176] on icon "button" at bounding box center [67, 176] width 6 height 6
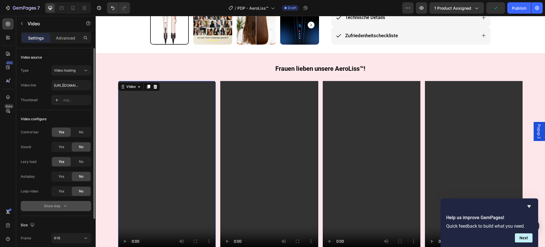
click at [56, 205] on div "Show less" at bounding box center [56, 206] width 24 height 6
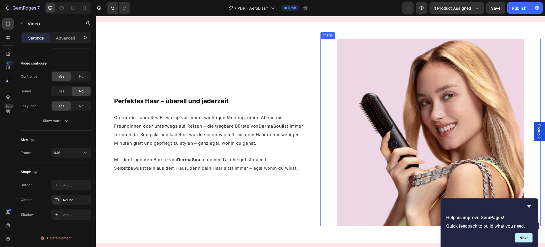
scroll to position [341, 0]
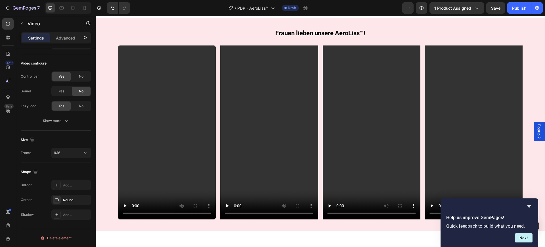
click at [192, 154] on video at bounding box center [167, 132] width 98 height 174
click at [196, 142] on video at bounding box center [167, 132] width 98 height 174
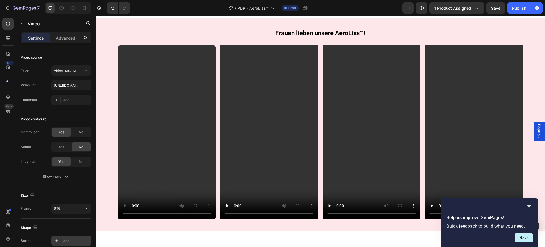
scroll to position [56, 0]
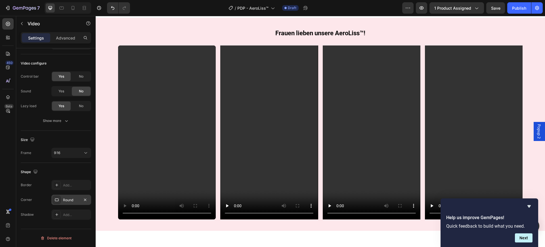
click at [66, 198] on div "Round" at bounding box center [71, 199] width 16 height 5
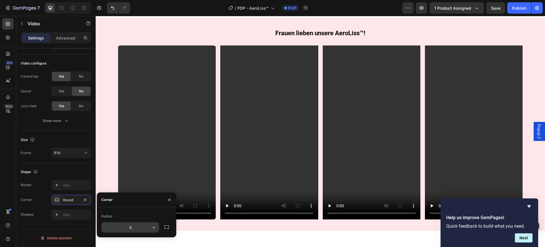
click at [136, 225] on input "8" at bounding box center [130, 227] width 57 height 10
type input "10"
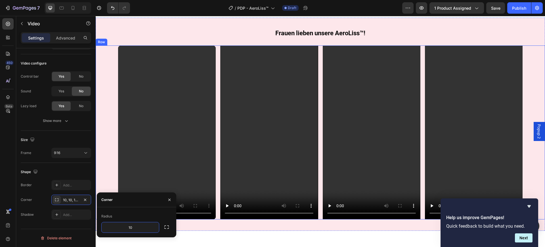
click at [108, 176] on div "Video Video Video Video Row" at bounding box center [320, 132] width 449 height 174
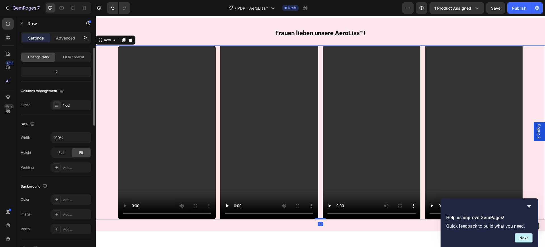
scroll to position [0, 0]
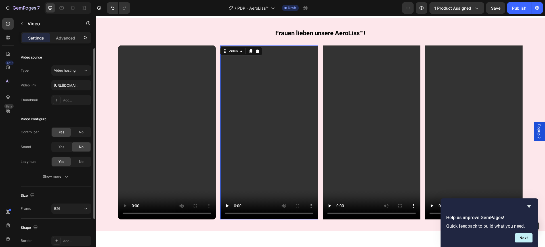
click at [295, 181] on video at bounding box center [269, 132] width 98 height 174
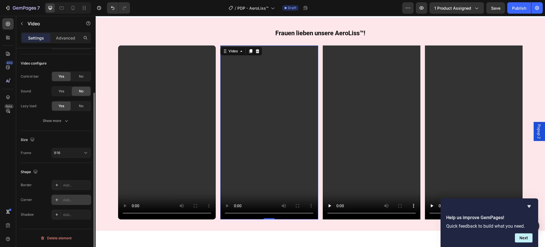
click at [60, 200] on div at bounding box center [57, 200] width 8 height 8
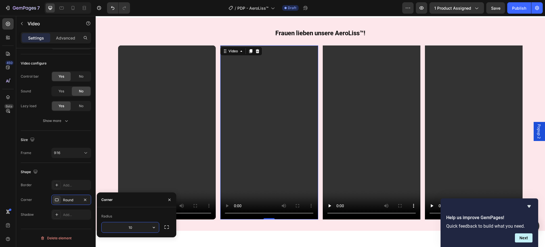
type input "10"
click at [371, 149] on video at bounding box center [372, 132] width 98 height 174
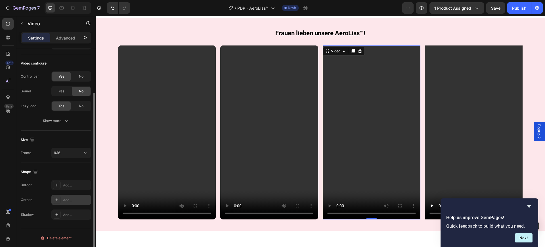
click at [56, 199] on icon at bounding box center [56, 199] width 5 height 5
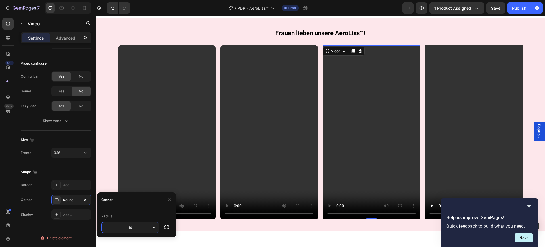
type input "10"
click at [455, 159] on video at bounding box center [474, 132] width 98 height 174
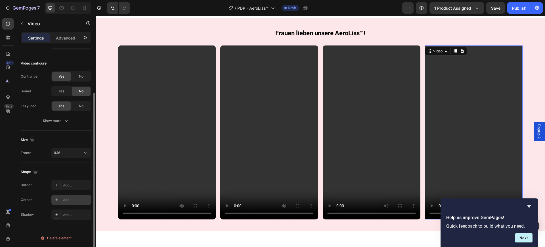
click at [72, 201] on div "Add..." at bounding box center [76, 199] width 27 height 5
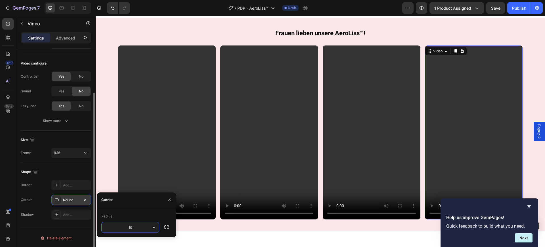
type input "10"
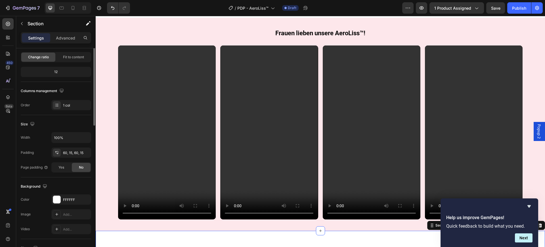
scroll to position [0, 0]
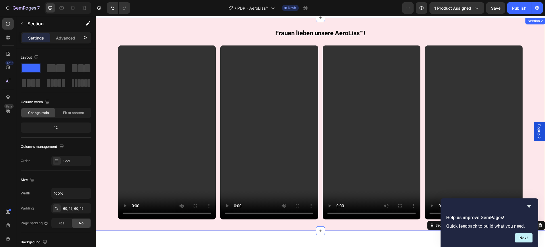
click at [210, 27] on div "Frauen lieben unsere AeroLiss™! Heading Row Video Video Video Video Row Row Sec…" at bounding box center [320, 124] width 449 height 213
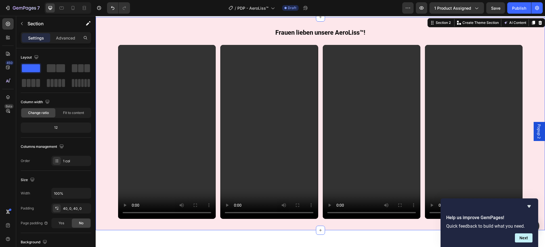
scroll to position [376, 0]
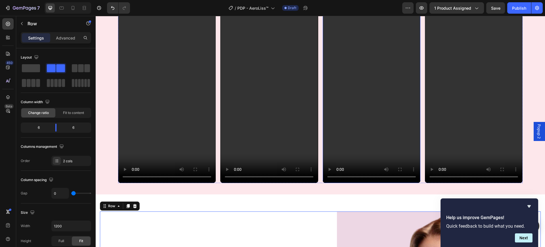
click at [352, 126] on video at bounding box center [372, 96] width 98 height 174
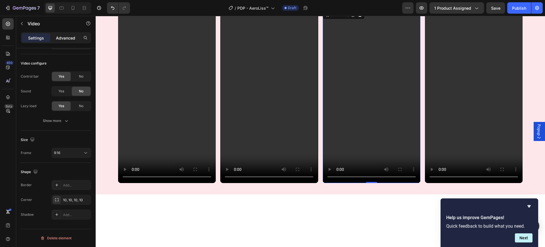
scroll to position [234, 0]
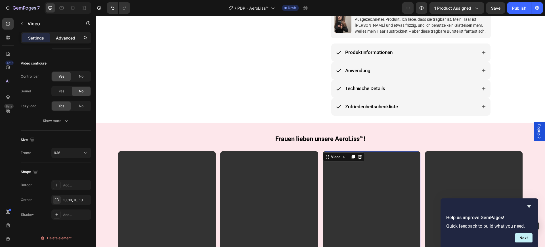
click at [58, 39] on p "Advanced" at bounding box center [65, 38] width 19 height 6
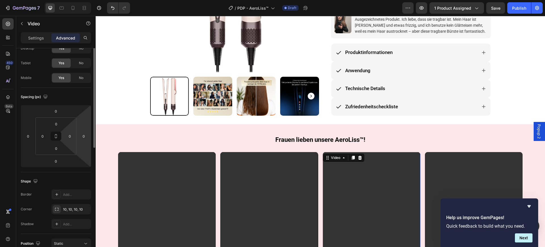
scroll to position [0, 0]
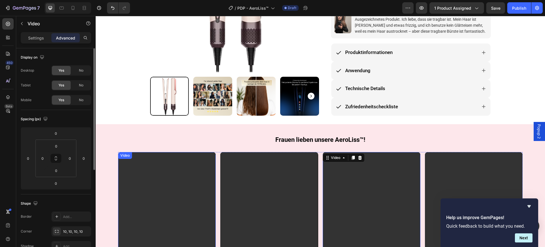
click at [197, 174] on video at bounding box center [167, 239] width 98 height 174
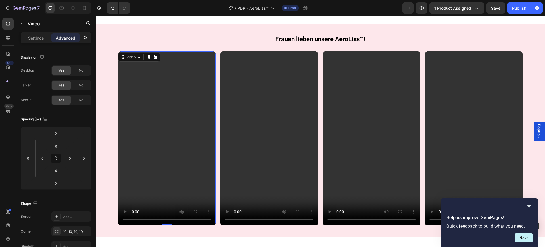
scroll to position [341, 0]
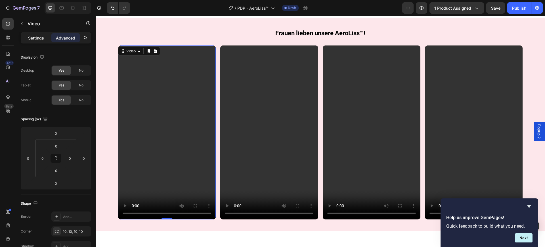
click at [32, 38] on p "Settings" at bounding box center [36, 38] width 16 height 6
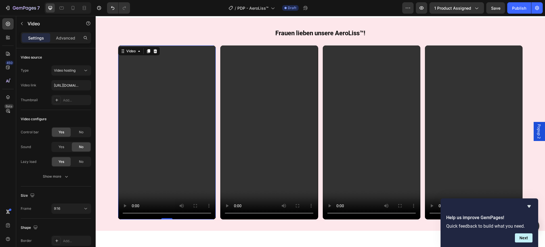
click at [172, 103] on video at bounding box center [167, 132] width 98 height 174
click at [216, 162] on video at bounding box center [167, 132] width 98 height 174
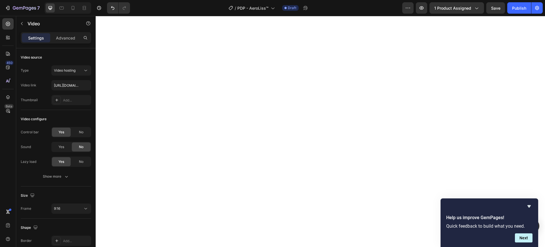
scroll to position [412, 0]
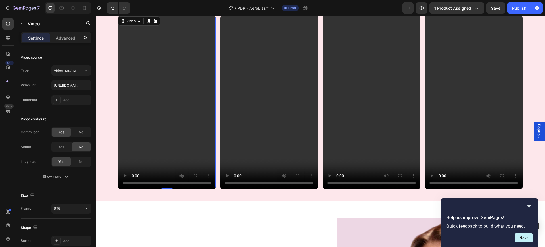
click at [108, 104] on div "Video 0 Video Video Video Row" at bounding box center [320, 102] width 449 height 174
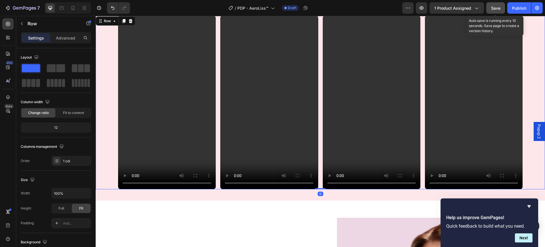
click at [492, 12] on button "Save" at bounding box center [495, 7] width 19 height 11
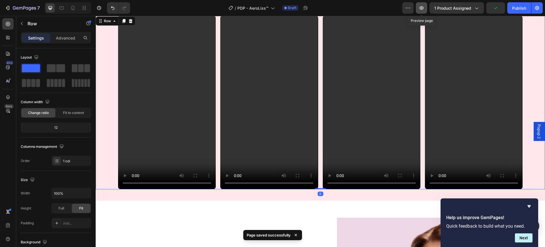
click at [423, 10] on icon "button" at bounding box center [422, 8] width 6 height 6
click at [112, 53] on div "Video Video Video Video Row" at bounding box center [320, 102] width 449 height 174
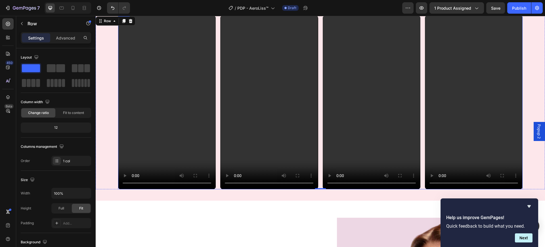
click at [216, 61] on div "Video Video Video Video Row" at bounding box center [320, 102] width 404 height 174
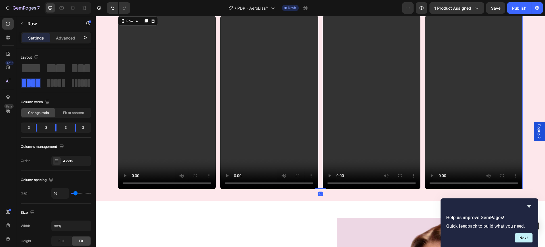
click at [216, 62] on div "Video Video Video Video Row 0" at bounding box center [320, 102] width 404 height 174
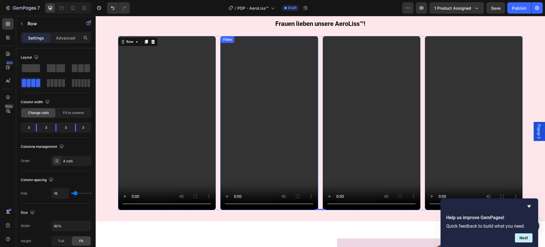
scroll to position [376, 0]
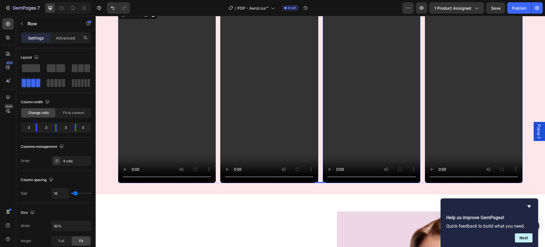
click at [360, 101] on video at bounding box center [372, 96] width 98 height 174
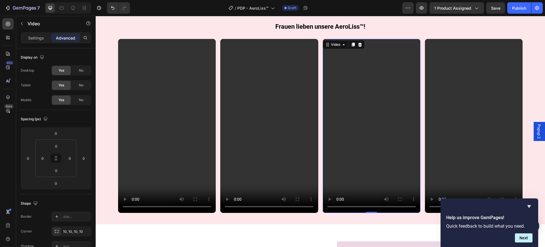
scroll to position [341, 0]
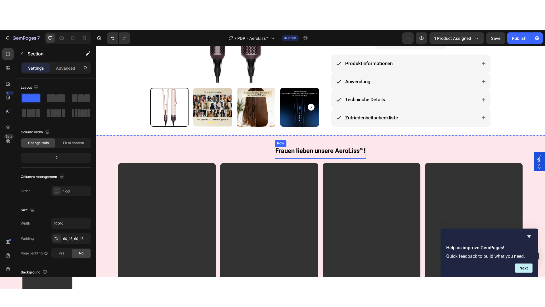
scroll to position [305, 0]
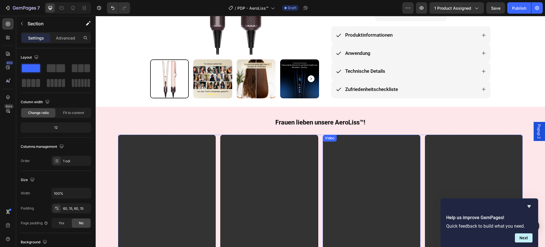
click at [341, 152] on video at bounding box center [372, 222] width 98 height 174
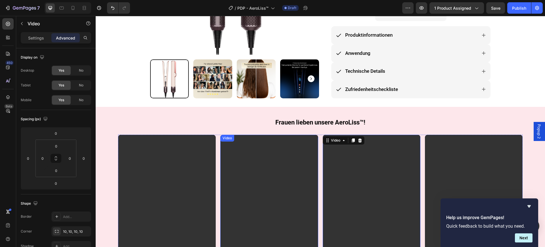
click at [247, 160] on video at bounding box center [269, 222] width 98 height 174
click at [248, 160] on video at bounding box center [269, 222] width 98 height 174
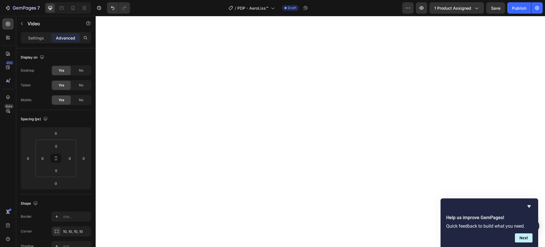
scroll to position [384, 0]
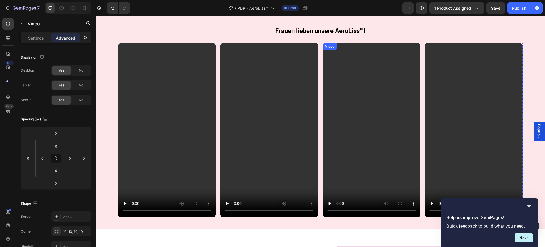
click at [361, 94] on video at bounding box center [372, 130] width 98 height 174
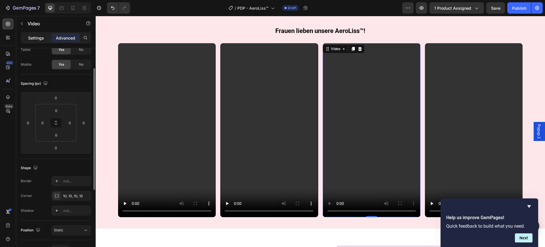
click at [33, 37] on p "Settings" at bounding box center [36, 38] width 16 height 6
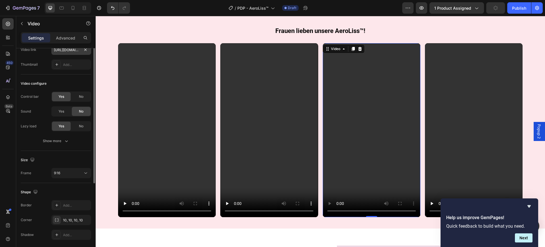
scroll to position [0, 0]
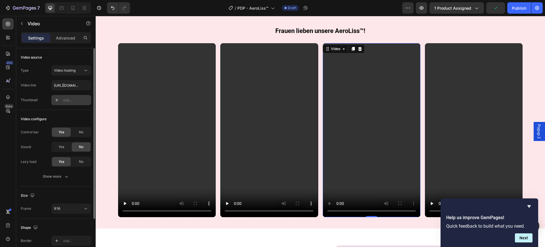
click at [66, 99] on div "Add..." at bounding box center [76, 100] width 27 height 5
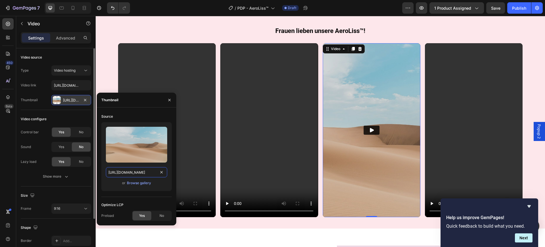
click at [141, 170] on input "https://ucarecdn.com/06075225-af9e-460c-8e3c-6be63c0b773a/-/format/auto/" at bounding box center [136, 172] width 61 height 10
paste input "cdn.shopify.com/s/files/1/0669/3978/1307/files/841505AF-9C1F-4ADA-B308-620530A4…"
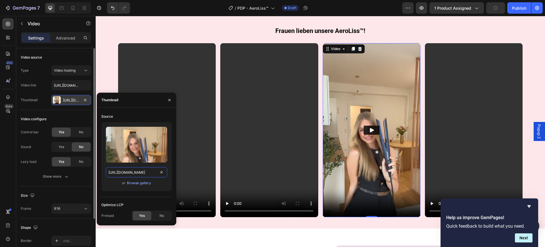
type input "https://cdn.shopify.com/s/files/1/0669/3978/1307/files/841505AF-9C1F-4ADA-B308-…"
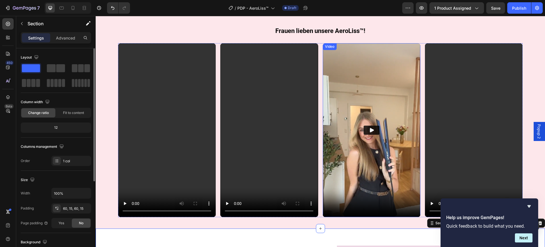
click at [370, 127] on icon "Play" at bounding box center [372, 130] width 6 height 6
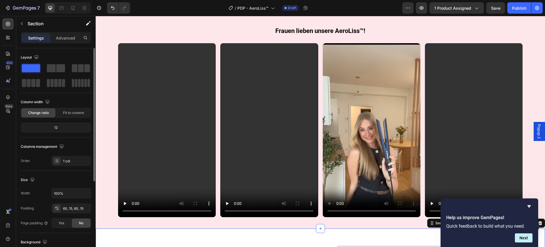
scroll to position [490, 0]
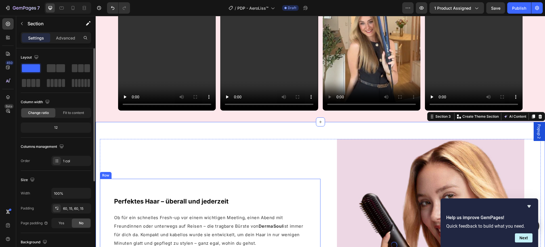
click at [314, 179] on div "Perfektes Haar – überall und jederzeit Heading Ob für ein schnelles Fresh-up vo…" at bounding box center [210, 233] width 221 height 108
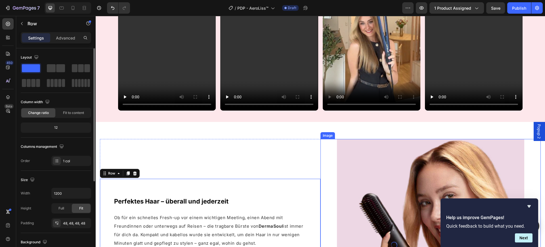
click at [352, 173] on img at bounding box center [430, 232] width 187 height 187
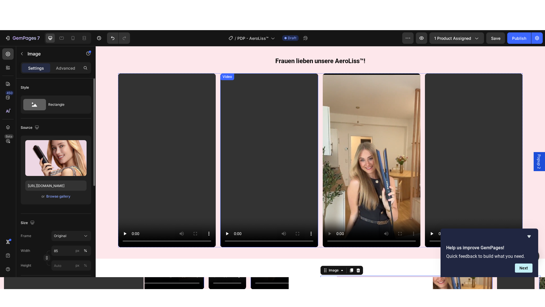
scroll to position [419, 0]
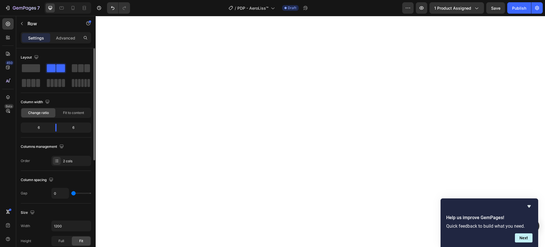
scroll to position [412, 0]
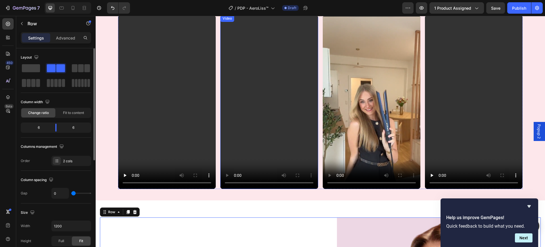
click at [270, 101] on video at bounding box center [269, 102] width 98 height 174
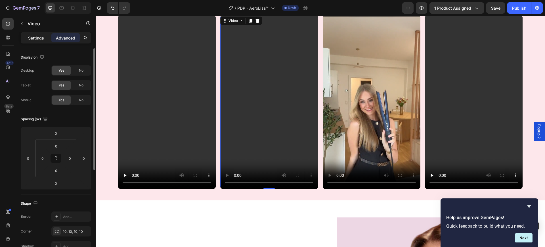
click at [25, 34] on div "Settings" at bounding box center [36, 37] width 28 height 9
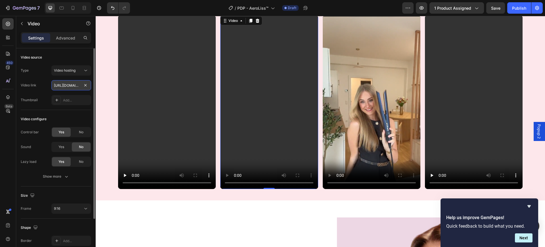
click at [64, 85] on input "https://cdn.shopify.com/videos/c/o/v/2c6c242067cb4685a0f7c6aa77bafcae.mp4" at bounding box center [71, 85] width 40 height 10
click at [71, 103] on div "Add..." at bounding box center [71, 100] width 40 height 10
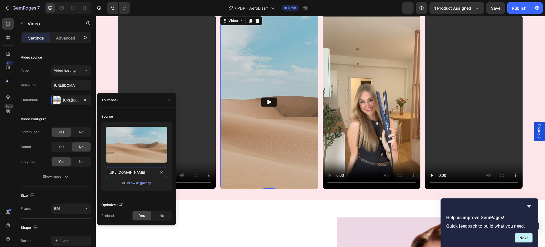
click at [136, 171] on input "https://ucarecdn.com/06075225-af9e-460c-8e3c-6be63c0b773a/-/format/auto/" at bounding box center [136, 172] width 61 height 10
paste input "cdn.shopify.com/s/files/1/0669/3978/1307/files/F5ADE54E-0C8D-4099-BAD6-A042E2D4…"
type input "https://cdn.shopify.com/s/files/1/0669/3978/1307/files/F5ADE54E-0C8D-4099-BAD6-…"
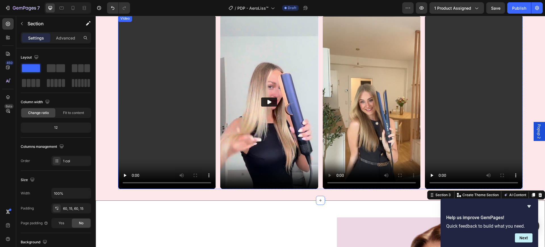
click at [167, 109] on video at bounding box center [167, 102] width 98 height 174
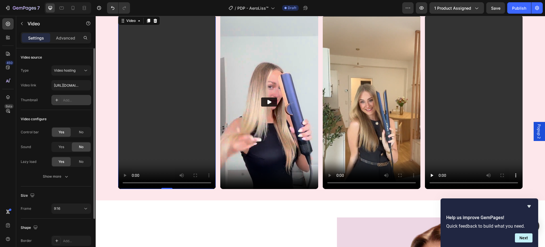
click at [74, 99] on div "Add..." at bounding box center [76, 100] width 27 height 5
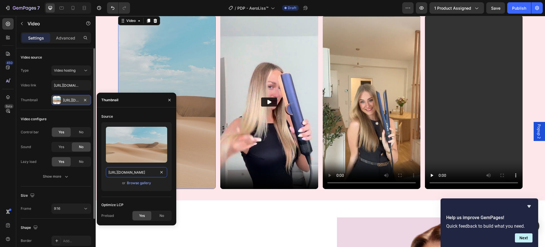
click at [137, 171] on input "https://ucarecdn.com/06075225-af9e-460c-8e3c-6be63c0b773a/-/format/auto/" at bounding box center [136, 172] width 61 height 10
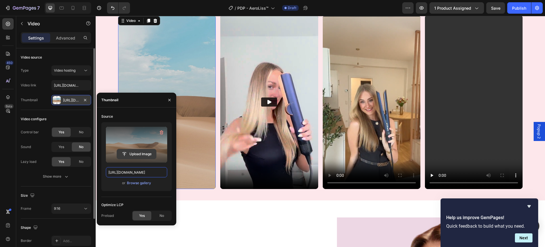
paste input "cdn.shopify.com/s/files/1/0669/3978/1307/files/0228C5FD-3F9A-4781-A1C6-F13E3F14…"
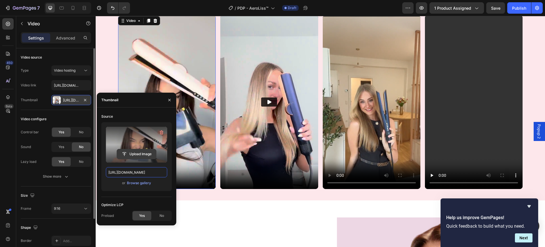
type input "https://cdn.shopify.com/s/files/1/0669/3978/1307/files/0228C5FD-3F9A-4781-A1C6-…"
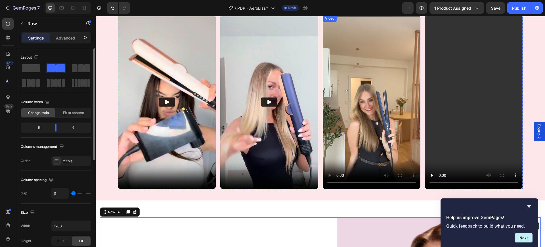
click at [383, 115] on video at bounding box center [372, 102] width 98 height 174
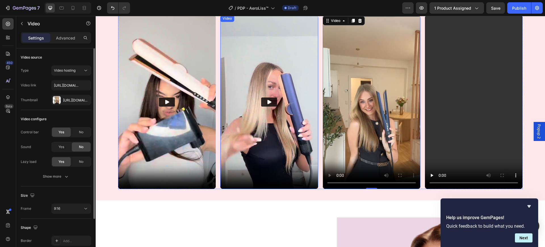
click at [283, 155] on img at bounding box center [269, 102] width 98 height 174
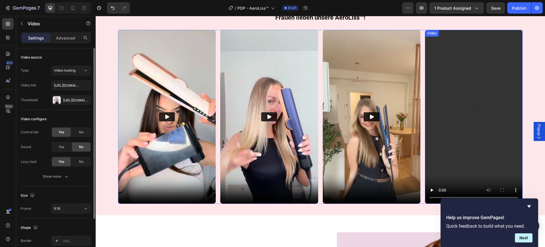
scroll to position [412, 0]
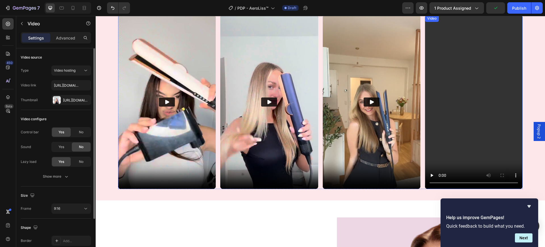
click at [463, 110] on video at bounding box center [474, 102] width 98 height 174
click at [473, 148] on video at bounding box center [474, 102] width 98 height 174
click at [66, 97] on div "Add..." at bounding box center [71, 100] width 40 height 10
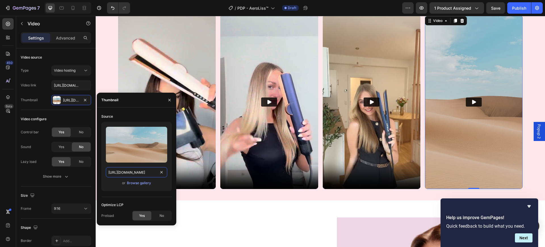
click at [135, 171] on input "https://ucarecdn.com/06075225-af9e-460c-8e3c-6be63c0b773a/-/format/auto/" at bounding box center [136, 172] width 61 height 10
paste input "cdn.shopify.com/s/files/1/0669/3978/1307/files/1765FE31-039B-47C1-AE4C-5058ED38…"
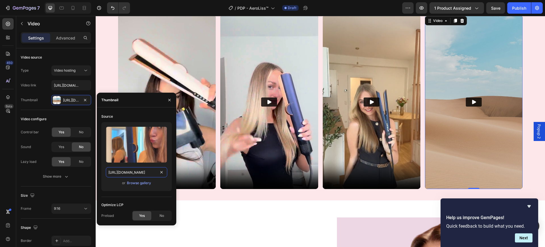
scroll to position [0, 145]
type input "https://cdn.shopify.com/s/files/1/0669/3978/1307/files/1765FE31-039B-47C1-AE4C-…"
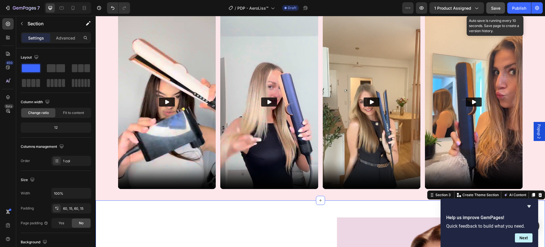
drag, startPoint x: 392, startPoint y: 28, endPoint x: 495, endPoint y: 7, distance: 105.0
click at [495, 7] on span "Save" at bounding box center [495, 8] width 9 height 5
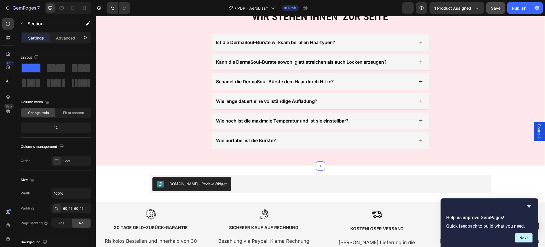
scroll to position [1221, 0]
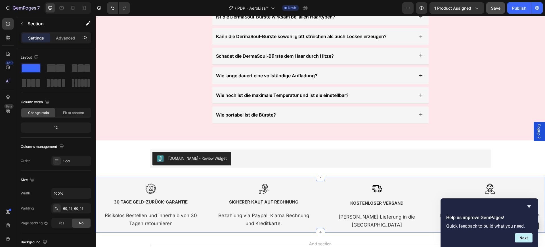
click at [107, 183] on div "Image 30 TAGE GELD-ZURÜCK-GARANTIE Text Block Risikolos Bestellen und innerhalb…" at bounding box center [320, 205] width 449 height 56
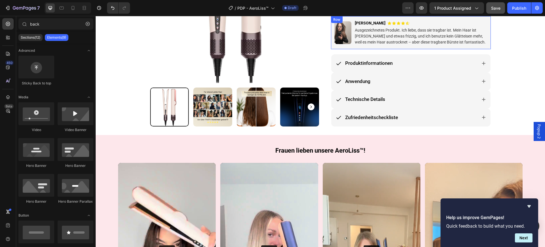
scroll to position [213, 0]
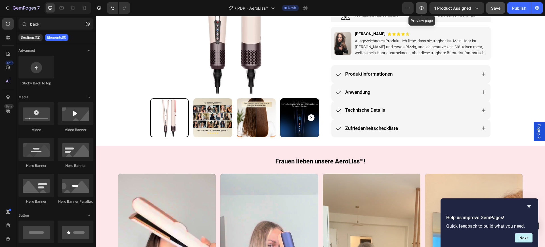
click at [425, 8] on button "button" at bounding box center [421, 7] width 11 height 11
click at [526, 205] on icon "Hide survey" at bounding box center [529, 206] width 7 height 7
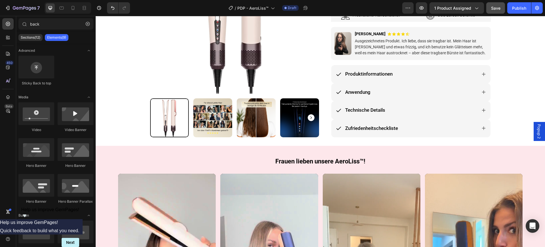
click at [26, 217] on icon "Show survey - Help us improve GemPages!" at bounding box center [24, 215] width 3 height 3
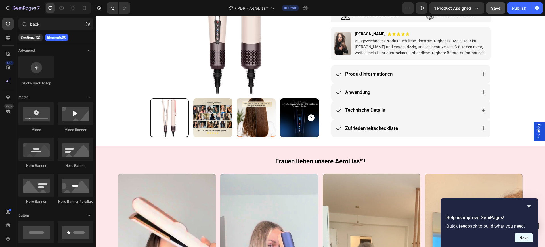
click at [528, 242] on button "Next" at bounding box center [524, 237] width 18 height 9
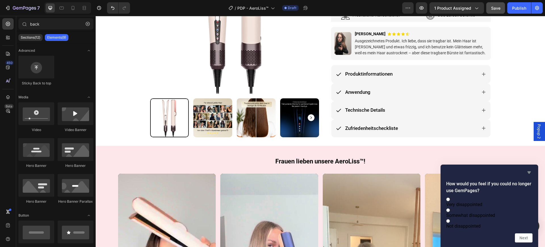
click at [528, 169] on icon "Hide survey" at bounding box center [529, 172] width 7 height 7
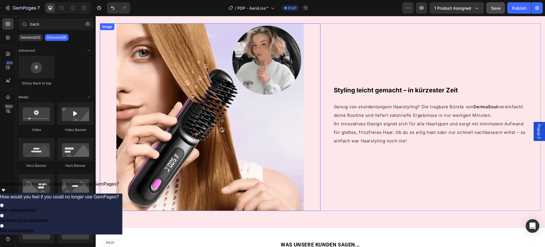
scroll to position [781, 0]
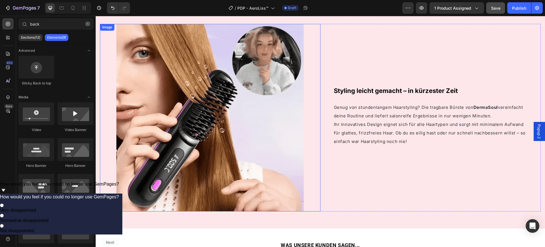
click at [221, 122] on img at bounding box center [209, 117] width 187 height 187
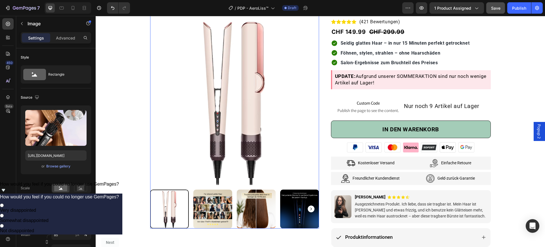
scroll to position [71, 0]
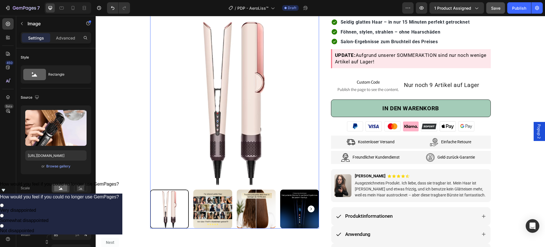
click at [298, 198] on img at bounding box center [299, 208] width 39 height 39
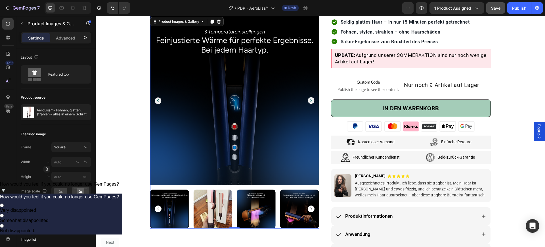
click at [255, 206] on img at bounding box center [256, 208] width 39 height 39
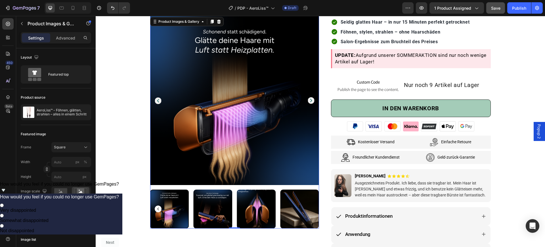
click at [258, 212] on img at bounding box center [256, 208] width 39 height 39
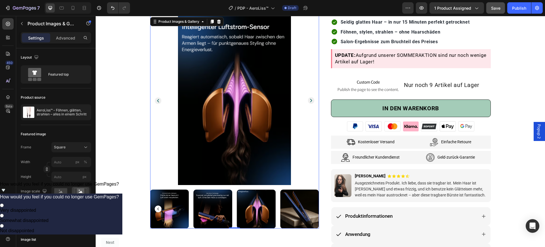
click at [211, 207] on img at bounding box center [212, 208] width 39 height 39
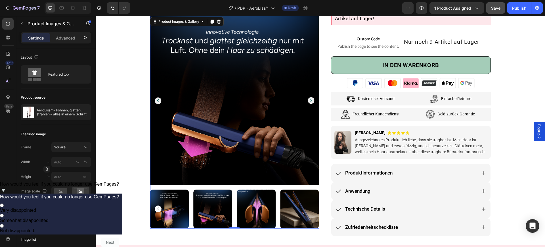
scroll to position [177, 0]
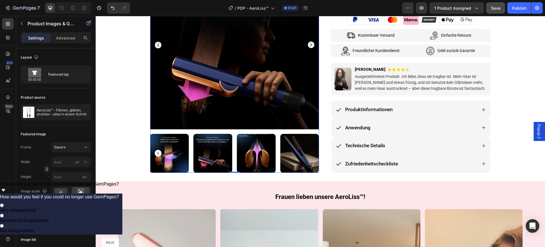
click at [215, 148] on div at bounding box center [212, 153] width 39 height 39
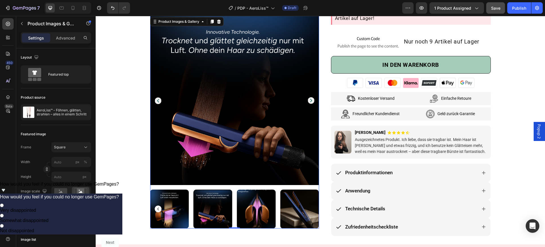
scroll to position [71, 0]
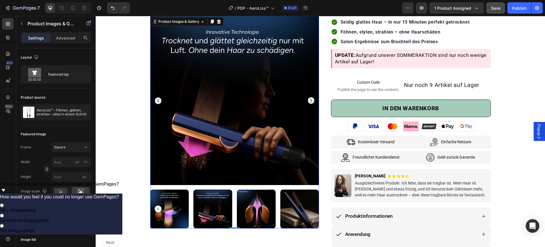
click at [169, 200] on img at bounding box center [169, 208] width 39 height 39
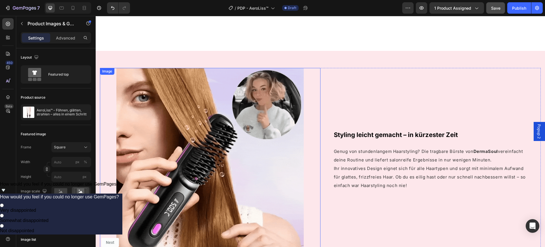
scroll to position [781, 0]
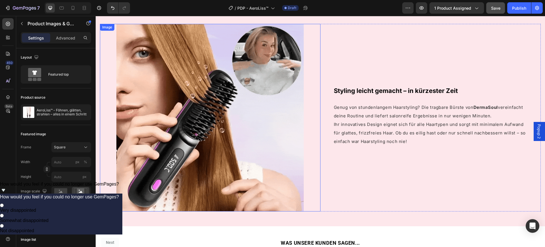
click at [277, 155] on img at bounding box center [209, 117] width 187 height 187
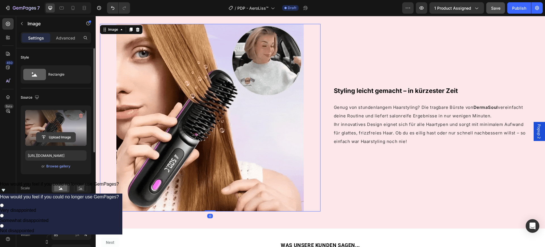
click at [58, 139] on input "file" at bounding box center [55, 137] width 39 height 10
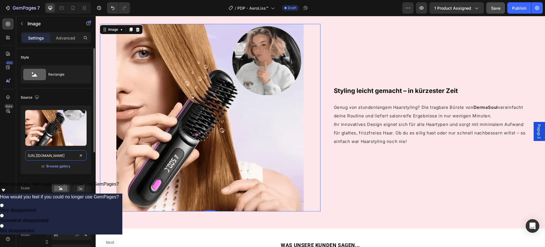
click at [51, 157] on input "https://cdn.shopify.com/s/files/1/0669/3978/1307/files/gempages_577602303473746…" at bounding box center [55, 155] width 61 height 10
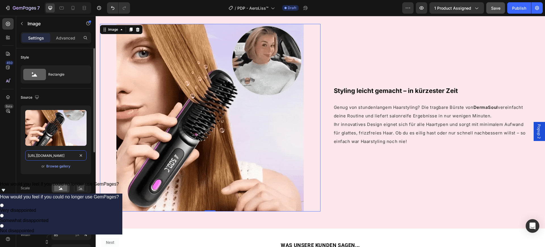
paste input "doyo-airstraight-luft-statt-hitzeplatten.png?v=1758903424"
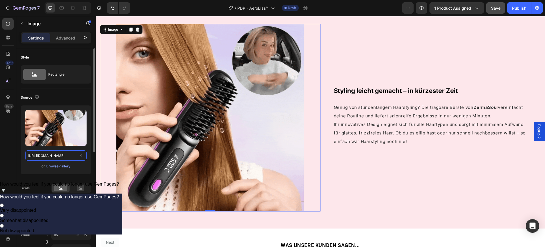
type input "https://cdn.shopify.com/s/files/1/0669/3978/1307/files/doyo-airstraight-luft-st…"
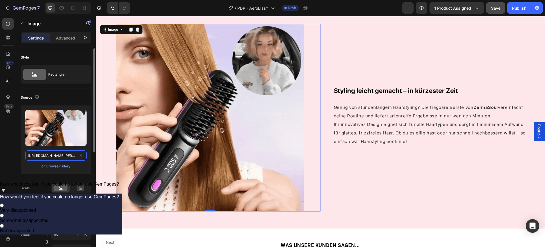
scroll to position [0, 136]
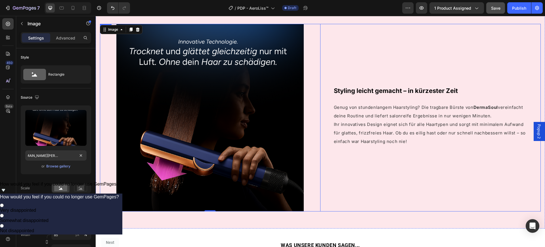
click at [362, 207] on div "Styling leicht gemacht – in kürzester Zeit Heading Genug von stundenlangem Haar…" at bounding box center [430, 117] width 221 height 187
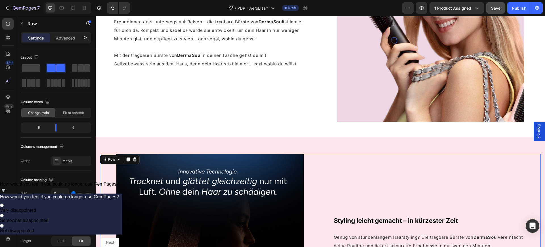
scroll to position [603, 0]
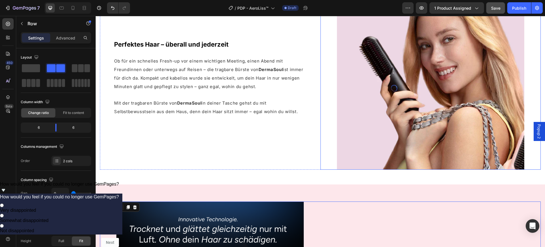
click at [401, 98] on img at bounding box center [430, 75] width 187 height 187
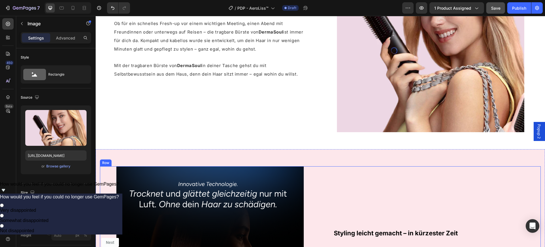
scroll to position [639, 0]
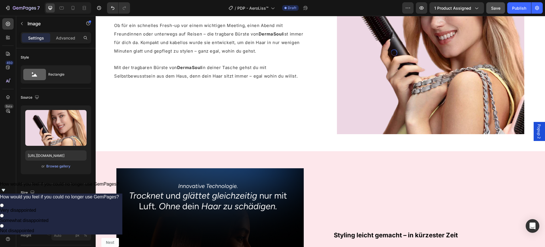
click at [371, 88] on img at bounding box center [430, 40] width 187 height 187
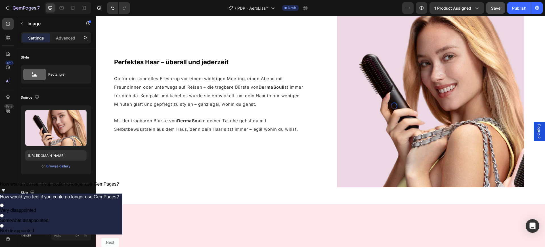
scroll to position [532, 0]
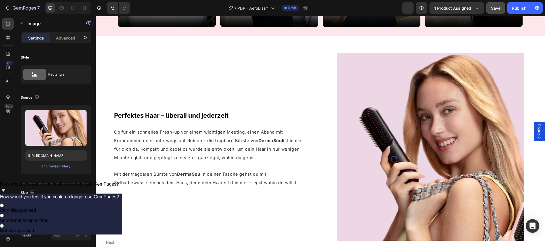
click at [350, 71] on img at bounding box center [430, 146] width 187 height 187
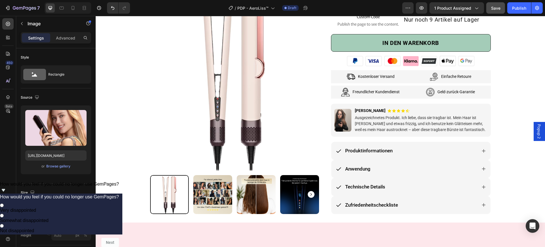
scroll to position [106, 0]
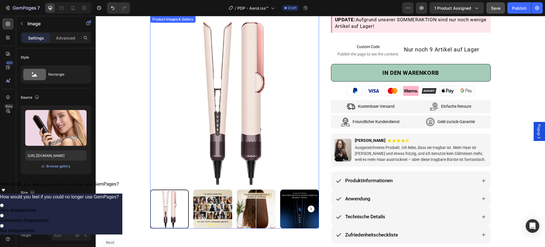
click at [256, 201] on img at bounding box center [256, 208] width 39 height 39
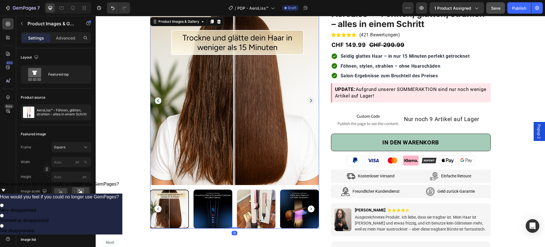
scroll to position [35, 0]
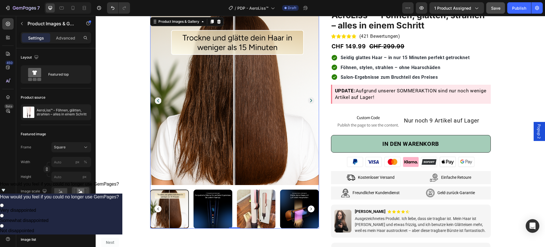
click at [310, 208] on rect "Carousel Next Arrow" at bounding box center [311, 208] width 7 height 7
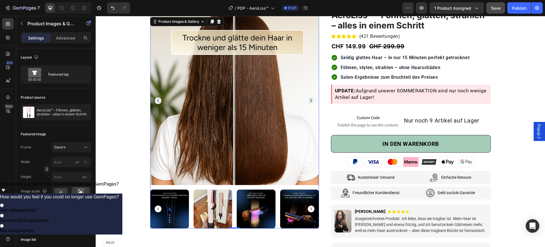
click at [311, 208] on rect "Carousel Next Arrow" at bounding box center [311, 208] width 7 height 7
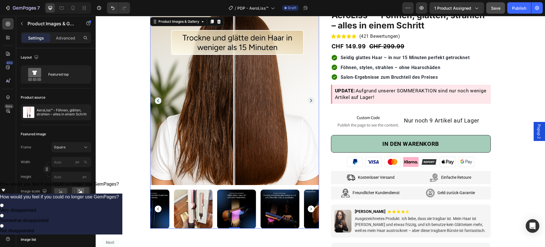
click at [311, 208] on rect "Carousel Next Arrow" at bounding box center [311, 208] width 7 height 7
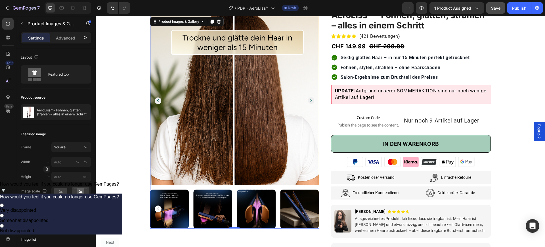
click at [311, 207] on img at bounding box center [299, 208] width 39 height 39
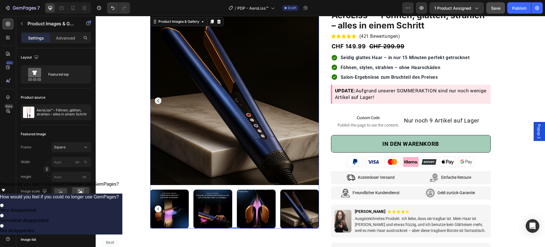
click at [208, 209] on img at bounding box center [212, 208] width 39 height 39
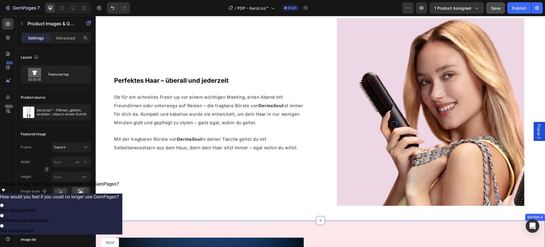
scroll to position [461, 0]
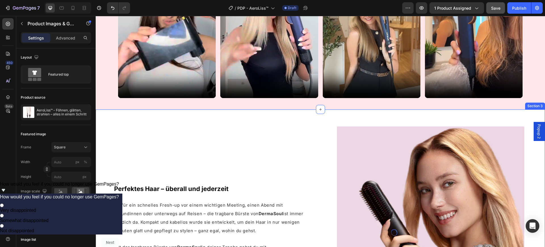
click at [274, 120] on div "Perfektes Haar – überall und jederzeit Heading Ob für ein schnelles Fresh-up vo…" at bounding box center [320, 219] width 449 height 221
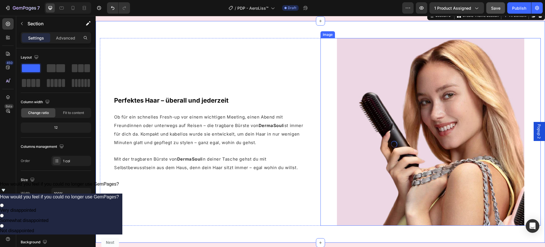
scroll to position [568, 0]
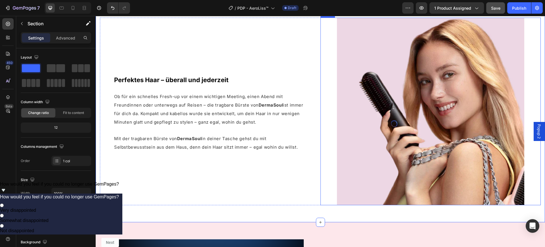
click at [345, 137] on img at bounding box center [430, 111] width 187 height 187
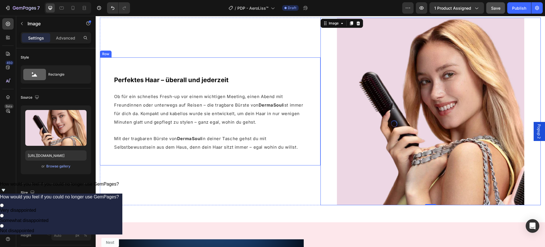
click at [256, 69] on div "Perfektes Haar – überall und jederzeit Heading Ob für ein schnelles Fresh-up vo…" at bounding box center [210, 111] width 221 height 108
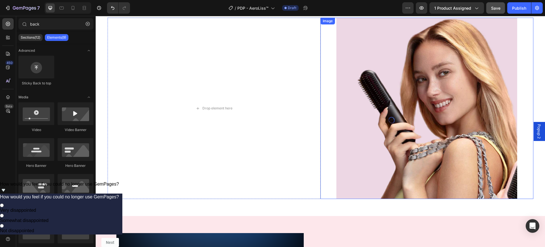
click at [359, 49] on img at bounding box center [426, 108] width 181 height 181
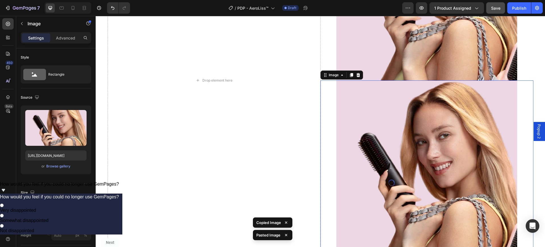
scroll to position [731, 0]
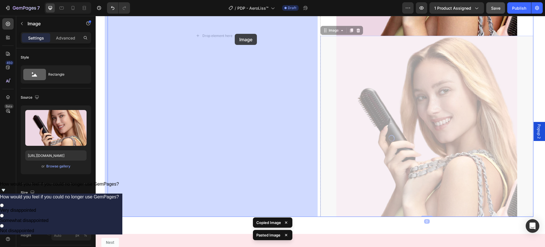
drag, startPoint x: 362, startPoint y: 73, endPoint x: 260, endPoint y: 43, distance: 107.1
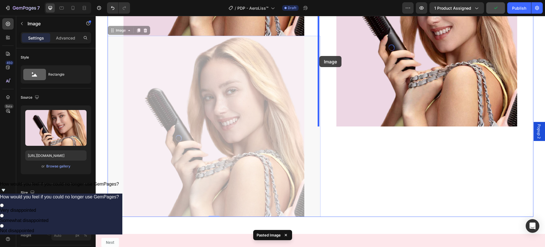
drag, startPoint x: 250, startPoint y: 98, endPoint x: 319, endPoint y: 56, distance: 80.8
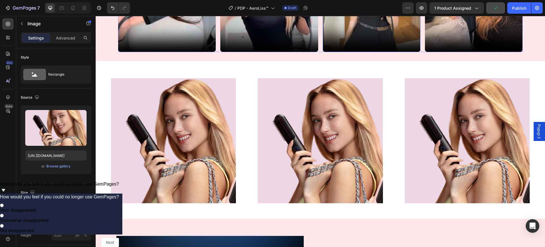
scroll to position [518, 0]
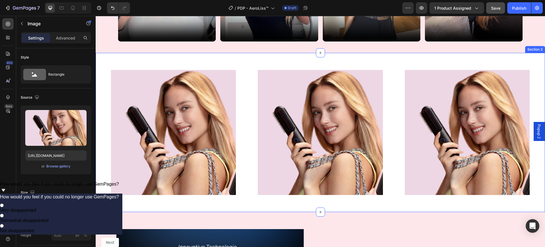
click at [221, 56] on div "Image Image Image Row Section 3" at bounding box center [320, 132] width 449 height 159
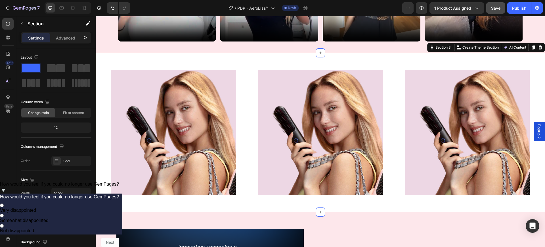
click at [225, 58] on div "Image Image Image Row Section 3 Create Theme Section AI Content Write with GemA…" at bounding box center [320, 132] width 449 height 159
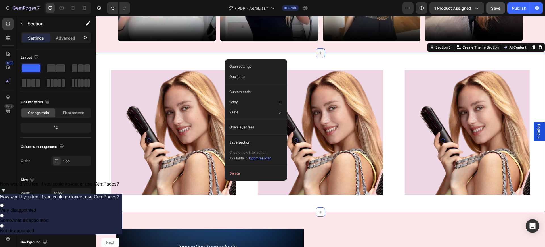
click at [318, 51] on icon at bounding box center [320, 53] width 5 height 5
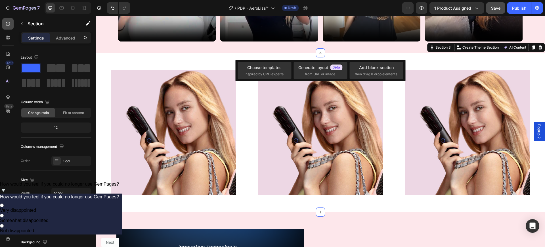
click at [11, 25] on div at bounding box center [7, 23] width 11 height 11
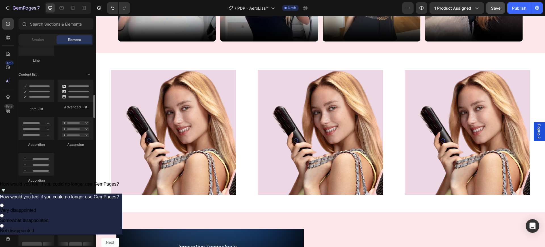
scroll to position [497, 0]
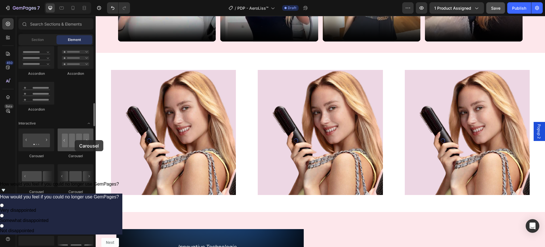
click at [75, 140] on div at bounding box center [76, 139] width 36 height 23
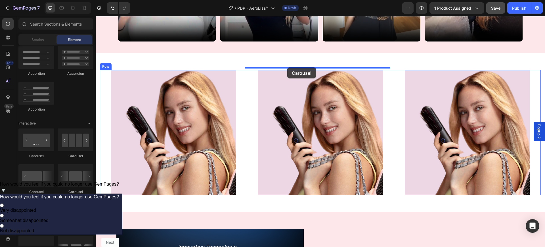
drag, startPoint x: 170, startPoint y: 156, endPoint x: 287, endPoint y: 67, distance: 146.9
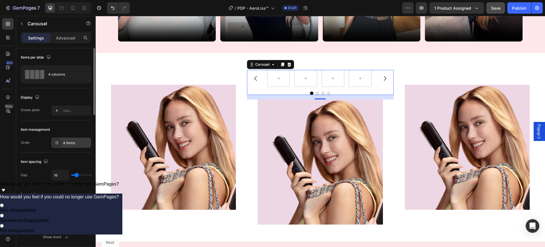
click at [80, 143] on div "4 items" at bounding box center [76, 142] width 27 height 5
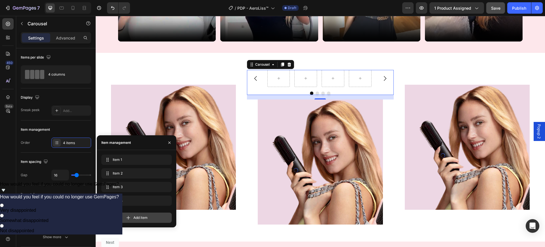
click at [152, 218] on div "Add item" at bounding box center [136, 217] width 70 height 10
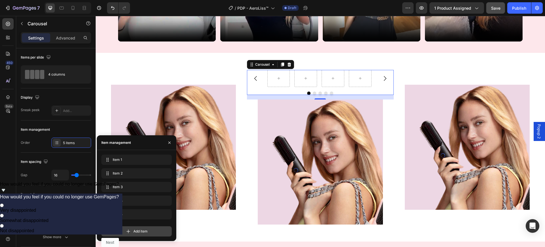
click at [140, 232] on span "Add item" at bounding box center [140, 230] width 14 height 5
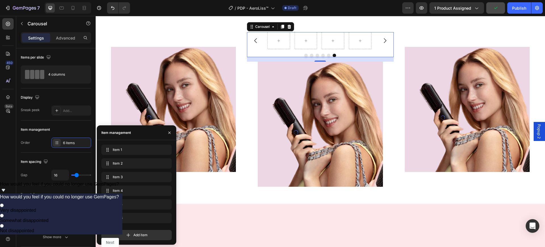
scroll to position [411, 0]
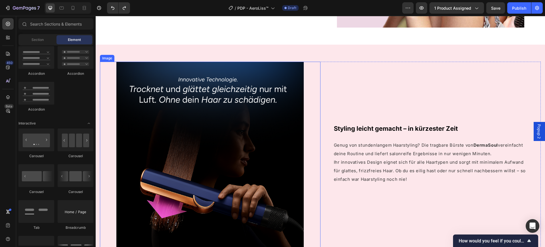
scroll to position [766, 0]
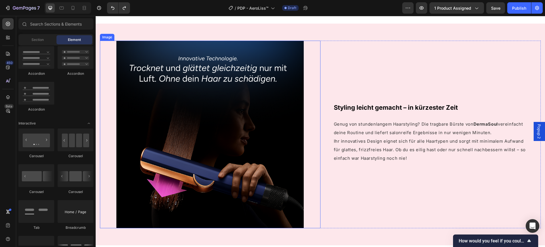
click at [228, 113] on img at bounding box center [209, 134] width 187 height 187
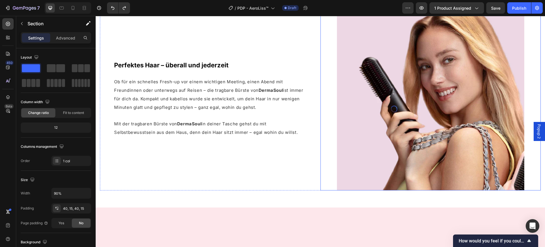
scroll to position [589, 0]
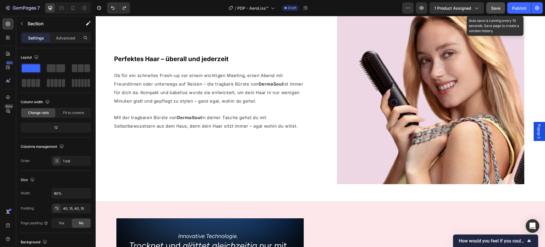
click at [497, 10] on span "Save" at bounding box center [495, 8] width 9 height 5
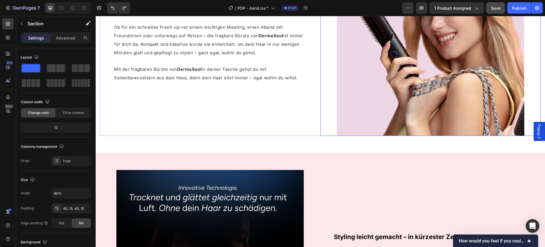
scroll to position [624, 0]
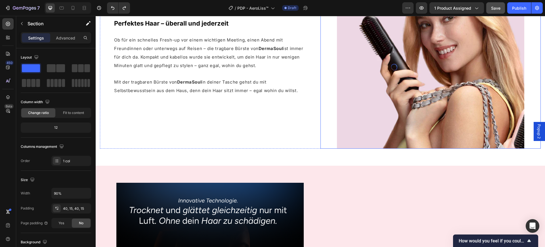
click at [385, 91] on img at bounding box center [430, 54] width 187 height 187
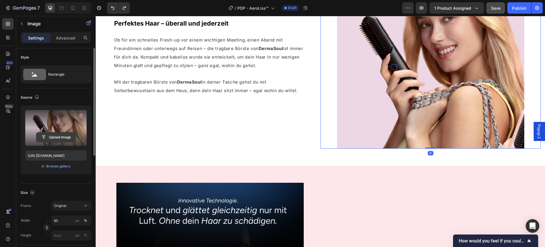
click at [53, 132] on button "Upload Image" at bounding box center [56, 137] width 40 height 10
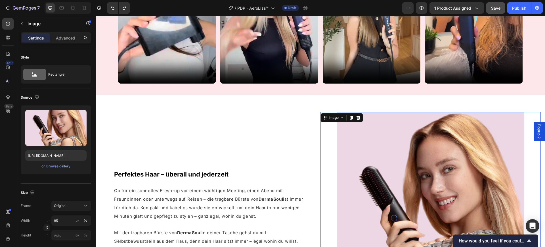
scroll to position [553, 0]
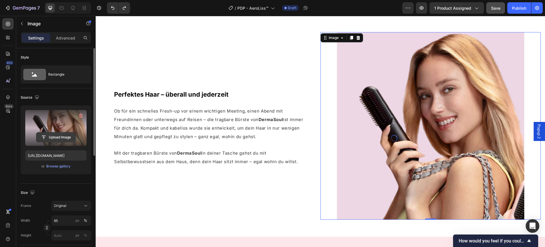
click at [64, 134] on input "file" at bounding box center [55, 137] width 39 height 10
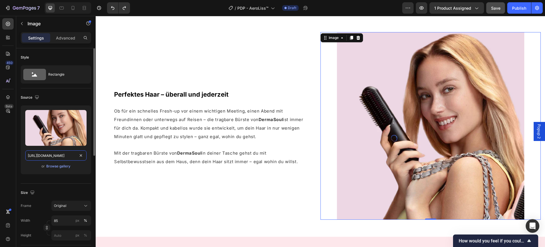
click at [58, 154] on input "https://cdn.shopify.com/s/files/1/0669/3978/1307/files/gempages_577602303473746…" at bounding box center [55, 155] width 61 height 10
paste input "AirStraight_Blue_mit_AirPro_Bundle_und_Aufs_tzen.png?v=1758903424"
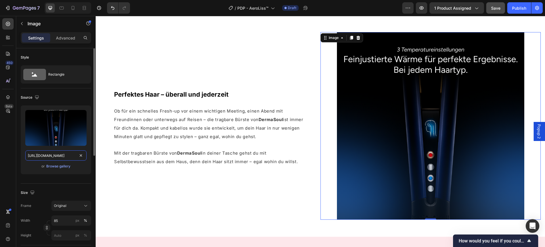
scroll to position [0, 156]
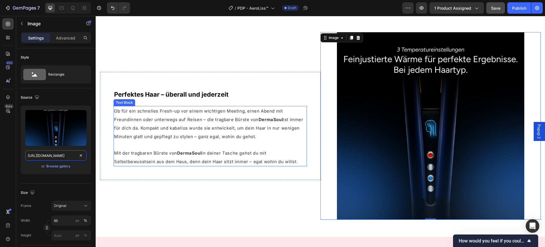
type input "https://cdn.shopify.com/s/files/1/0669/3978/1307/files/AirStraight_Blue_mit_Air…"
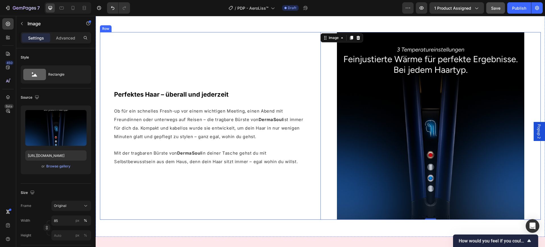
click at [174, 200] on div "Perfektes Haar – überall und jederzeit Heading Ob für ein schnelles Fresh-up vo…" at bounding box center [210, 125] width 221 height 187
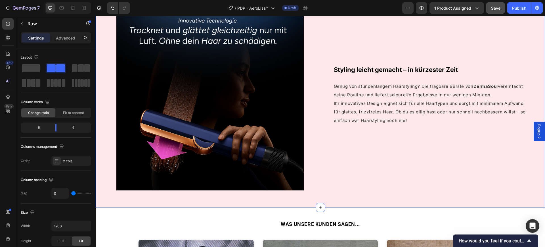
scroll to position [624, 0]
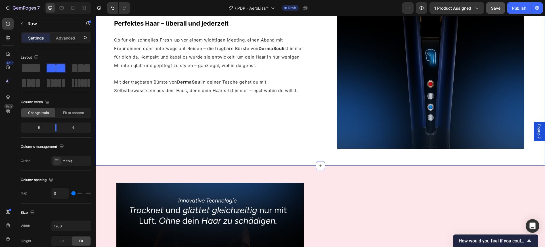
click at [326, 155] on div "Perfektes Haar – überall und jederzeit Heading Ob für ein schnelles Fresh-up vo…" at bounding box center [320, 54] width 449 height 221
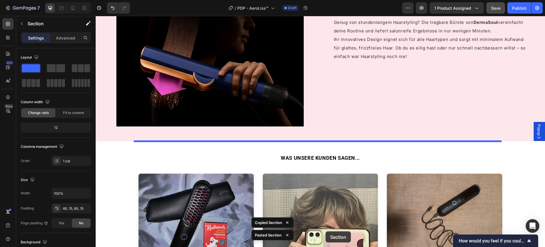
scroll to position [1087, 0]
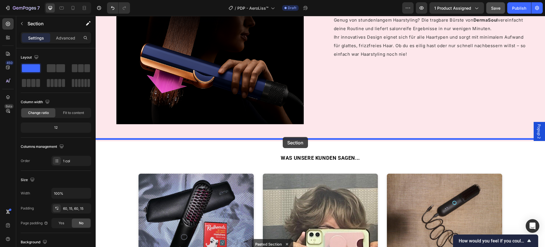
drag, startPoint x: 296, startPoint y: 44, endPoint x: 283, endPoint y: 137, distance: 93.7
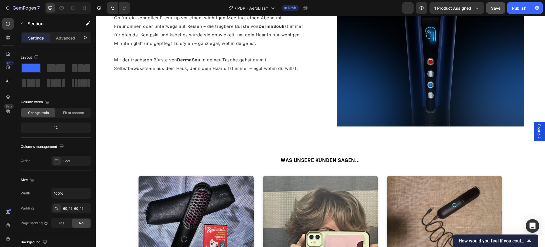
scroll to position [868, 0]
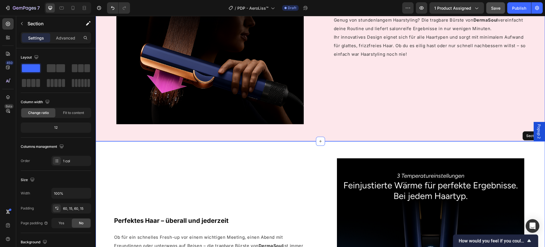
click at [340, 128] on div "Image Styling leicht gemacht – in kürzester Zeit Heading Genug von stundenlange…" at bounding box center [320, 30] width 449 height 221
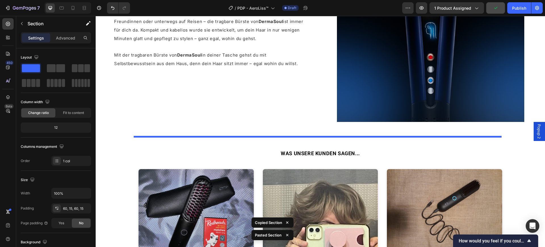
scroll to position [1313, 0]
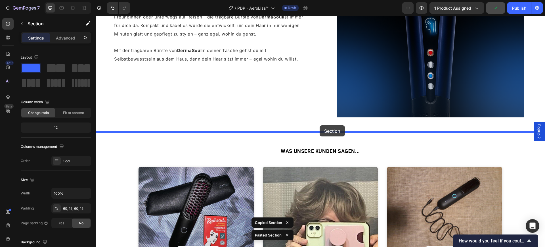
drag, startPoint x: 314, startPoint y: 43, endPoint x: 320, endPoint y: 125, distance: 81.9
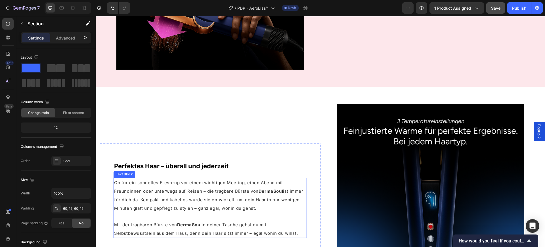
scroll to position [952, 0]
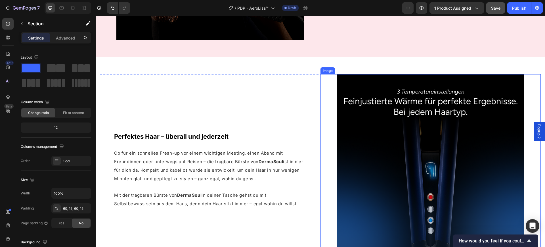
click at [383, 123] on img at bounding box center [430, 167] width 187 height 187
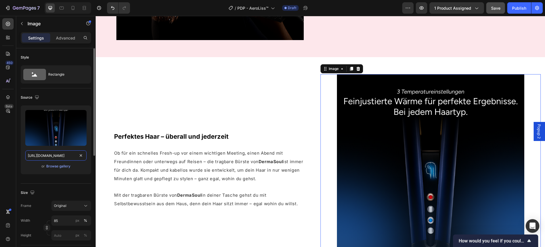
click at [52, 155] on input "https://cdn.shopify.com/s/files/1/0669/3978/1307/files/AirStraight_Blue_mit_Air…" at bounding box center [55, 155] width 61 height 10
paste input "Gl_tten_mit_Luft_Visualisierung"
type input "https://cdn.shopify.com/s/files/1/0669/3978/1307/files/AirStraight_Gl_tten_mit_…"
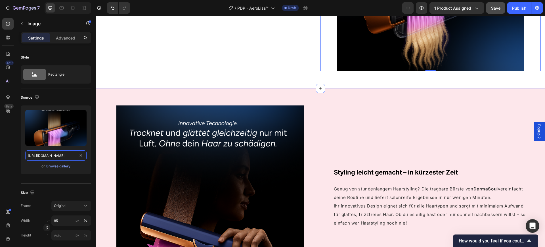
scroll to position [1165, 0]
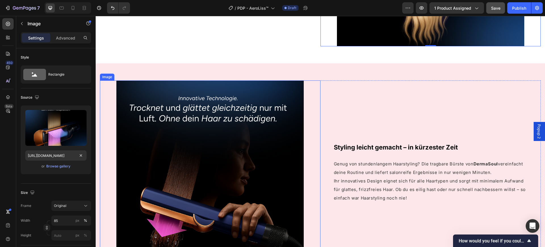
click at [214, 150] on img at bounding box center [209, 173] width 187 height 187
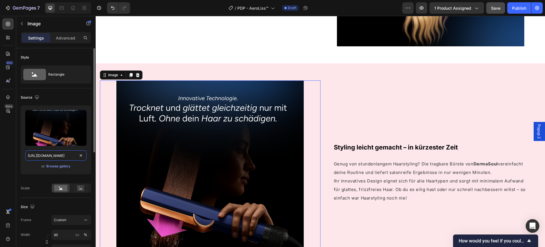
click at [61, 155] on input "https://cdn.shopify.com/s/files/1/0669/3978/1307/files/doyo-airstraight-luft-st…" at bounding box center [55, 155] width 61 height 10
paste input "CB7F7B72-D3BA-48F6-9AAF-133ED1002D32"
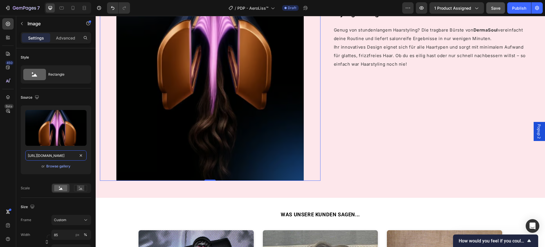
scroll to position [1271, 0]
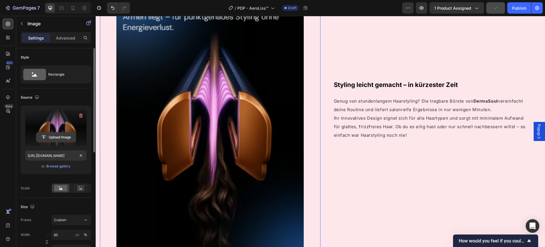
click at [61, 140] on input "file" at bounding box center [55, 137] width 39 height 10
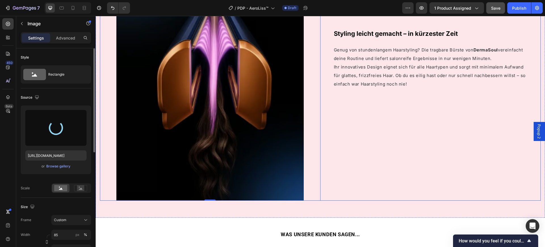
scroll to position [1377, 0]
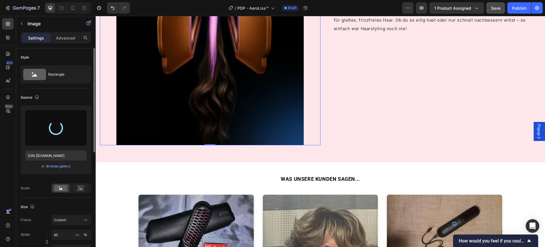
type input "https://cdn.shopify.com/s/files/1/0669/3978/1307/files/gempages_577602303473746…"
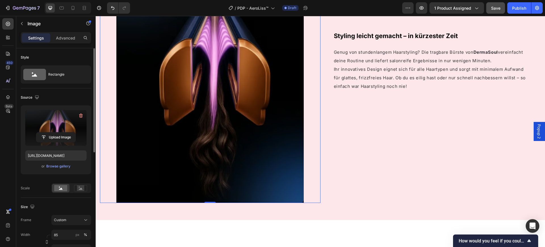
scroll to position [1271, 0]
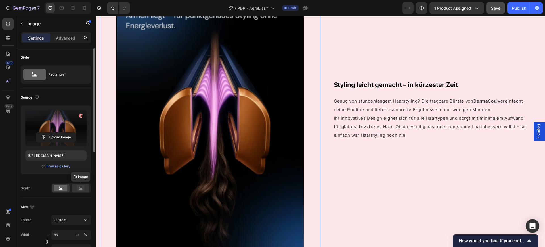
click at [74, 191] on div at bounding box center [81, 188] width 18 height 9
click at [53, 193] on div "Source Upload Image https://cdn.shopify.com/s/files/1/0669/3978/1307/files/gemp…" at bounding box center [56, 142] width 70 height 109
click at [58, 190] on rect at bounding box center [60, 188] width 13 height 6
click at [70, 215] on button "Custom" at bounding box center [71, 220] width 40 height 10
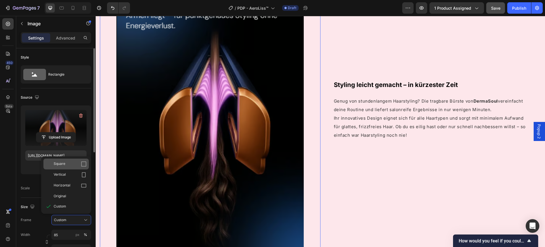
click at [72, 167] on div "Square" at bounding box center [65, 163] width 45 height 11
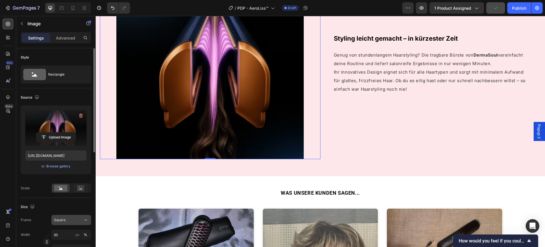
click at [69, 223] on button "Square" at bounding box center [71, 220] width 40 height 10
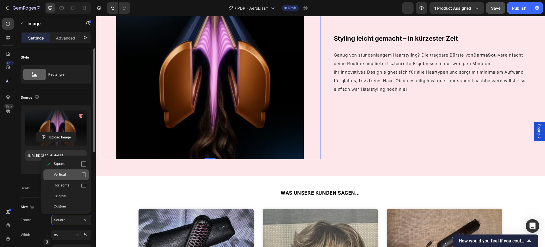
click at [72, 174] on div "Vertical" at bounding box center [70, 175] width 33 height 6
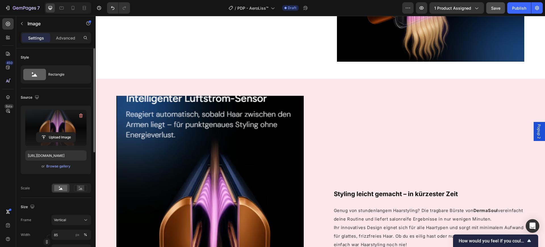
scroll to position [1165, 0]
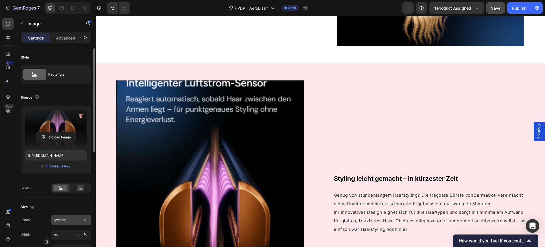
click at [66, 221] on div "Vertical" at bounding box center [68, 219] width 28 height 5
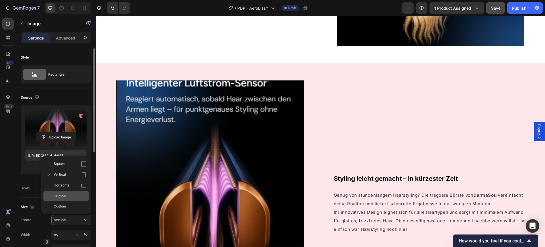
click at [63, 197] on span "Original" at bounding box center [60, 195] width 12 height 5
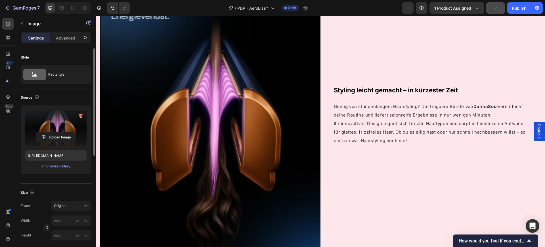
scroll to position [1342, 0]
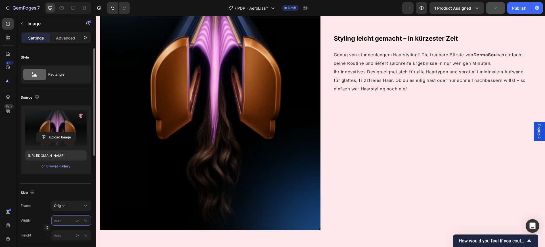
click at [58, 223] on input "px %" at bounding box center [71, 220] width 40 height 10
click at [61, 232] on p "Full 100%" at bounding box center [70, 233] width 33 height 5
click at [60, 219] on input "100" at bounding box center [71, 220] width 40 height 10
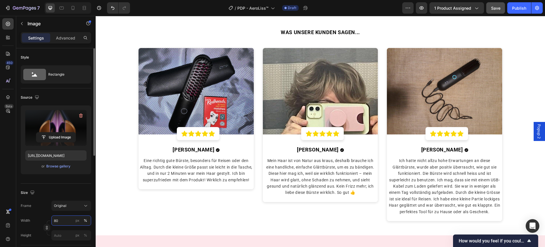
scroll to position [1504, 0]
type input "80"
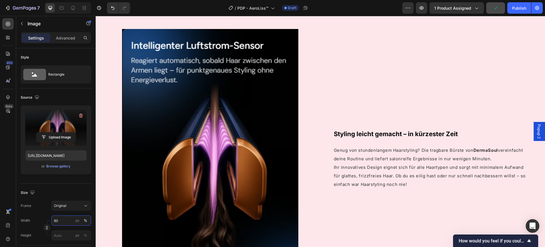
scroll to position [1185, 0]
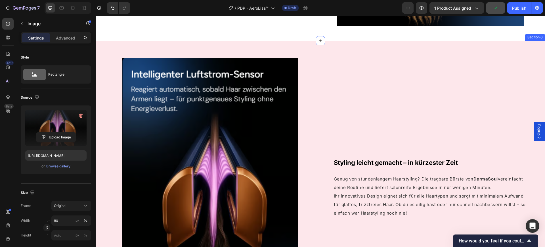
click at [302, 51] on div "Image Styling leicht gemacht – in kürzester Zeit Heading Genug von stundenlange…" at bounding box center [320, 189] width 449 height 297
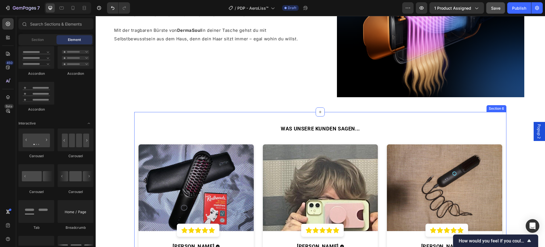
scroll to position [1114, 0]
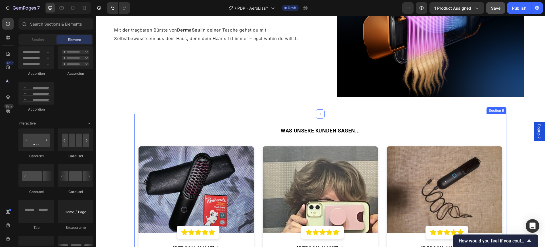
click at [143, 117] on div "WAS UNSERE KUNDEN SAGEN... Heading Image Icon Icon Icon Icon Icon Row Row Ottil…" at bounding box center [320, 223] width 372 height 219
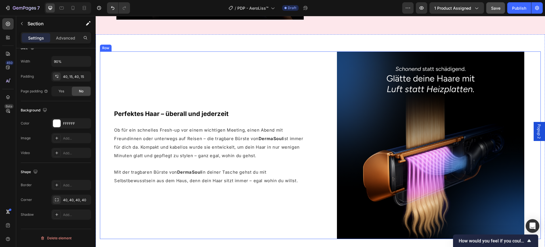
scroll to position [830, 0]
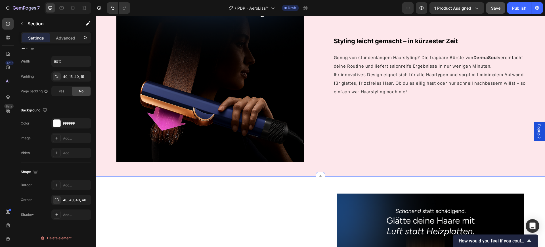
click at [105, 170] on div "Image Styling leicht gemacht – in kürzester Zeit Heading Genug von stundenlange…" at bounding box center [320, 66] width 449 height 219
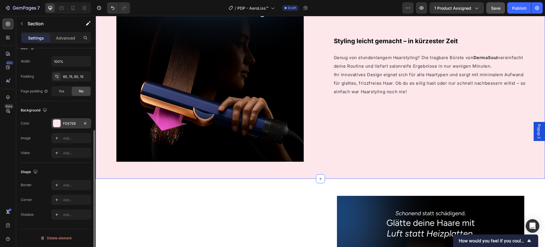
click at [68, 123] on div "FDE7EB" at bounding box center [71, 123] width 16 height 5
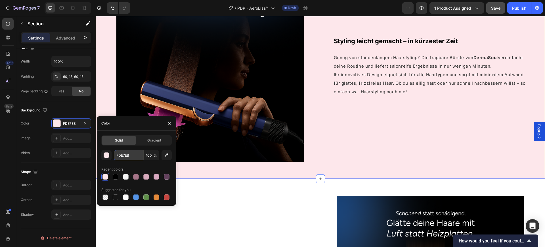
click at [129, 154] on input "FDE7EB" at bounding box center [129, 155] width 30 height 10
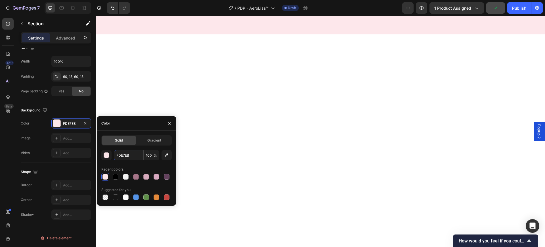
scroll to position [1220, 0]
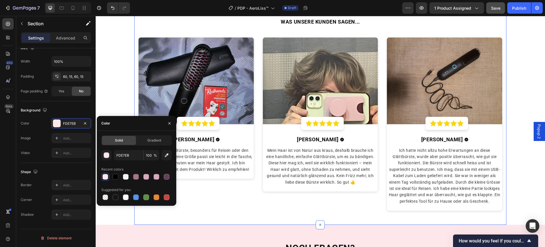
click at [135, 28] on div "WAS UNSERE KUNDEN SAGEN... Heading Image Icon Icon Icon Icon Icon Row Row Ottil…" at bounding box center [320, 114] width 372 height 219
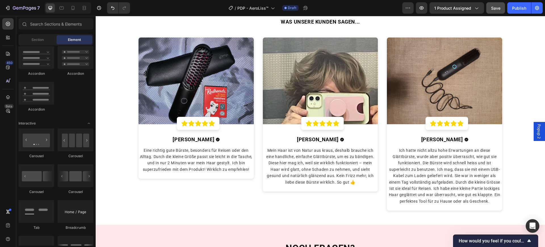
click at [116, 112] on section "WAS UNSERE KUNDEN SAGEN... Heading Image Icon Icon Icon Icon Icon Row Row Ottil…" at bounding box center [321, 114] width 414 height 219
click at [156, 26] on h2 "WAS UNSERE KUNDEN SAGEN..." at bounding box center [321, 21] width 364 height 10
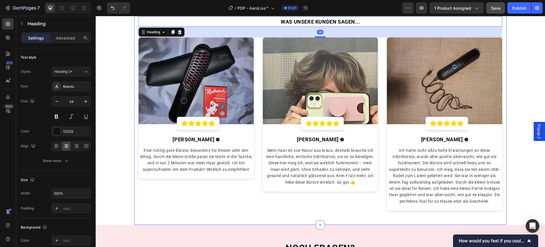
click at [135, 29] on div "WAS UNSERE KUNDEN SAGEN... Heading 38 Image Icon Icon Icon Icon Icon Row Row Ot…" at bounding box center [320, 114] width 372 height 219
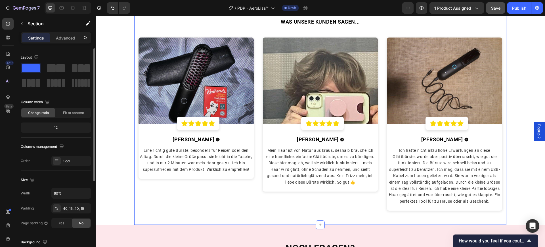
scroll to position [106, 0]
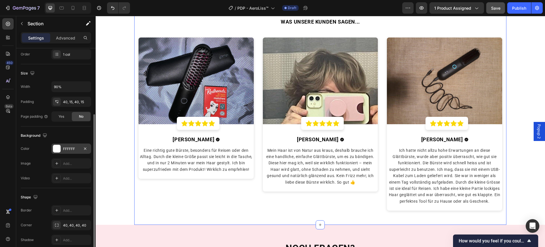
click at [73, 148] on div "FFFFFF" at bounding box center [71, 148] width 16 height 5
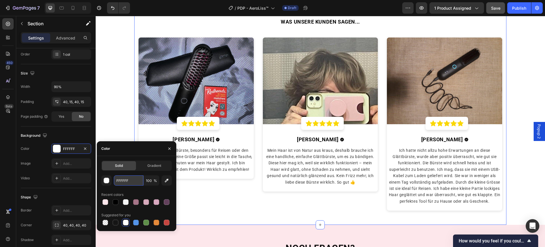
click at [130, 182] on input "FFFFFF" at bounding box center [129, 180] width 30 height 10
paste input "DE7EB"
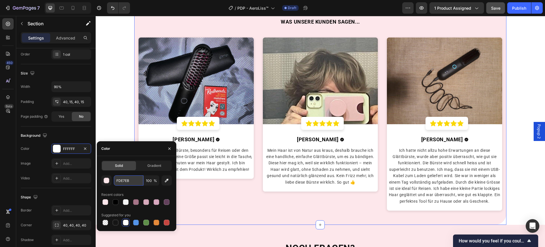
type input "FDE7EB"
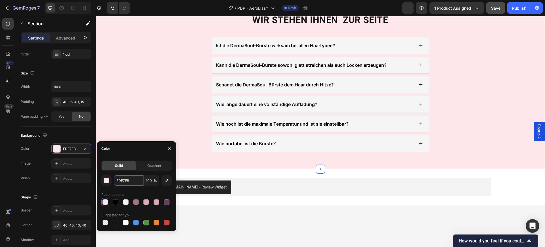
scroll to position [1362, 0]
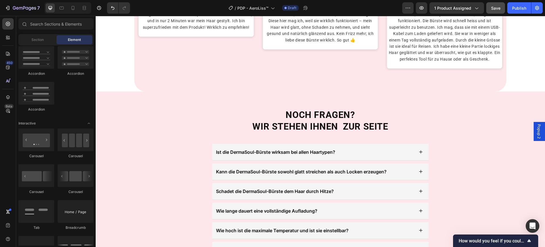
click at [116, 117] on div "NOCH FRAGEN? WIR STEHEN IHNEN ZUR SEITE Heading Ist die DermaSoul-Bürste wirksa…" at bounding box center [320, 183] width 449 height 150
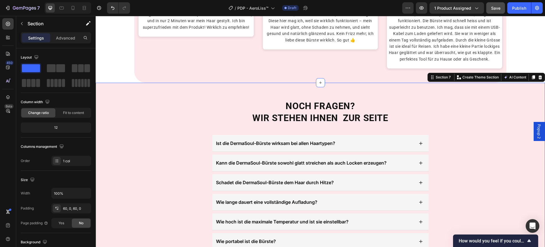
scroll to position [132, 0]
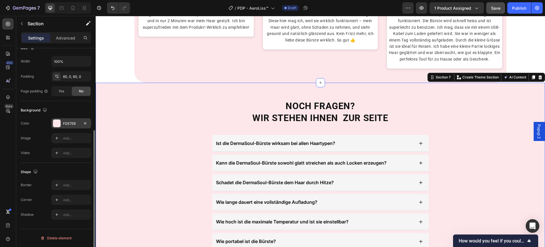
click at [75, 119] on div "FDE7EB" at bounding box center [71, 123] width 40 height 10
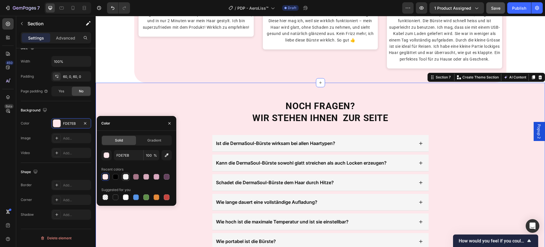
click at [123, 179] on div at bounding box center [125, 176] width 7 height 7
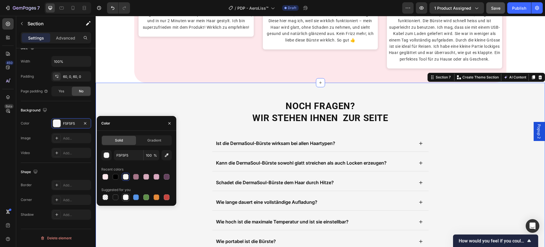
click at [125, 198] on div at bounding box center [126, 197] width 6 height 6
type input "FFFFFF"
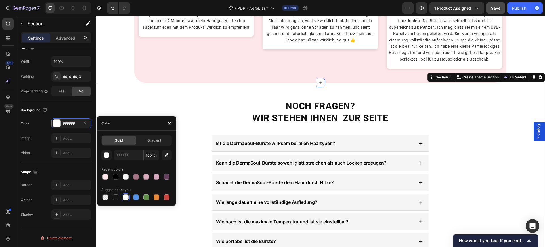
click at [128, 100] on div "NOCH FRAGEN? WIR STEHEN IHNEN ZUR SEITE Heading Ist die DermaSoul-Bürste wirksa…" at bounding box center [320, 175] width 449 height 184
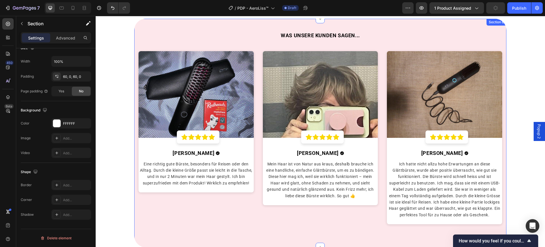
scroll to position [1171, 0]
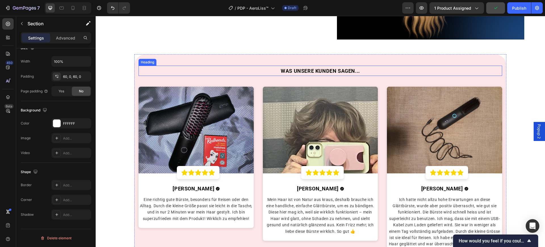
click at [155, 68] on h2 "WAS UNSERE KUNDEN SAGEN..." at bounding box center [321, 71] width 364 height 10
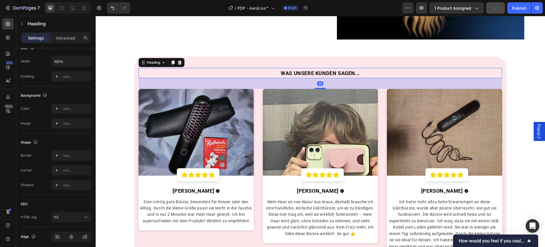
scroll to position [0, 0]
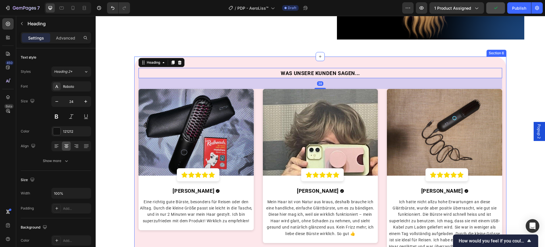
click at [137, 62] on div "WAS UNSERE KUNDEN SAGEN... Heading 38 Image Icon Icon Icon Icon Icon Row Row Ot…" at bounding box center [320, 165] width 372 height 219
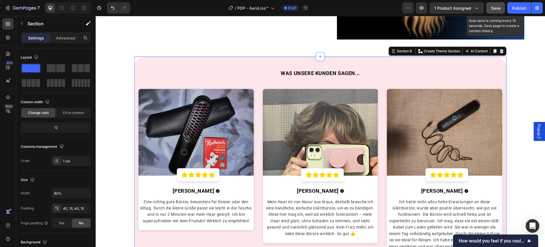
click at [489, 7] on button "Save" at bounding box center [495, 7] width 19 height 11
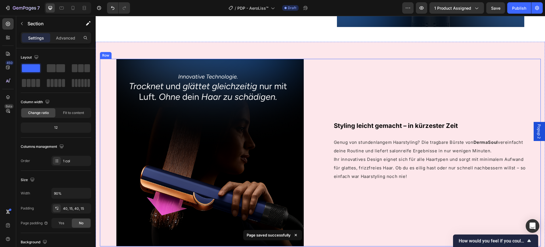
scroll to position [639, 0]
